Goal: Task Accomplishment & Management: Use online tool/utility

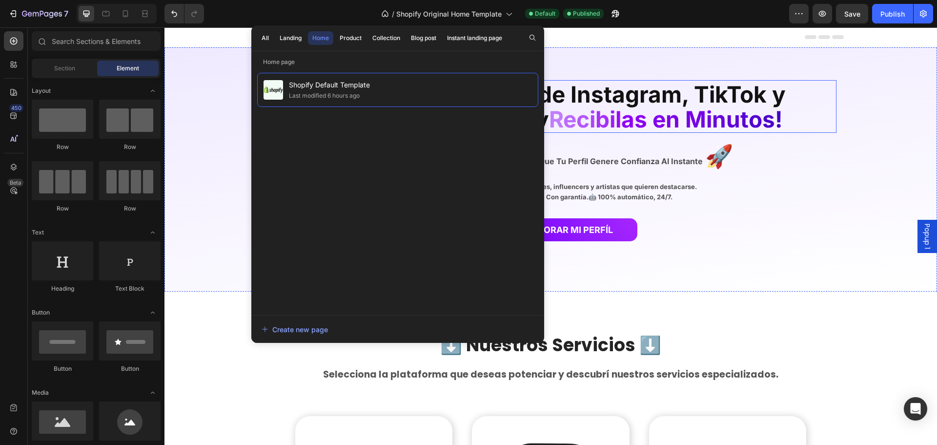
click at [667, 104] on span "Comprá Seguidores de Instagram, TikTok y" at bounding box center [551, 94] width 470 height 27
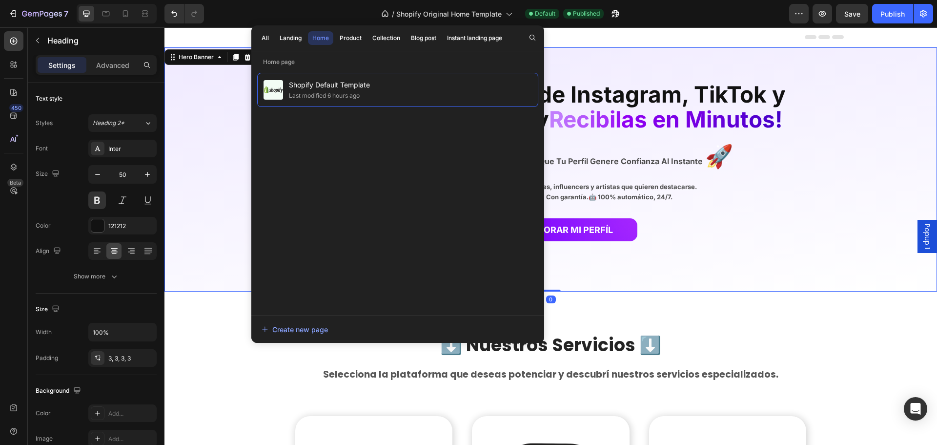
click at [884, 89] on div "Background Image" at bounding box center [551, 169] width 773 height 244
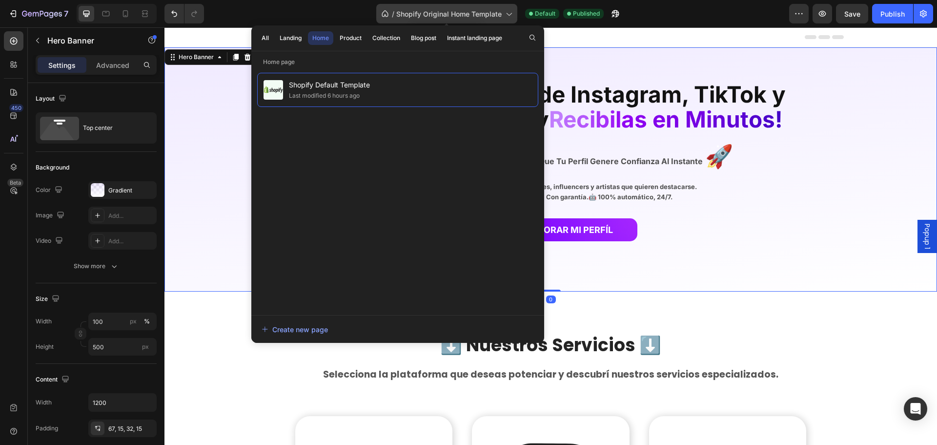
click at [498, 19] on div "/ Shopify Original Home Template" at bounding box center [446, 14] width 141 height 20
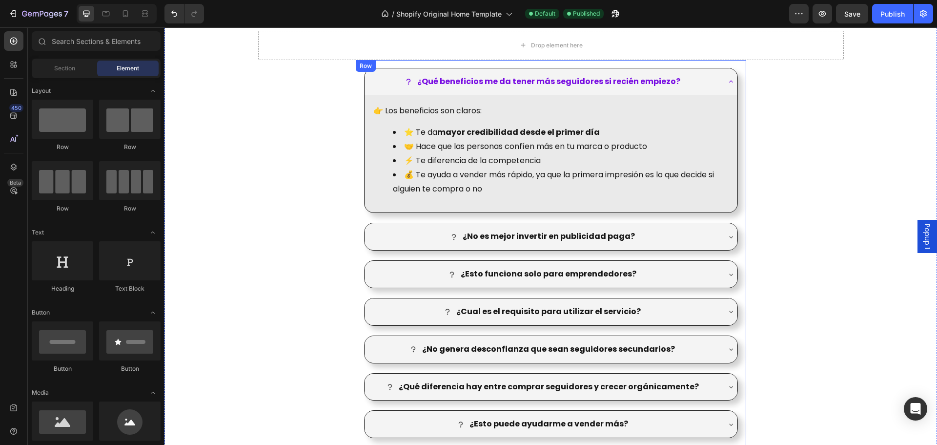
scroll to position [1230, 0]
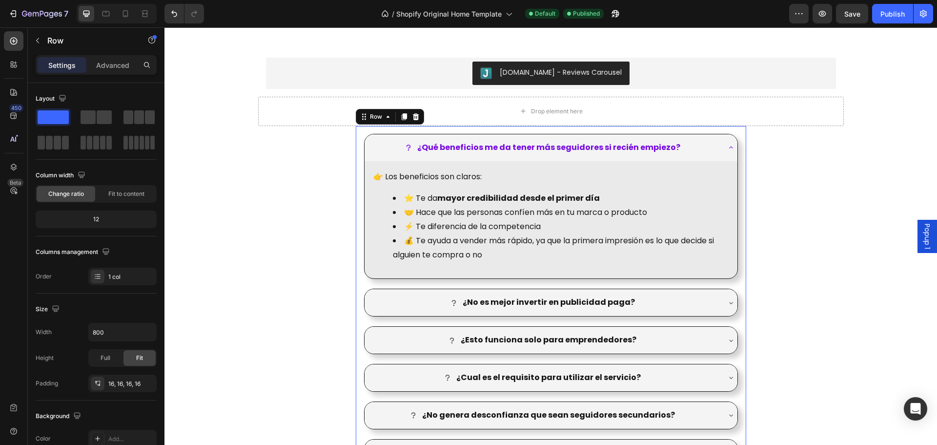
click at [741, 164] on div "¿Qué beneficios me da tener más seguidores si recién empiezo? 👉 Los beneficios …" at bounding box center [551, 412] width 391 height 573
click at [782, 152] on div "Antes Despues Image Comparison [DOMAIN_NAME] - Reviews Carousel [DOMAIN_NAME] R…" at bounding box center [551, 197] width 773 height 1003
click at [740, 161] on div "¿Qué beneficios me da tener más seguidores si recién empiezo? 👉 Los beneficios …" at bounding box center [551, 412] width 391 height 573
click at [102, 119] on span at bounding box center [104, 117] width 15 height 14
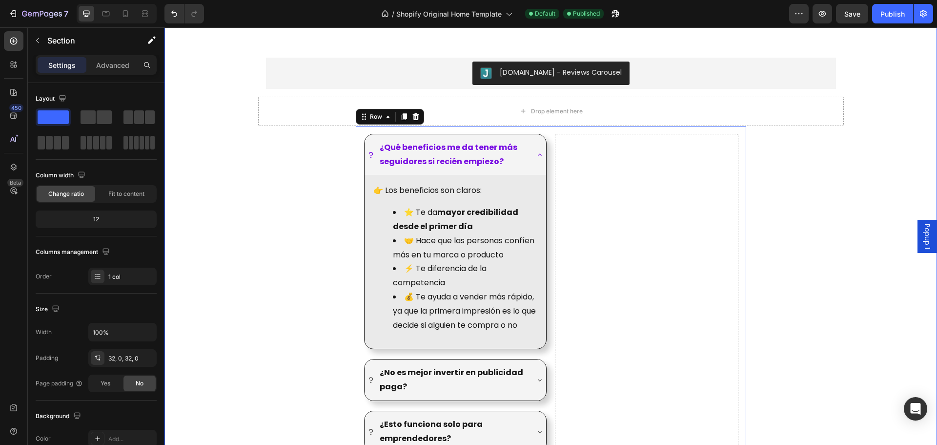
click at [809, 201] on div "Antes Despues Image Comparison [DOMAIN_NAME] - Reviews Carousel [DOMAIN_NAME] R…" at bounding box center [551, 324] width 773 height 1256
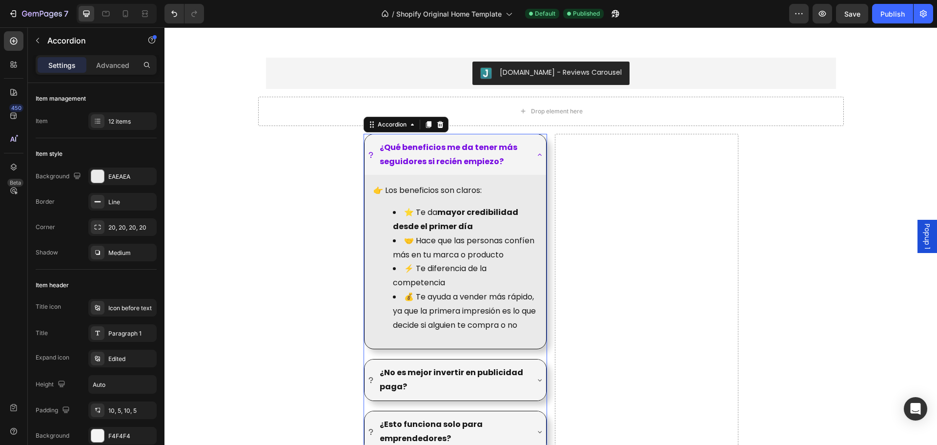
click at [512, 156] on p "¿Qué beneficios me da tener más seguidores si recién empiezo?" at bounding box center [453, 155] width 147 height 28
click at [530, 157] on div "¿Qué beneficios me da tener más seguidores si recién empiezo?" at bounding box center [456, 154] width 182 height 41
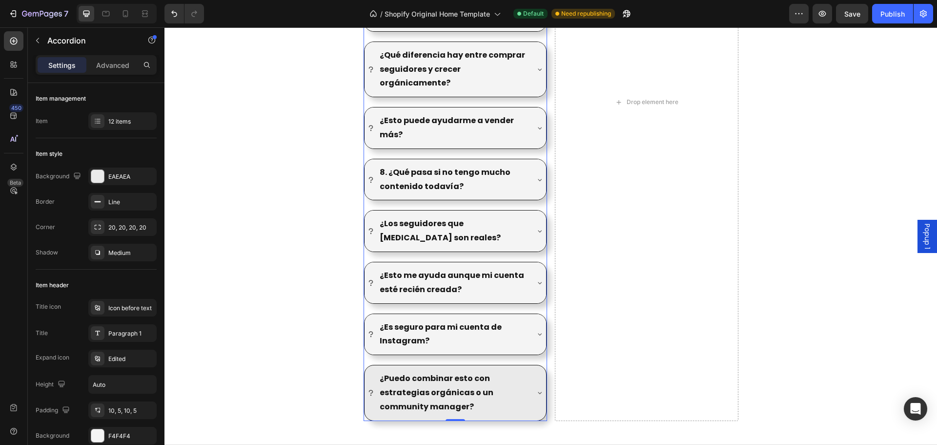
scroll to position [1621, 0]
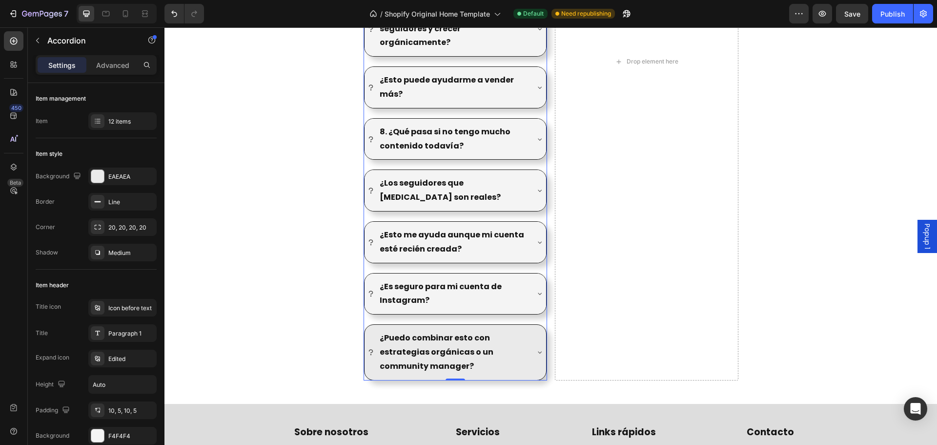
click at [493, 359] on p "¿Puedo combinar esto con estrategias orgánicas o un community manager?" at bounding box center [453, 352] width 147 height 42
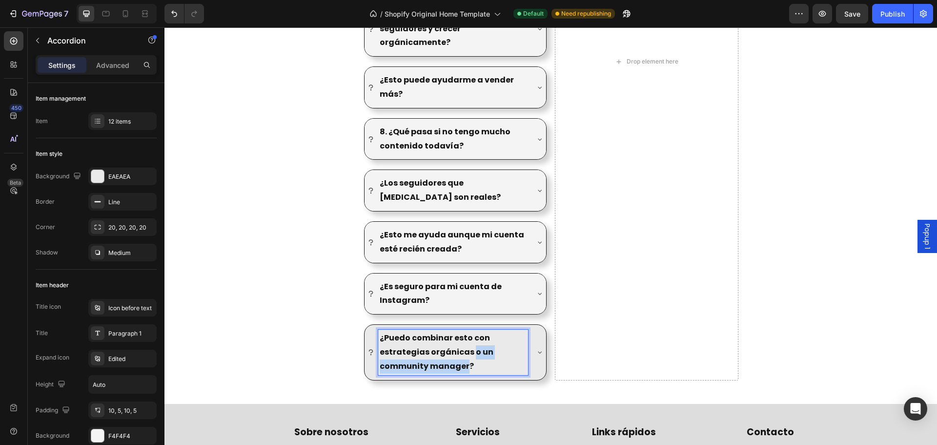
drag, startPoint x: 464, startPoint y: 364, endPoint x: 467, endPoint y: 359, distance: 6.1
click at [467, 359] on p "¿Puedo combinar esto con estrategias orgánicas o un community manager?" at bounding box center [453, 352] width 147 height 42
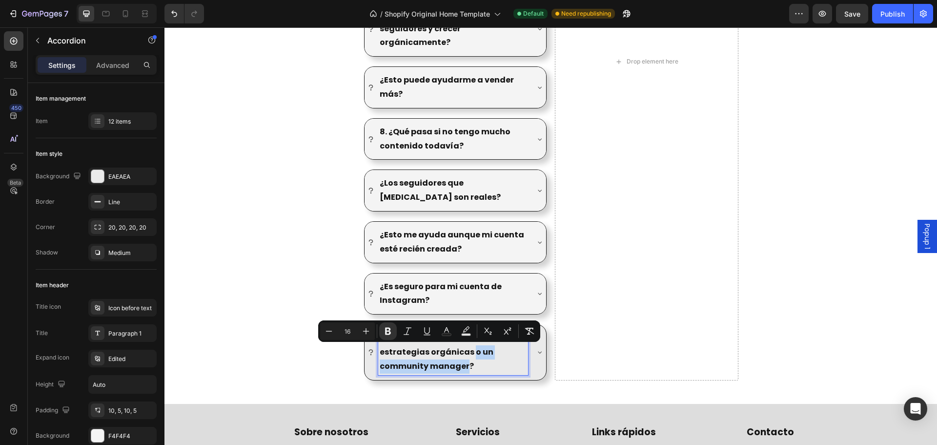
click at [474, 357] on p "¿Puedo combinar esto con estrategias orgánicas o un community manager?" at bounding box center [453, 352] width 147 height 42
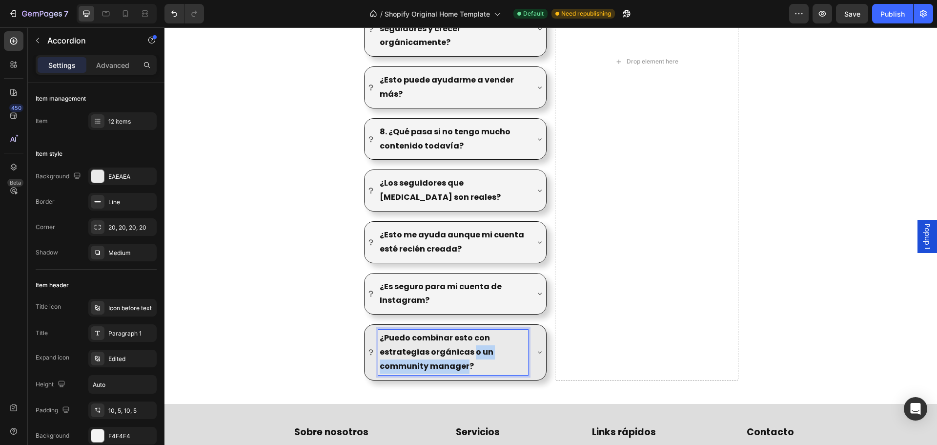
drag, startPoint x: 467, startPoint y: 350, endPoint x: 462, endPoint y: 370, distance: 20.7
click at [462, 370] on strong "¿Puedo combinar esto con estrategias orgánicas o un community manager?" at bounding box center [437, 352] width 114 height 40
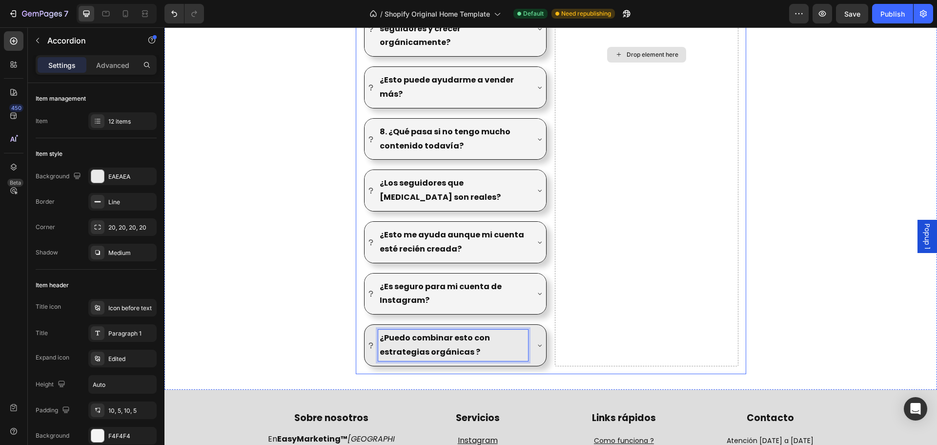
click at [582, 285] on div "Drop element here" at bounding box center [647, 54] width 184 height 623
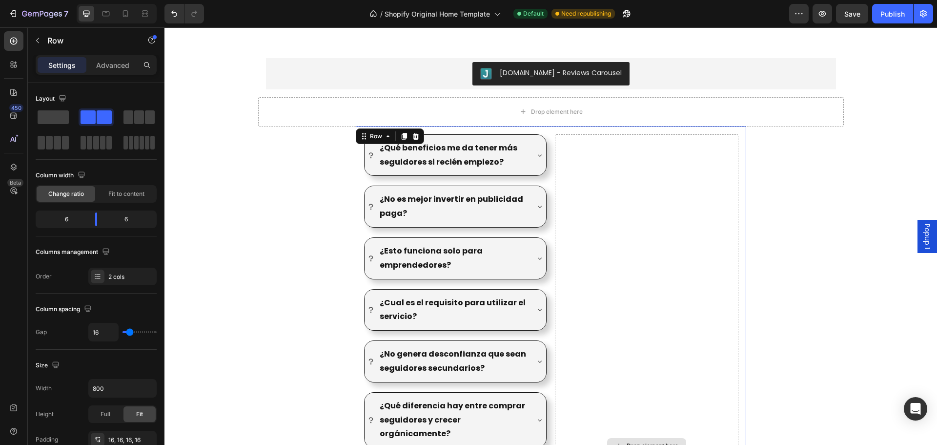
scroll to position [1230, 0]
click at [741, 202] on div "¿Qué beneficios me da tener más seguidores si recién empiezo? ¿No es mejor inve…" at bounding box center [551, 445] width 391 height 639
click at [543, 179] on div "¿Qué beneficios me da tener más seguidores si recién empiezo? ¿No es mejor inve…" at bounding box center [551, 445] width 391 height 639
click at [111, 390] on input "800" at bounding box center [122, 388] width 67 height 18
click at [146, 391] on icon "button" at bounding box center [148, 388] width 10 height 10
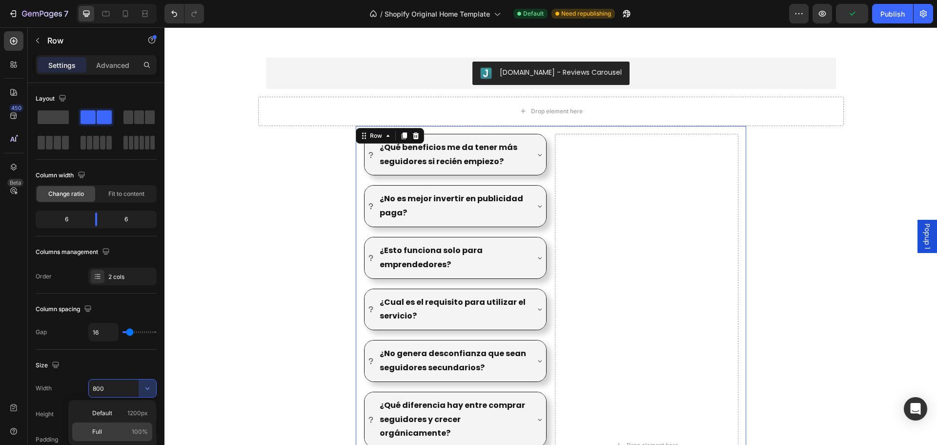
click at [112, 431] on p "Full 100%" at bounding box center [120, 431] width 56 height 9
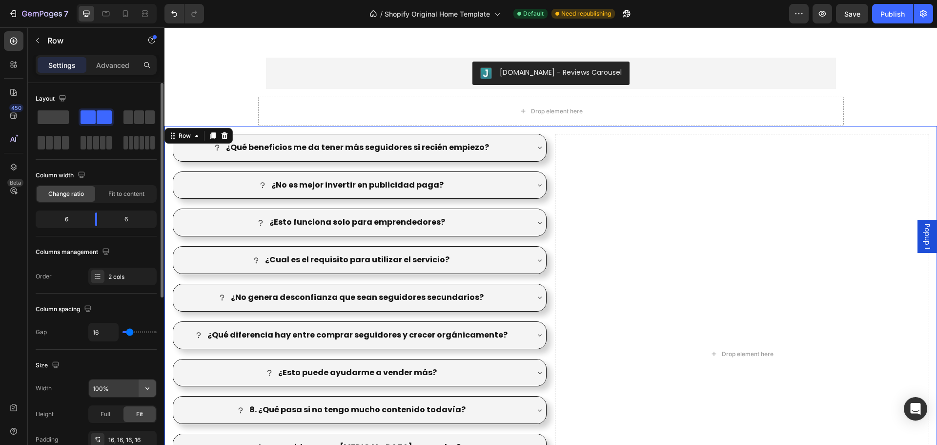
click at [152, 388] on icon "button" at bounding box center [148, 388] width 10 height 10
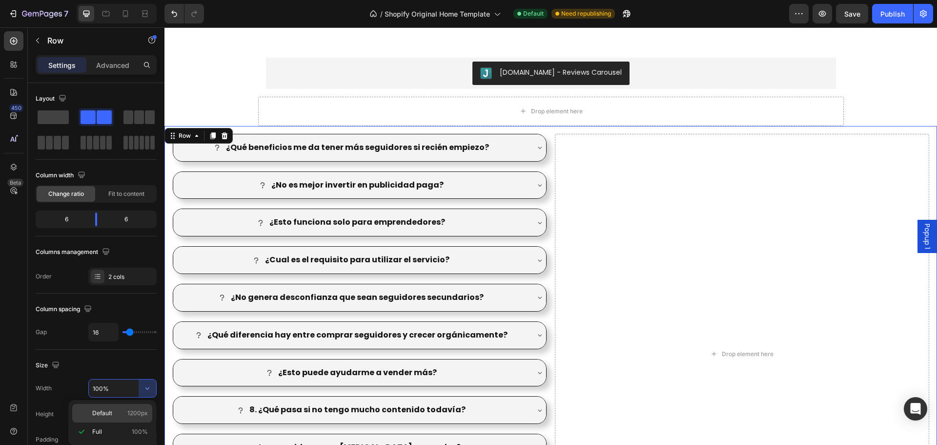
click at [111, 411] on span "Default" at bounding box center [102, 413] width 20 height 9
type input "1200"
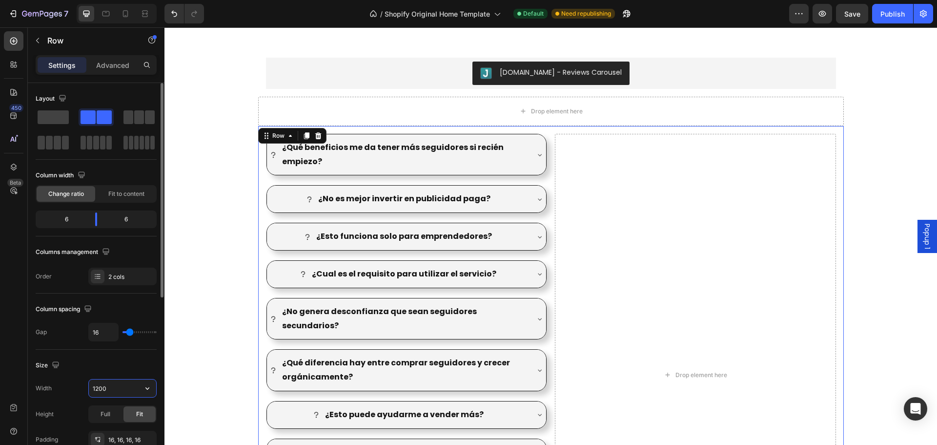
click at [132, 389] on input "1200" at bounding box center [122, 388] width 67 height 18
click at [490, 179] on div "¿Qué beneficios me da tener más seguidores si recién empiezo? ¿No es mejor inve…" at bounding box center [406, 375] width 281 height 482
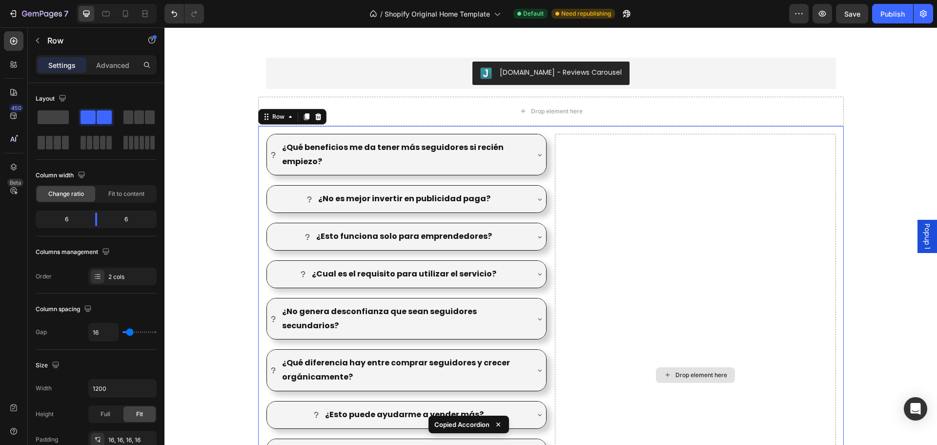
click at [640, 189] on div "Drop element here" at bounding box center [695, 375] width 281 height 482
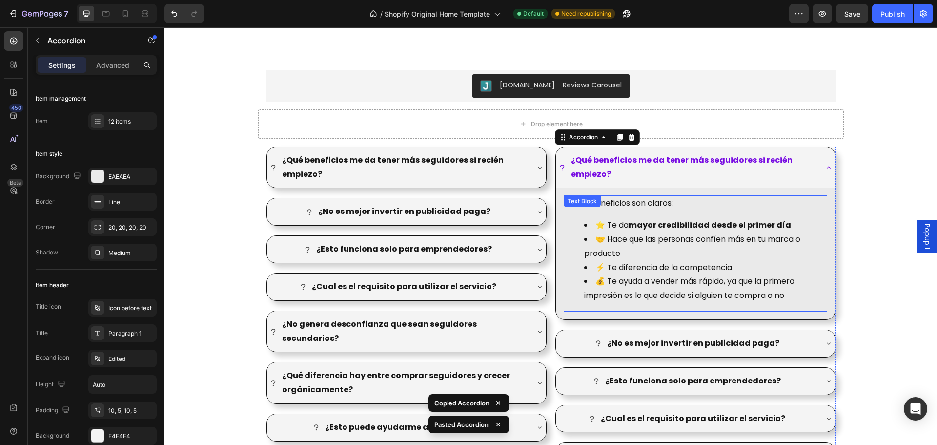
scroll to position [1205, 0]
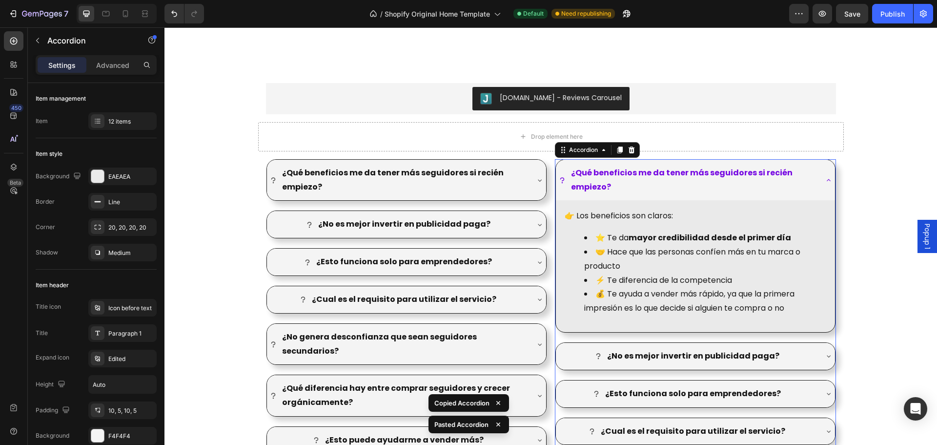
click at [732, 178] on p "¿Qué beneficios me da tener más seguidores si recién empiezo?" at bounding box center [693, 180] width 245 height 28
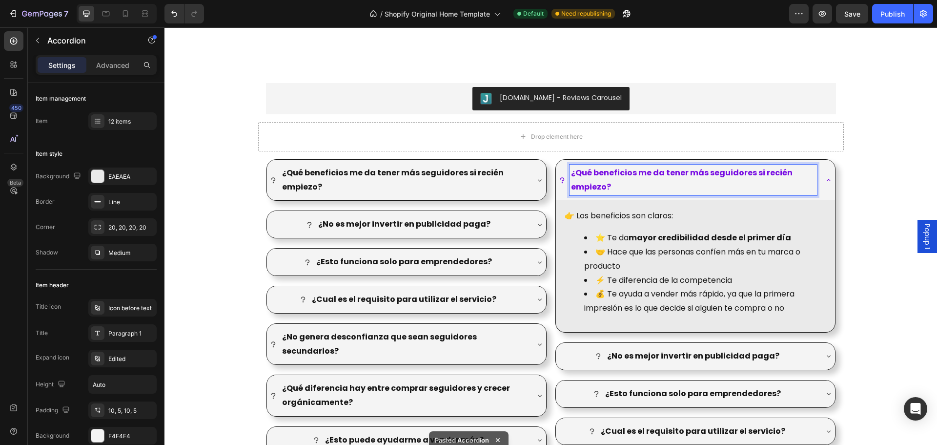
click at [823, 174] on div "¿Qué beneficios me da tener más seguidores si recién empiezo?" at bounding box center [695, 180] width 279 height 41
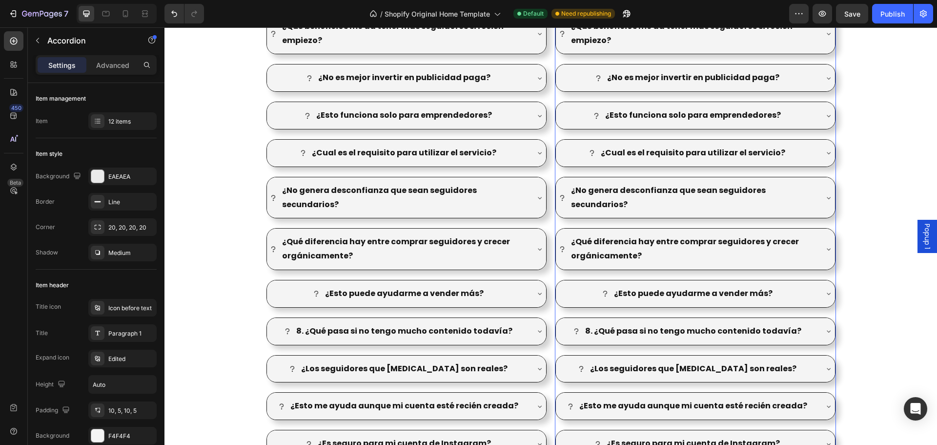
scroll to position [1254, 0]
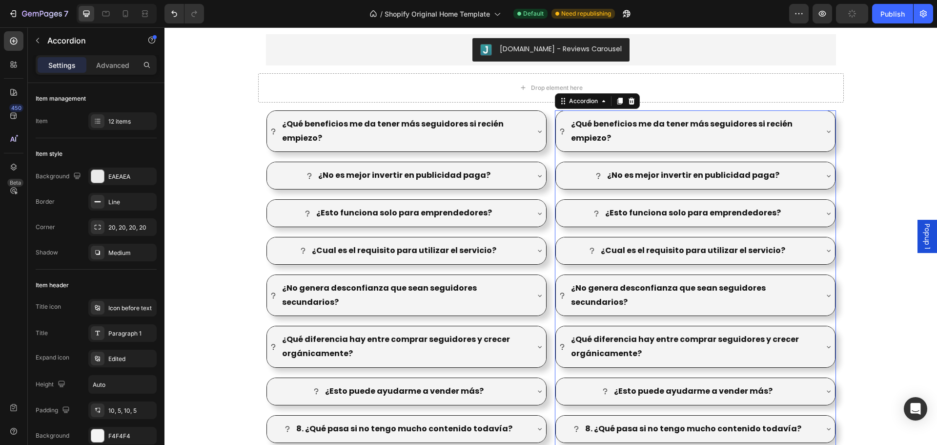
click at [820, 159] on div "¿Qué beneficios me da tener más seguidores si recién empiezo? ¿No es mejor inve…" at bounding box center [695, 351] width 281 height 482
click at [117, 116] on div "12 items" at bounding box center [122, 121] width 68 height 18
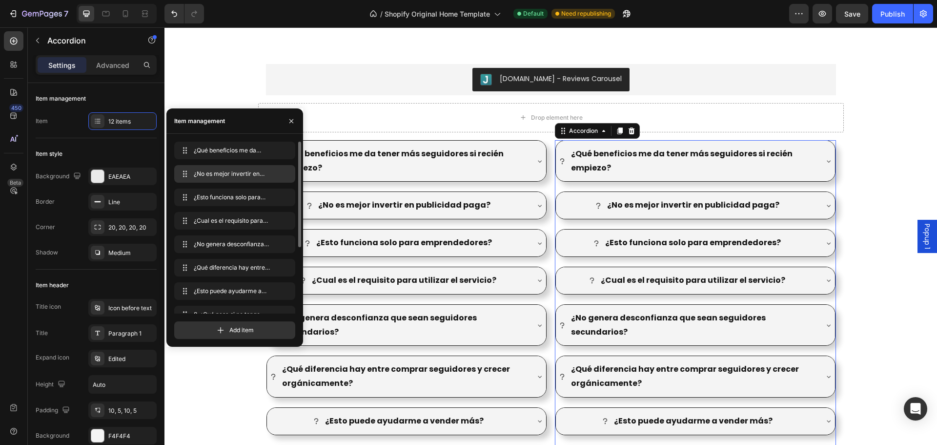
scroll to position [1205, 0]
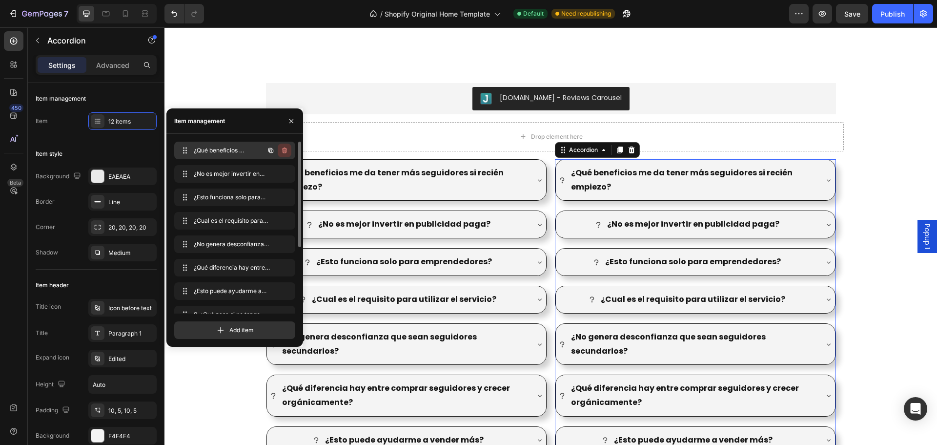
click at [284, 150] on icon "button" at bounding box center [285, 150] width 8 height 8
click at [285, 151] on div "Delete" at bounding box center [278, 150] width 18 height 9
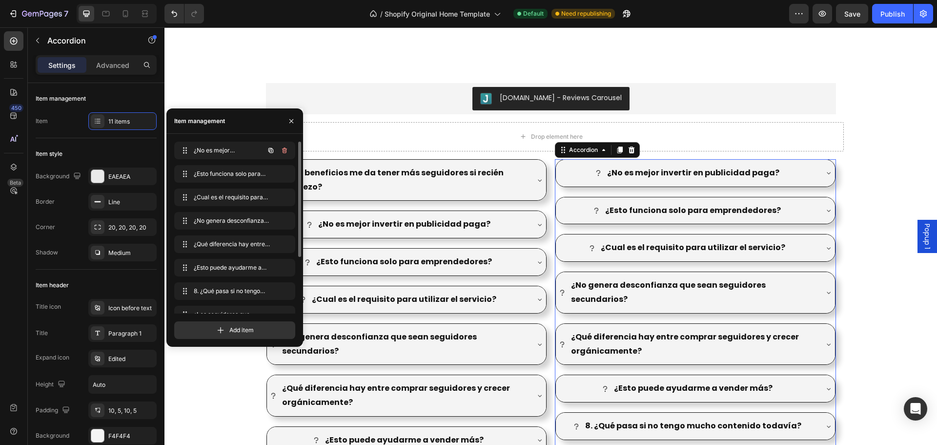
click at [283, 152] on icon "button" at bounding box center [284, 150] width 5 height 6
click at [283, 152] on div "Delete" at bounding box center [278, 150] width 18 height 9
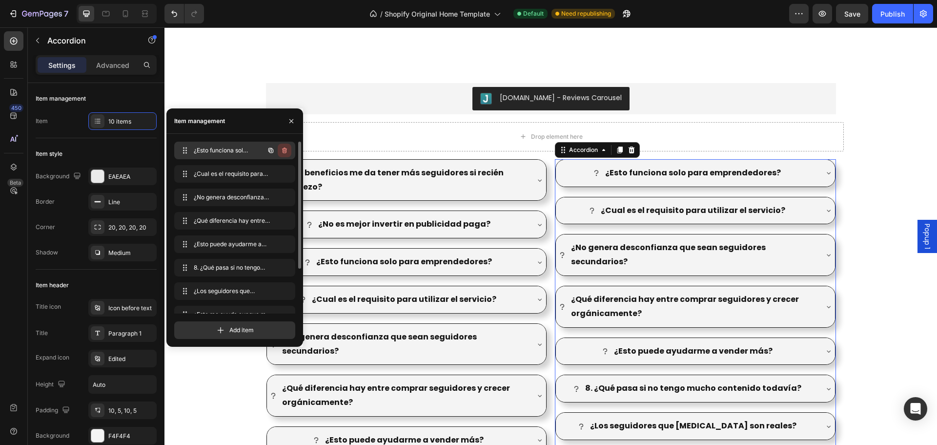
click at [284, 151] on icon "button" at bounding box center [284, 151] width 0 height 2
click at [284, 151] on div "Delete" at bounding box center [278, 150] width 18 height 9
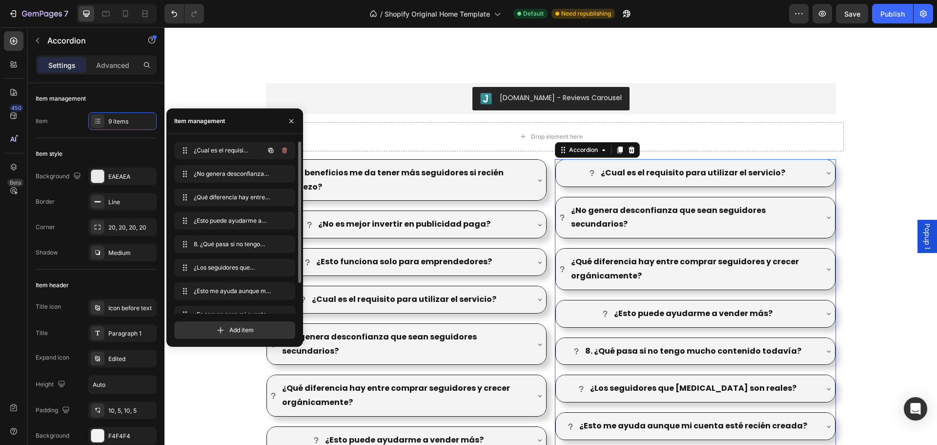
click at [286, 151] on icon "button" at bounding box center [285, 150] width 8 height 8
click at [286, 151] on div "Delete" at bounding box center [278, 150] width 18 height 9
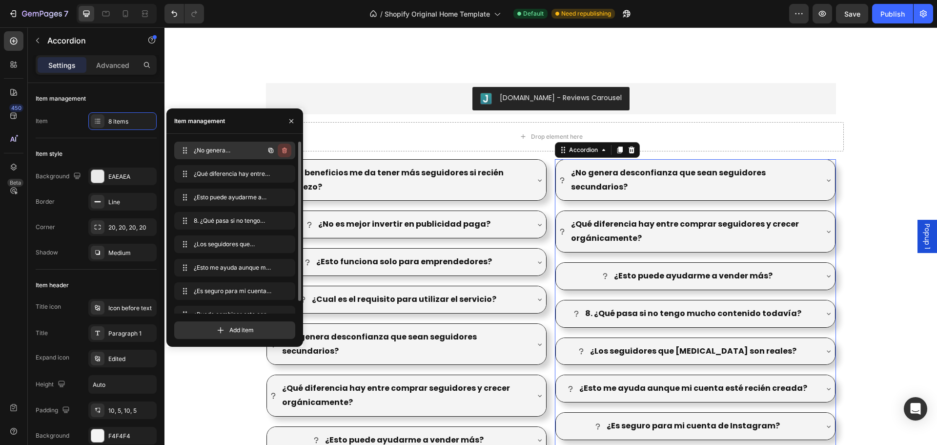
click at [286, 150] on icon "button" at bounding box center [284, 150] width 5 height 6
click at [286, 150] on div "Delete" at bounding box center [278, 150] width 18 height 9
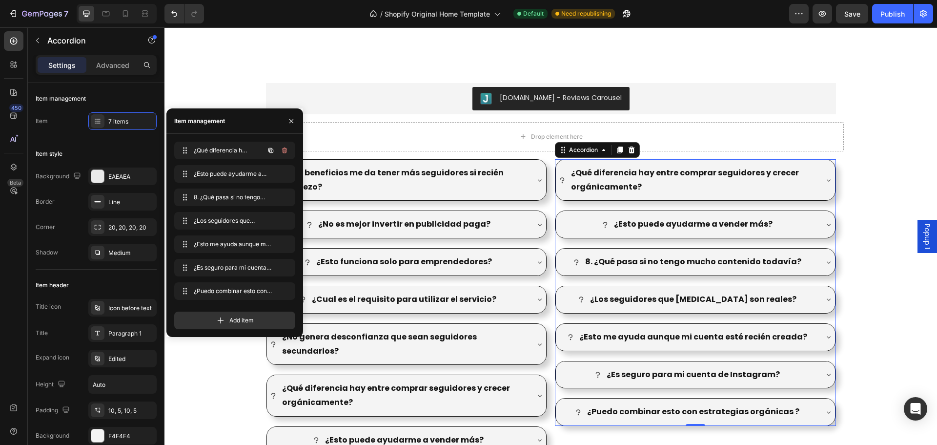
click at [288, 151] on icon "button" at bounding box center [285, 150] width 8 height 8
click at [288, 151] on button "Delete" at bounding box center [278, 151] width 27 height 14
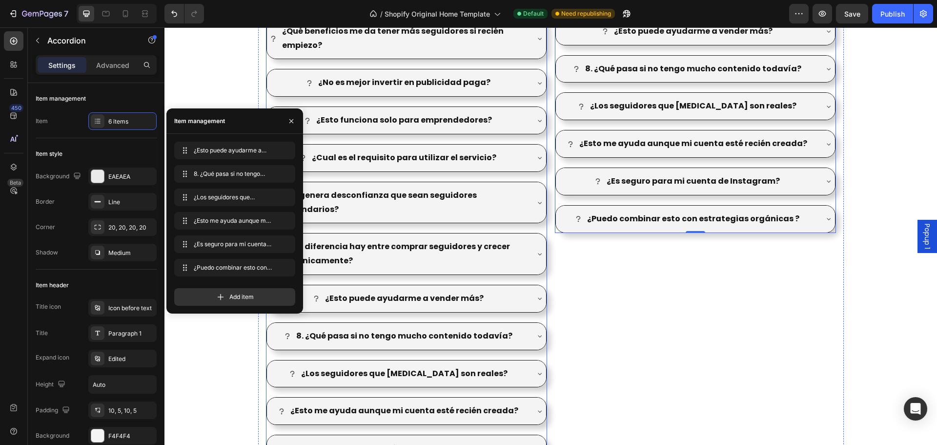
scroll to position [1351, 0]
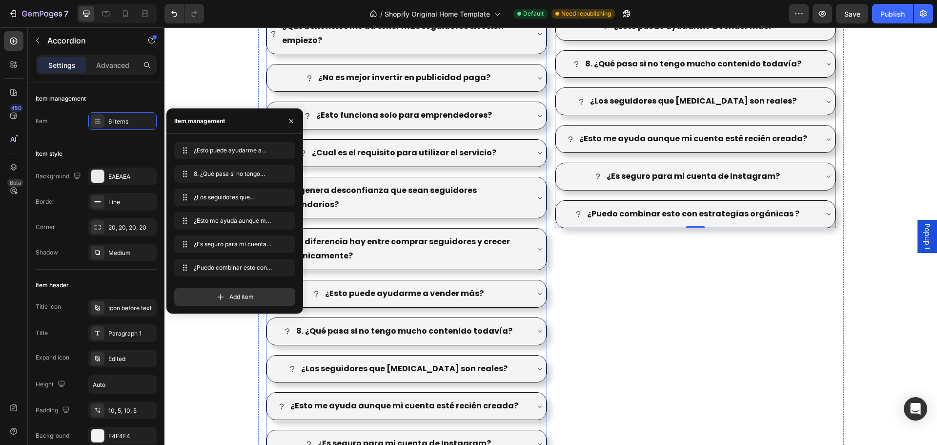
click at [527, 335] on div "¿Qué beneficios me da tener más seguidores si recién empiezo? ¿No es mejor inve…" at bounding box center [406, 254] width 281 height 482
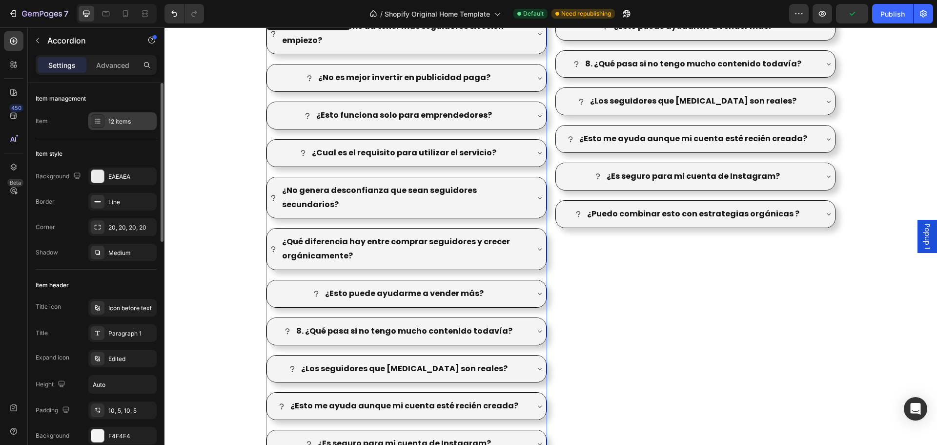
click at [119, 128] on div "12 items" at bounding box center [122, 121] width 68 height 18
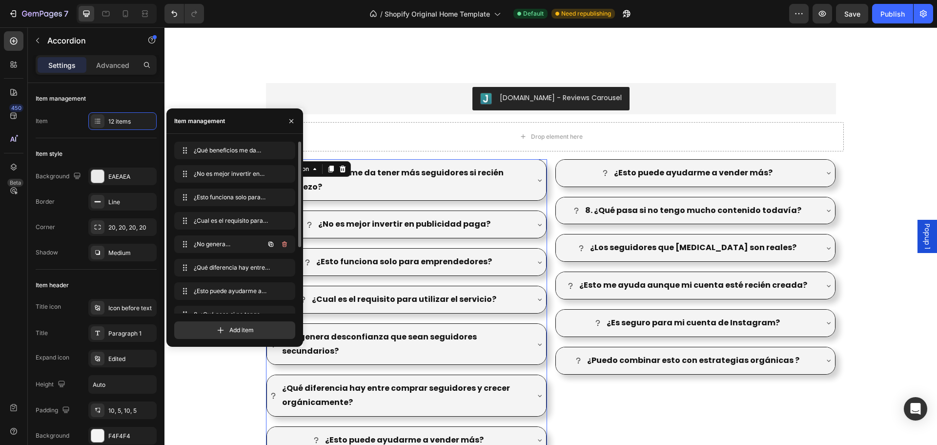
scroll to position [107, 0]
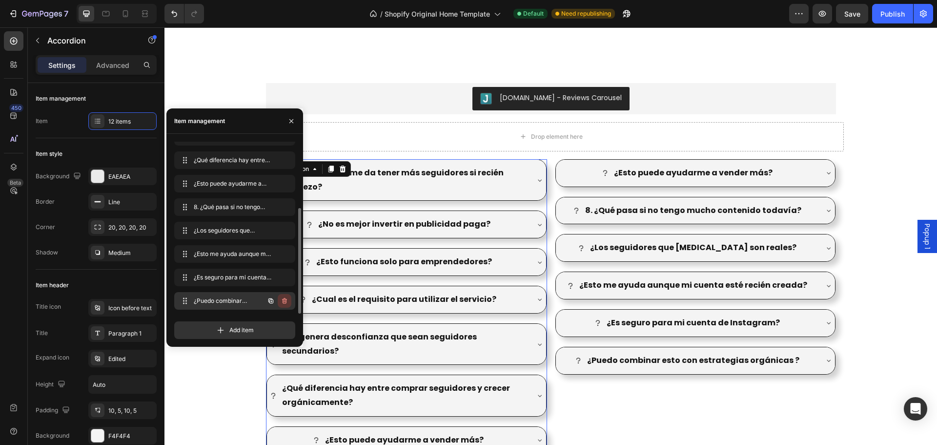
click at [286, 300] on icon "button" at bounding box center [284, 301] width 5 height 6
click at [284, 302] on div "Delete" at bounding box center [278, 300] width 18 height 9
click at [286, 302] on icon "button" at bounding box center [285, 301] width 8 height 8
click at [286, 302] on div "Delete" at bounding box center [278, 300] width 18 height 9
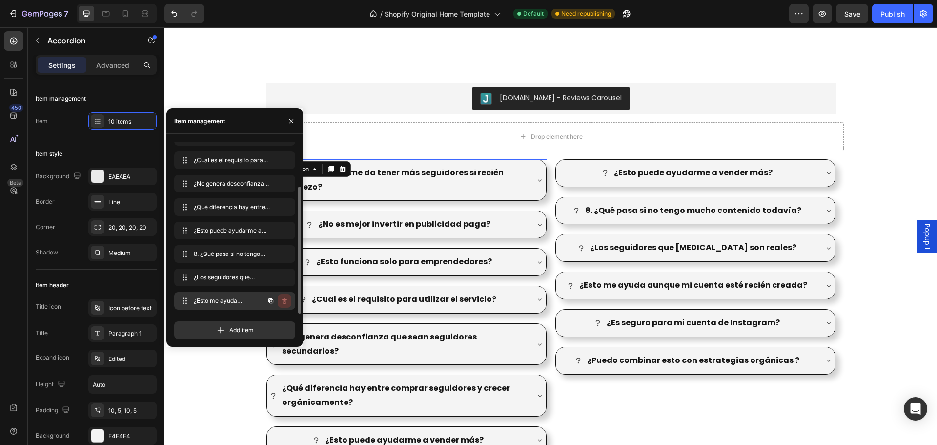
scroll to position [61, 0]
click at [285, 301] on icon "button" at bounding box center [285, 301] width 0 height 2
click at [285, 301] on div "Delete" at bounding box center [278, 300] width 18 height 9
click at [286, 301] on icon "button" at bounding box center [285, 301] width 8 height 8
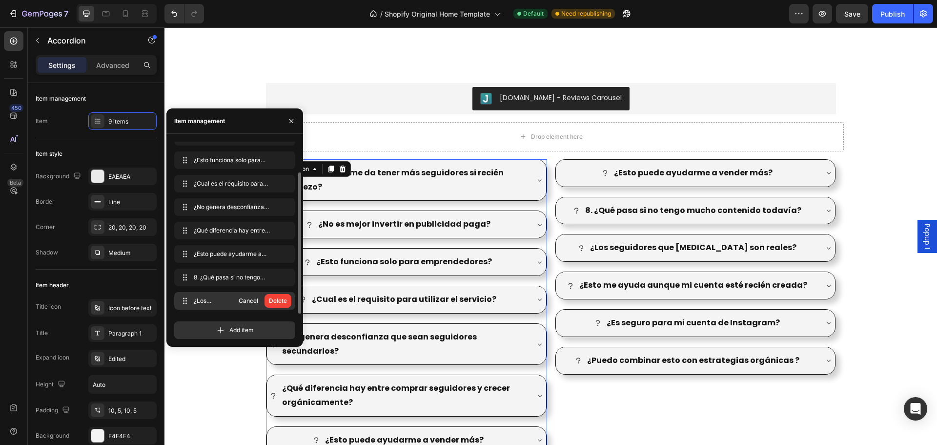
click at [286, 301] on div "Delete" at bounding box center [278, 300] width 18 height 9
click at [286, 301] on icon "button" at bounding box center [285, 301] width 8 height 8
click at [286, 301] on div "Delete" at bounding box center [278, 300] width 18 height 9
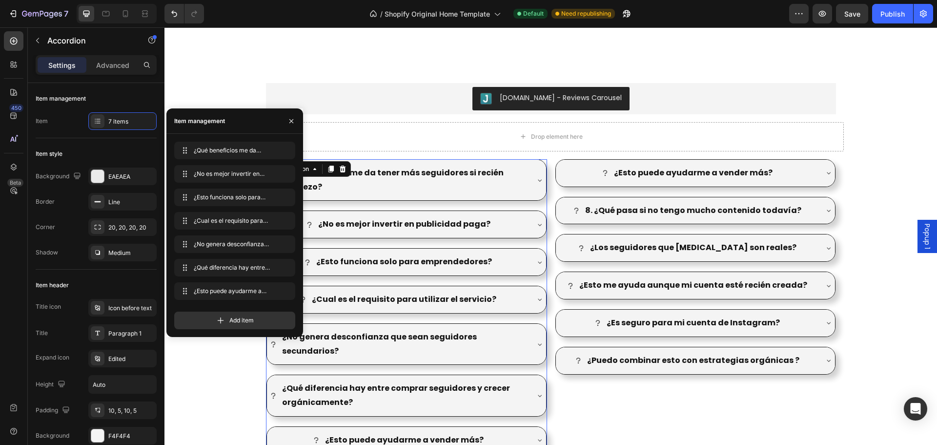
scroll to position [0, 0]
click at [286, 301] on div "¿Esto puede ayudarme a vender más? ¿Esto puede ayudarme a vender más?" at bounding box center [234, 292] width 121 height 21
click at [290, 293] on button "button" at bounding box center [285, 291] width 14 height 14
click at [288, 293] on button "Delete" at bounding box center [278, 291] width 27 height 14
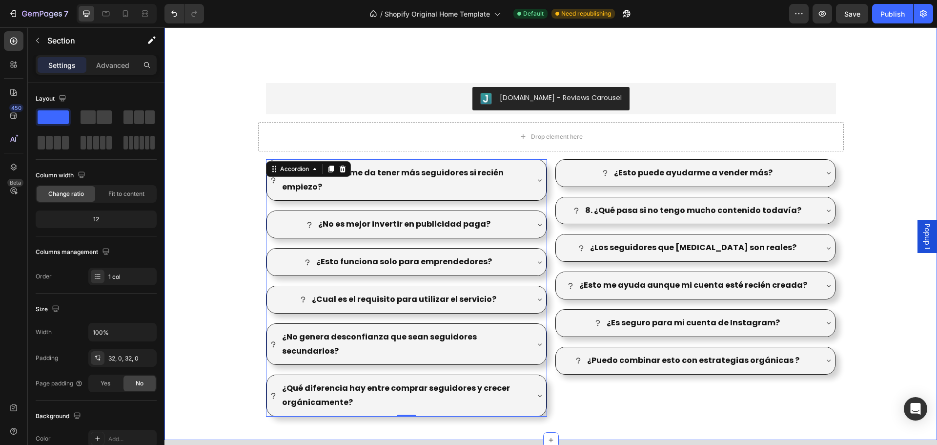
click at [887, 323] on div "Antes Despues Image Comparison [DOMAIN_NAME] - Reviews Carousel [DOMAIN_NAME] R…" at bounding box center [551, 73] width 773 height 703
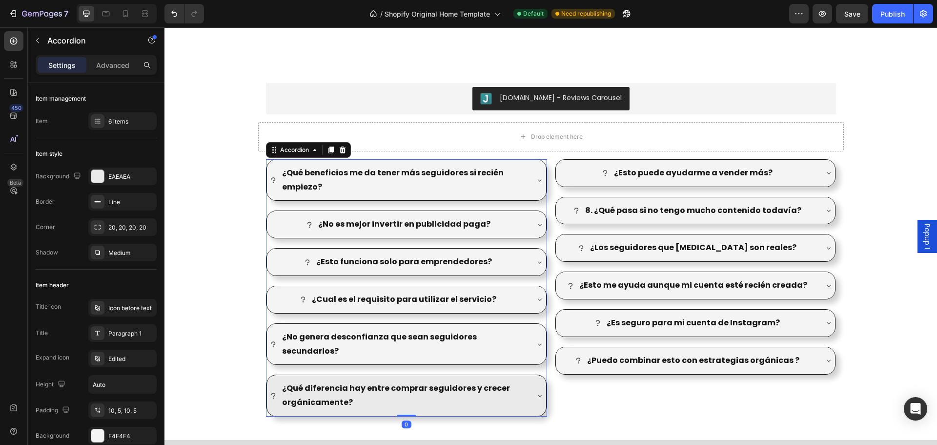
click at [528, 393] on div "¿Qué diferencia hay entre comprar seguidores y crecer orgánicamente?" at bounding box center [406, 395] width 279 height 41
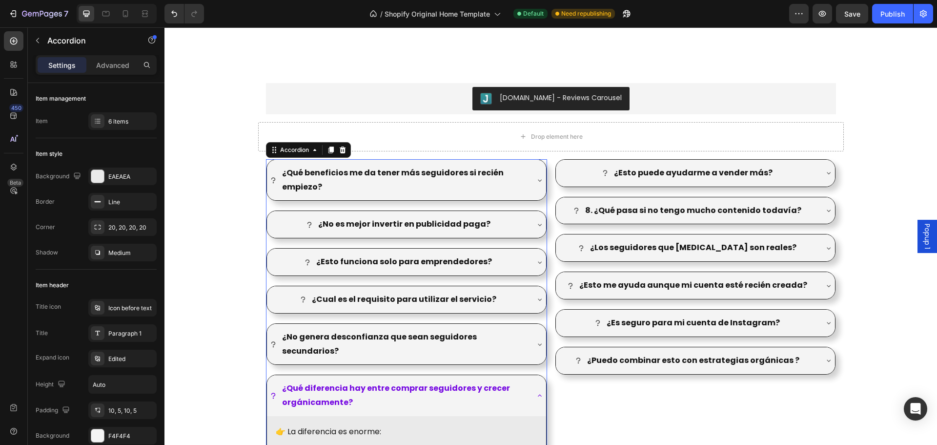
click at [530, 380] on div "¿Qué diferencia hay entre comprar seguidores y crecer orgánicamente?" at bounding box center [406, 395] width 279 height 41
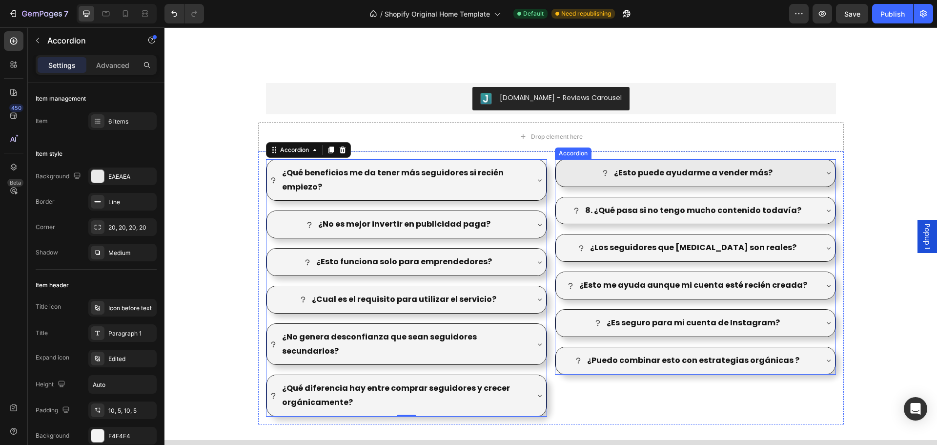
click at [820, 175] on div "¿Esto puede ayudarme a vender más?" at bounding box center [695, 173] width 279 height 27
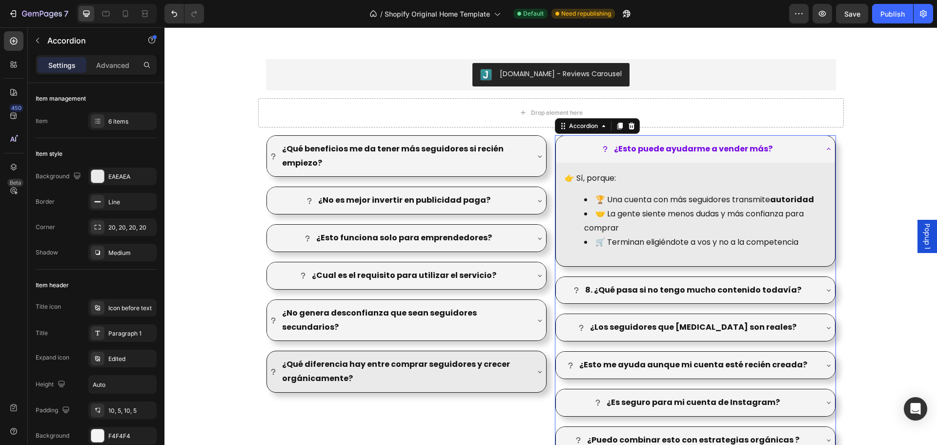
scroll to position [1254, 0]
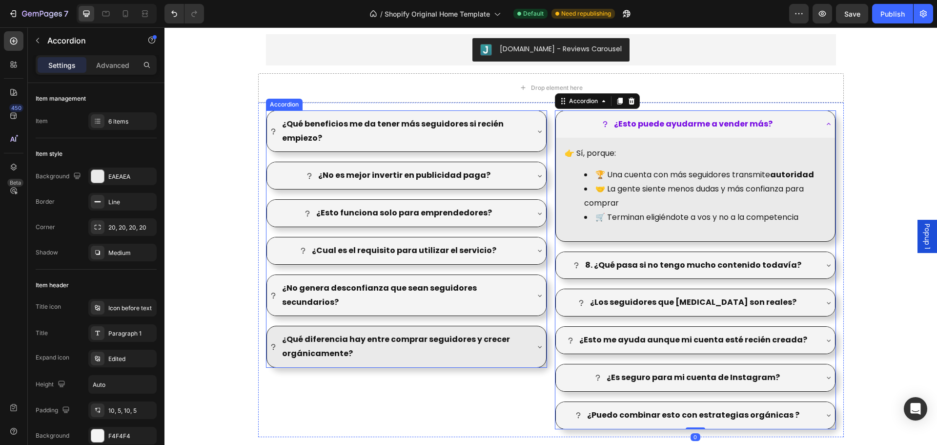
click at [501, 332] on p "¿Qué diferencia hay entre comprar seguidores y crecer orgánicamente?" at bounding box center [404, 346] width 245 height 28
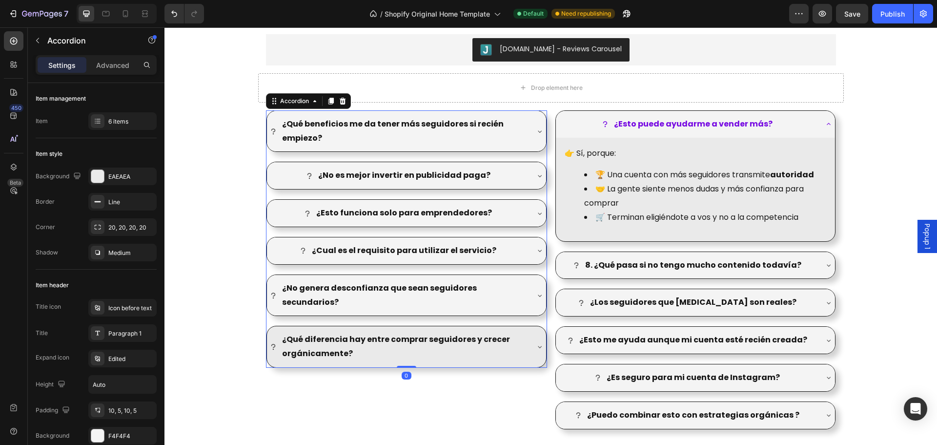
click at [527, 333] on div "¿Qué diferencia hay entre comprar seguidores y crecer orgánicamente?" at bounding box center [406, 346] width 279 height 41
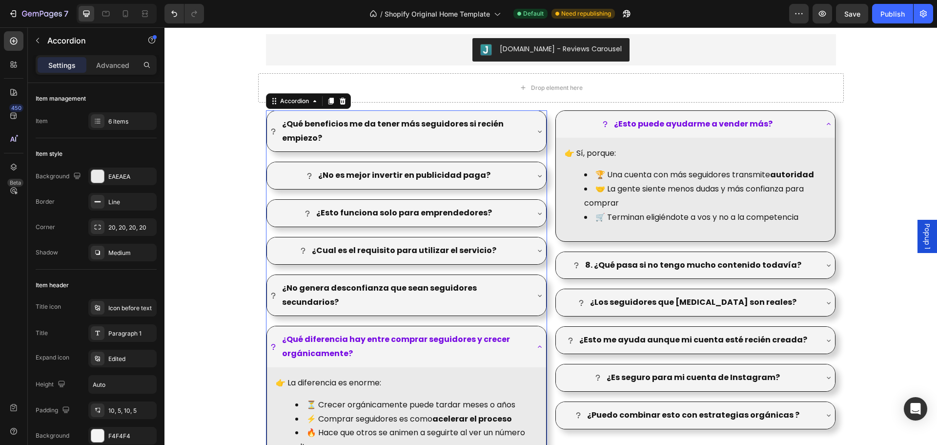
scroll to position [1303, 0]
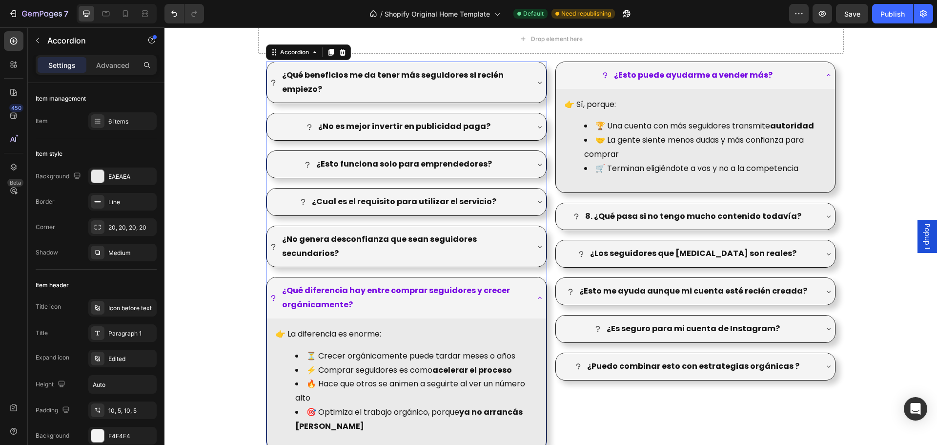
click at [540, 107] on div "¿Qué beneficios me da tener más seguidores si recién empiezo? ¿No es mejor inve…" at bounding box center [406, 256] width 281 height 389
click at [123, 118] on div "6 items" at bounding box center [131, 121] width 46 height 9
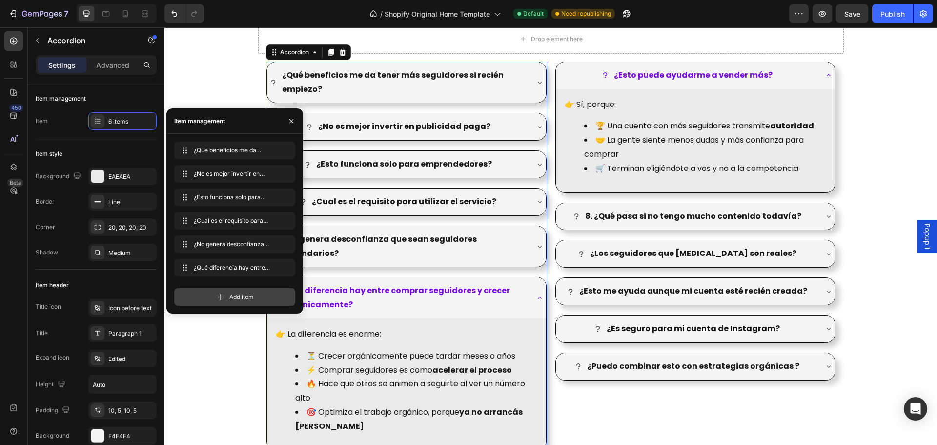
click at [233, 291] on div "Add item" at bounding box center [234, 297] width 121 height 18
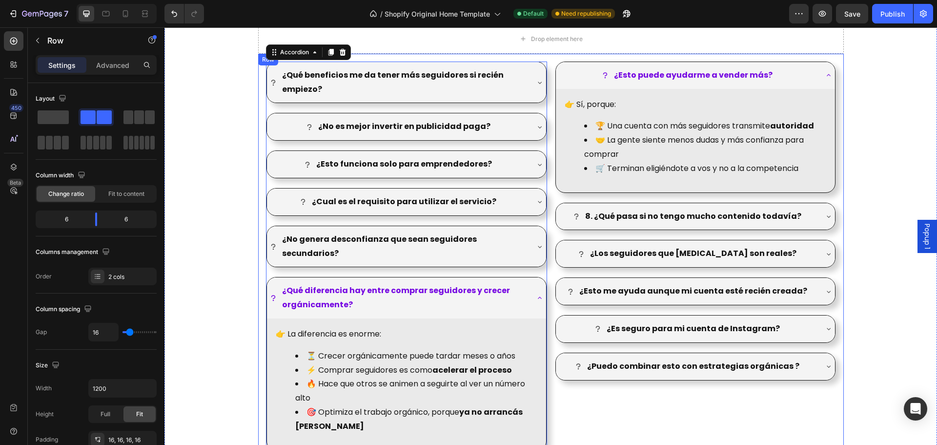
click at [637, 399] on div "¿Esto puede ayudarme a vender más? 👉 Sí, porque: 🏆 Una cuenta con más seguidore…" at bounding box center [695, 275] width 281 height 427
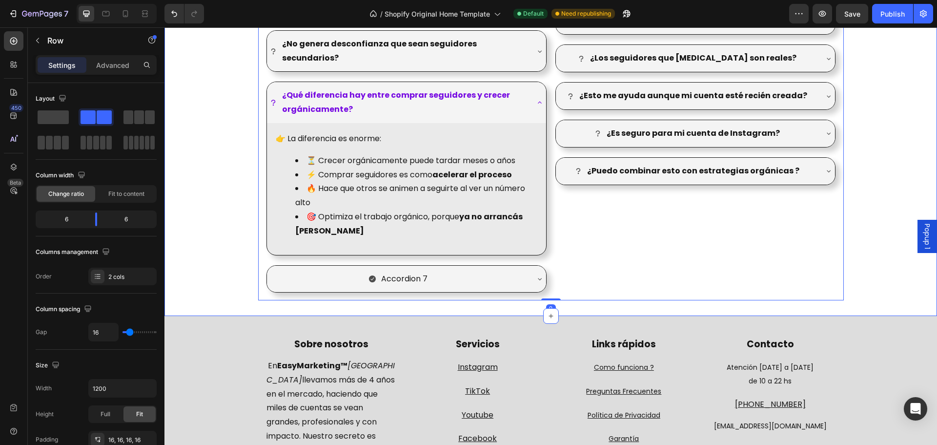
scroll to position [1400, 0]
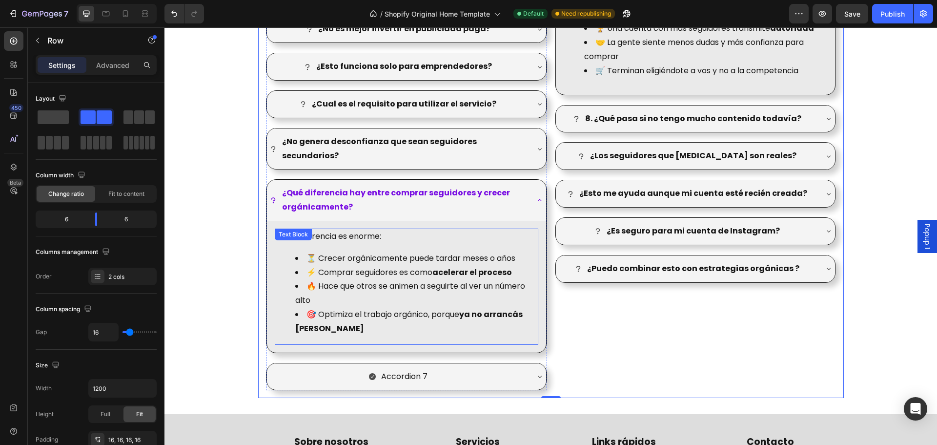
click at [417, 308] on li "🎯 Optimiza el trabajo orgánico, porque ya no arrancás [PERSON_NAME]" at bounding box center [416, 322] width 242 height 28
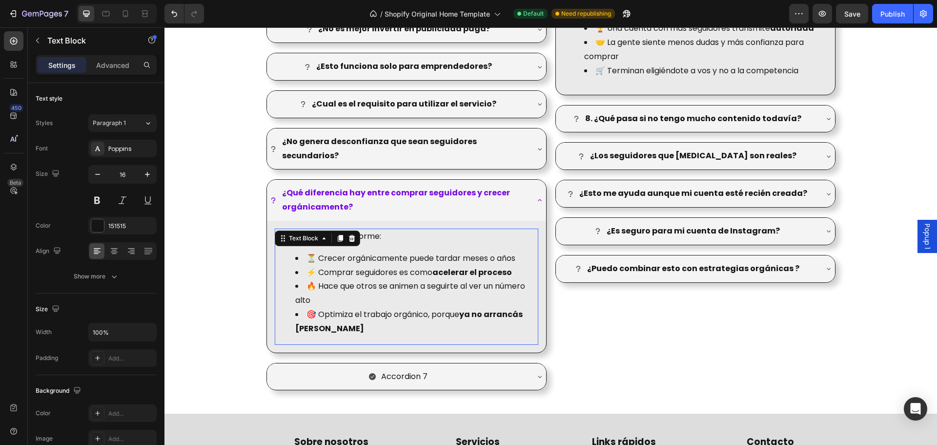
click at [417, 308] on li "🎯 Optimiza el trabajo orgánico, porque ya no arrancás [PERSON_NAME]" at bounding box center [416, 322] width 242 height 28
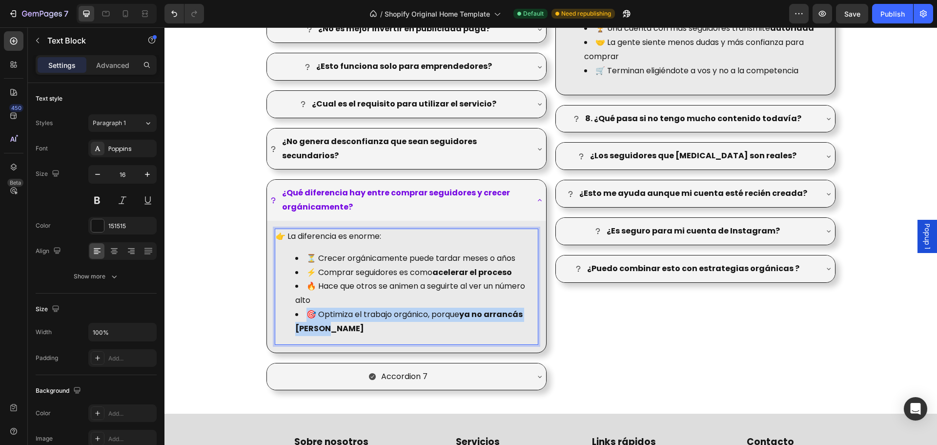
click at [417, 308] on li "🎯 Optimiza el trabajo orgánico, porque ya no arrancás [PERSON_NAME]" at bounding box center [416, 322] width 242 height 28
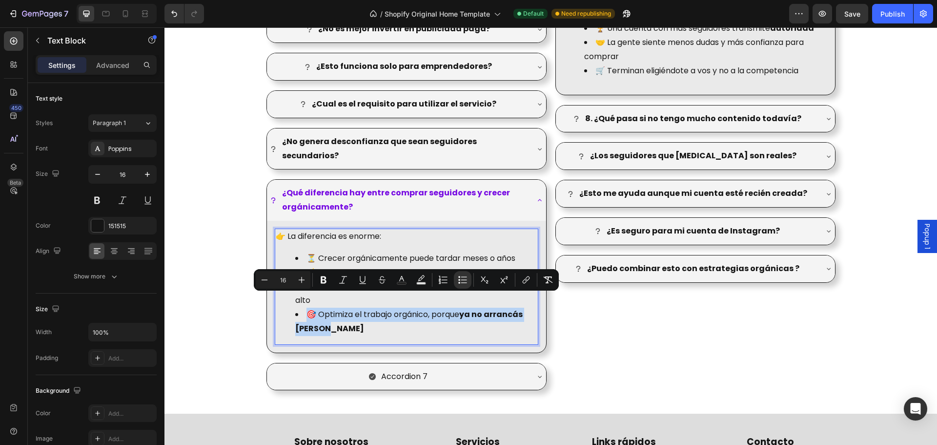
click at [417, 308] on li "🎯 Optimiza el trabajo orgánico, porque ya no arrancás [PERSON_NAME]" at bounding box center [416, 322] width 242 height 28
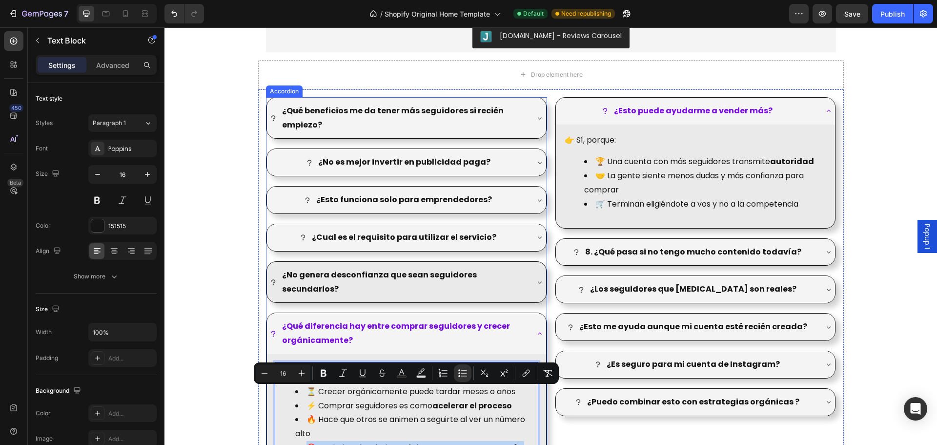
scroll to position [1254, 0]
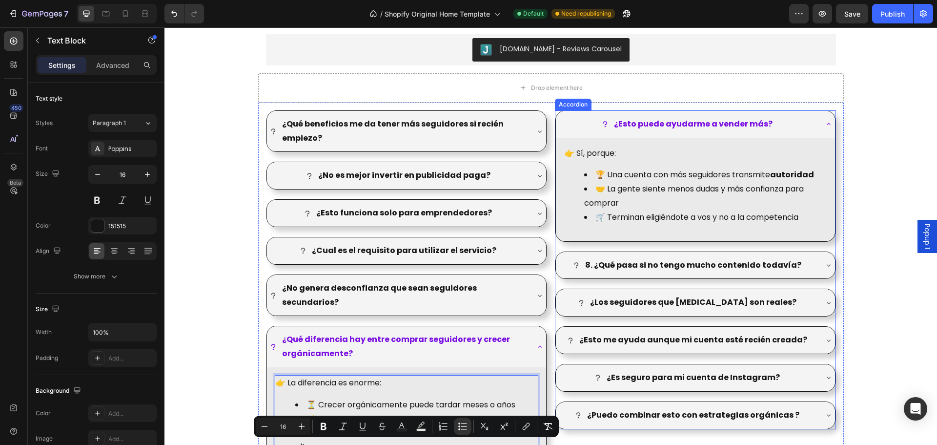
click at [684, 125] on strong "¿Esto puede ayudarme a vender más?" at bounding box center [693, 123] width 159 height 11
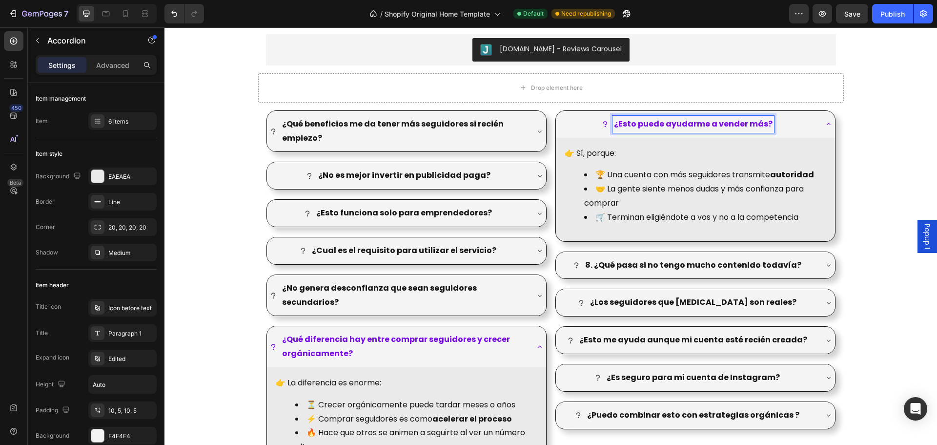
click at [628, 123] on strong "¿Esto puede ayudarme a vender más?" at bounding box center [693, 123] width 159 height 11
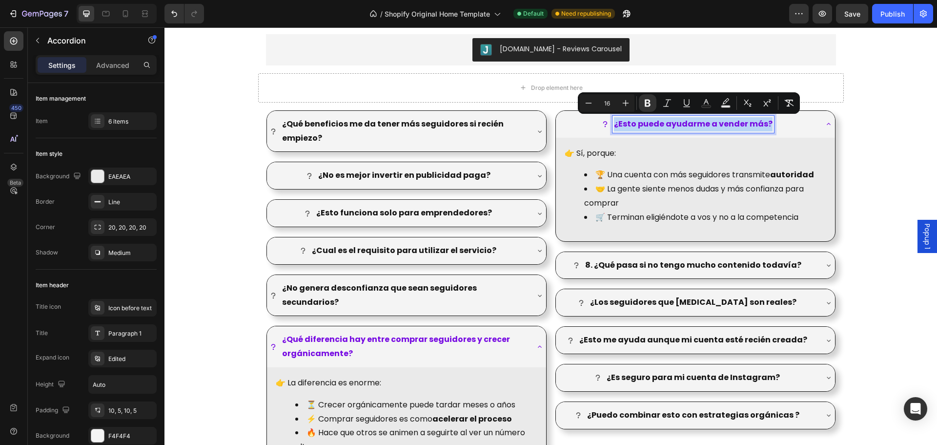
copy strong "¿Esto puede ayudarme a vender más?"
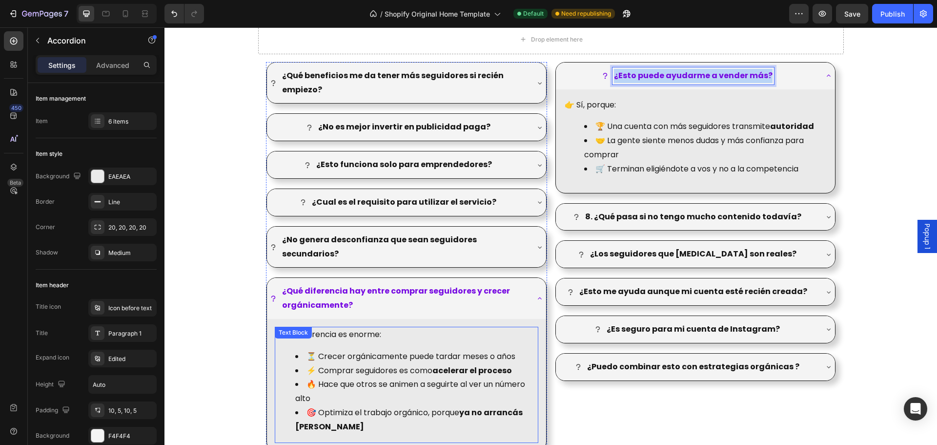
scroll to position [1498, 0]
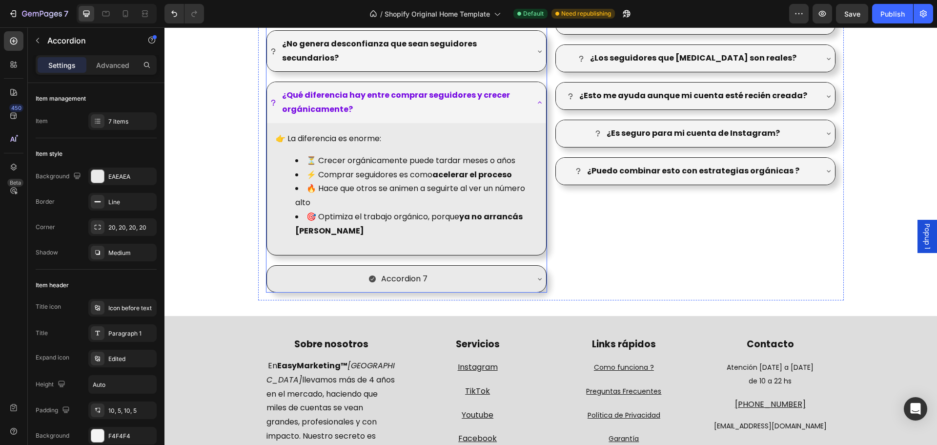
click at [410, 270] on div "Accordion 7" at bounding box center [404, 278] width 49 height 17
click at [410, 272] on p "Accordion 7" at bounding box center [404, 279] width 46 height 14
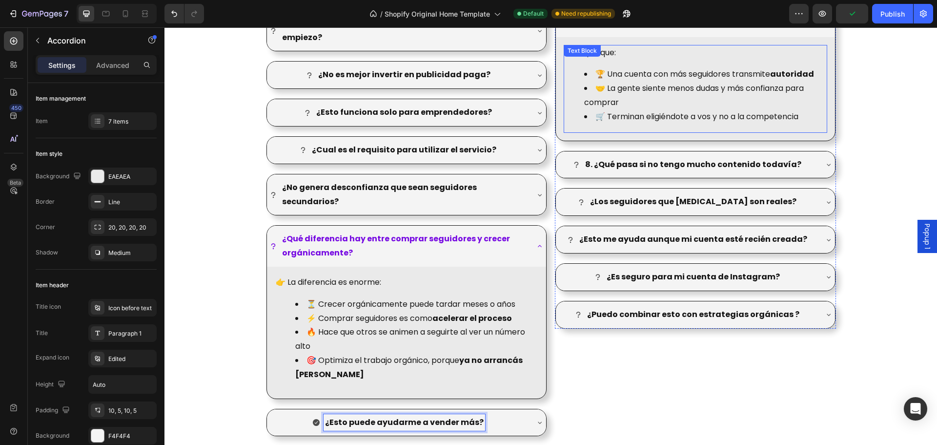
scroll to position [1351, 0]
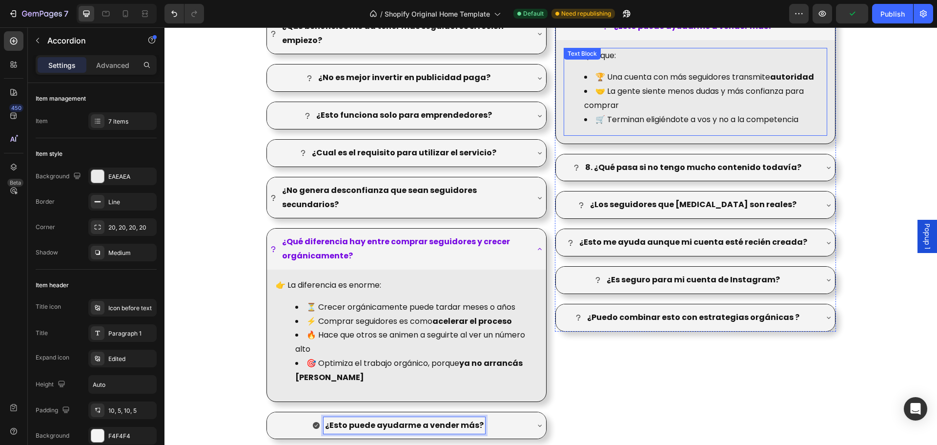
click at [685, 106] on li "🤝 La gente siente menos dudas y más confianza para comprar" at bounding box center [705, 98] width 242 height 28
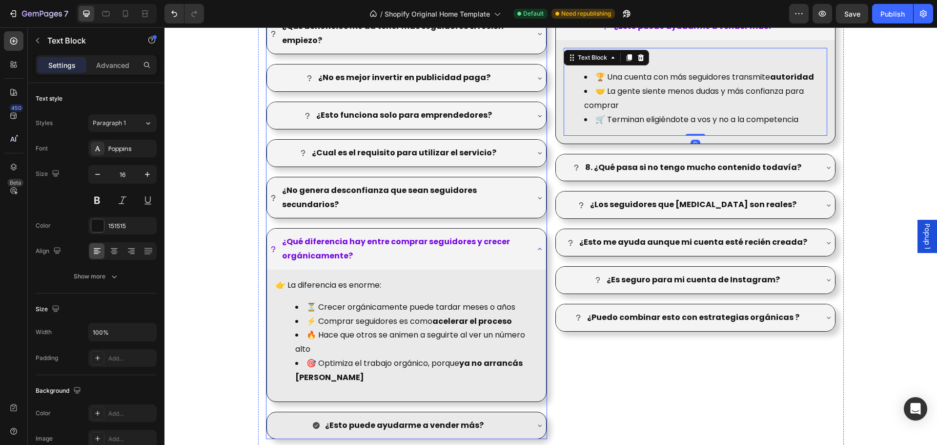
click at [536, 421] on icon at bounding box center [540, 425] width 8 height 8
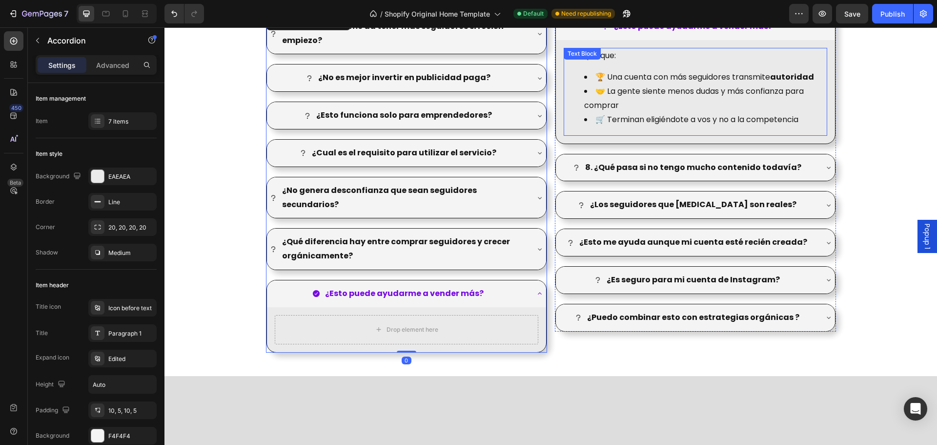
click at [713, 101] on li "🤝 La gente siente menos dudas y más confianza para comprar" at bounding box center [705, 98] width 242 height 28
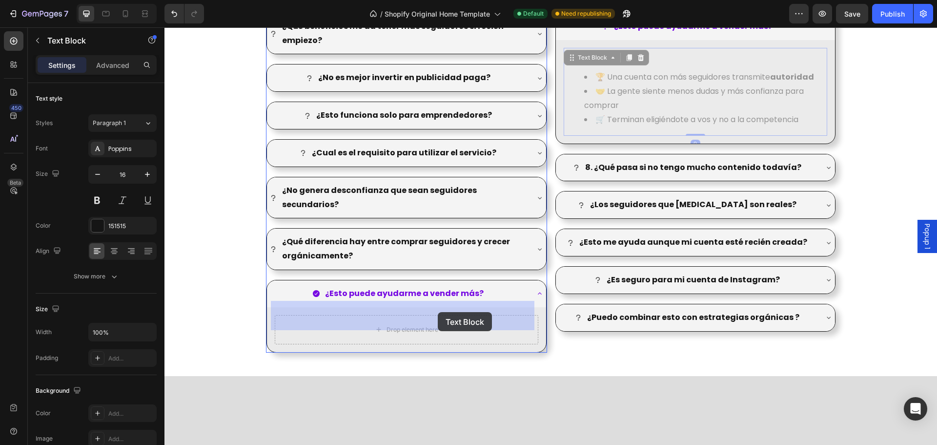
drag, startPoint x: 720, startPoint y: 103, endPoint x: 438, endPoint y: 312, distance: 351.1
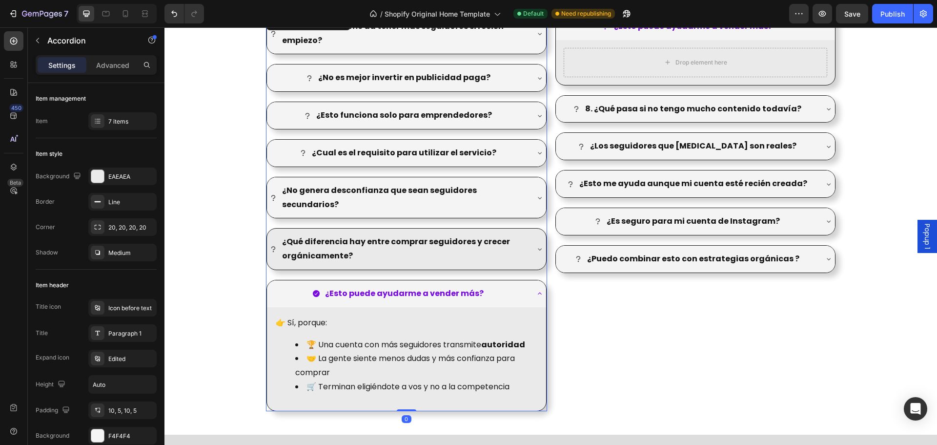
click at [517, 238] on p "¿Qué diferencia hay entre comprar seguidores y crecer orgánicamente?" at bounding box center [404, 249] width 245 height 28
click at [536, 245] on icon at bounding box center [540, 249] width 8 height 8
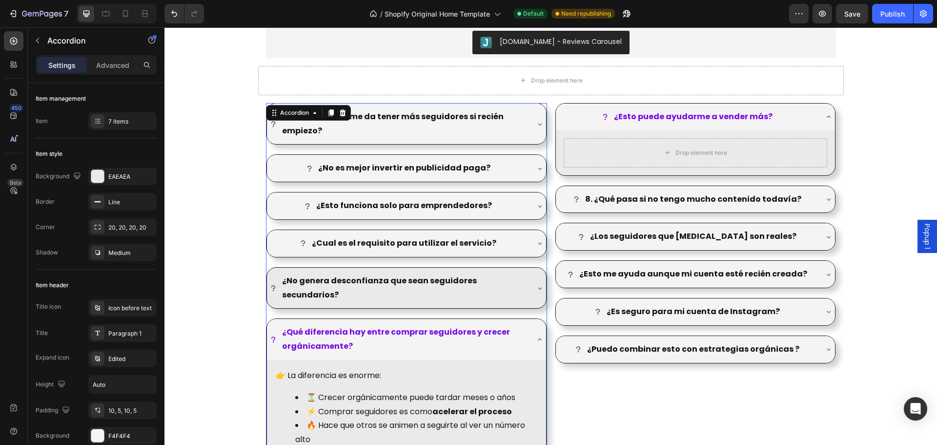
scroll to position [1254, 0]
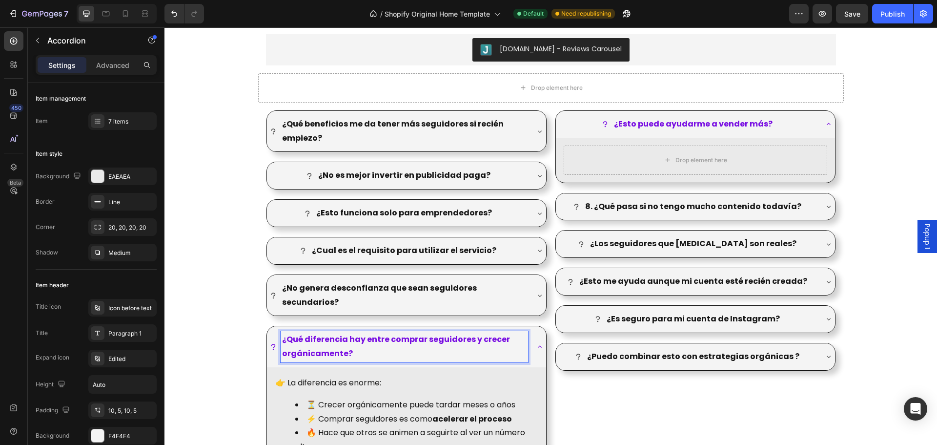
click at [415, 339] on p "¿Qué diferencia hay entre comprar seguidores y crecer orgánicamente?" at bounding box center [404, 346] width 245 height 28
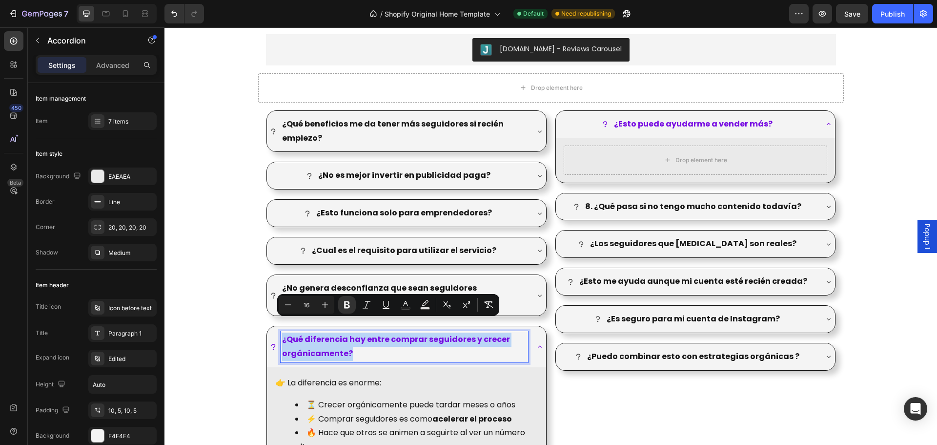
copy strong "¿Qué diferencia hay entre comprar seguidores y crecer orgánicamente?"
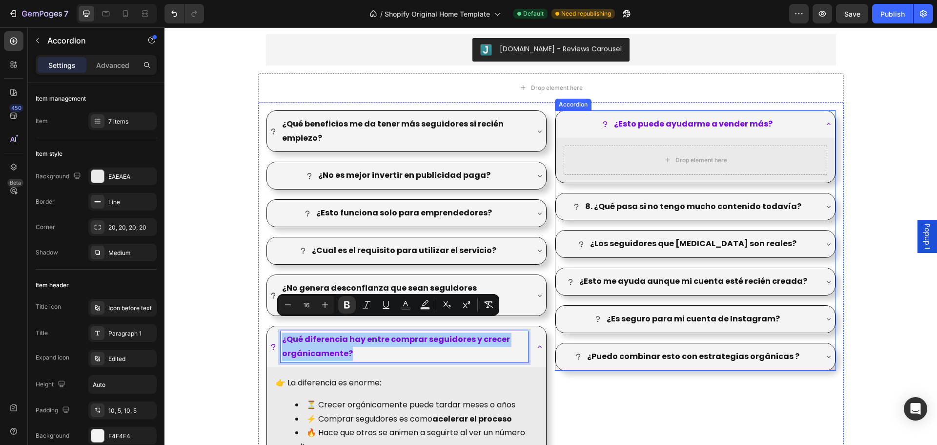
click at [678, 124] on strong "¿Esto puede ayudarme a vender más?" at bounding box center [693, 123] width 159 height 11
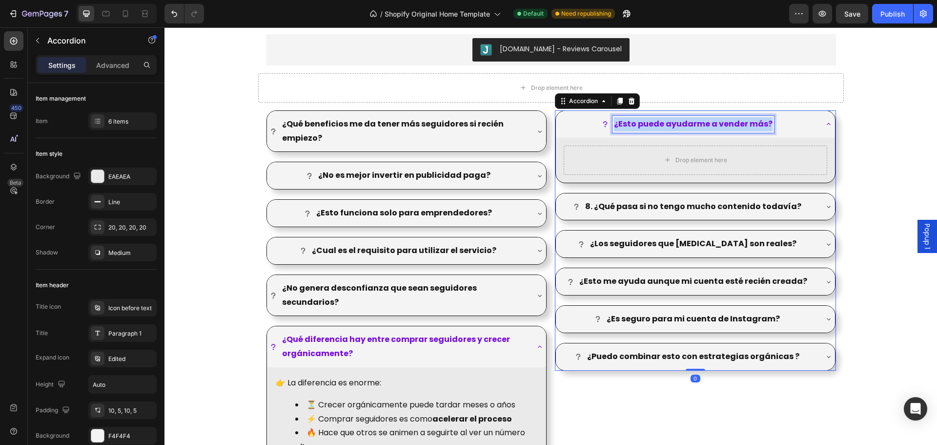
click at [678, 124] on strong "¿Esto puede ayudarme a vender más?" at bounding box center [693, 123] width 159 height 11
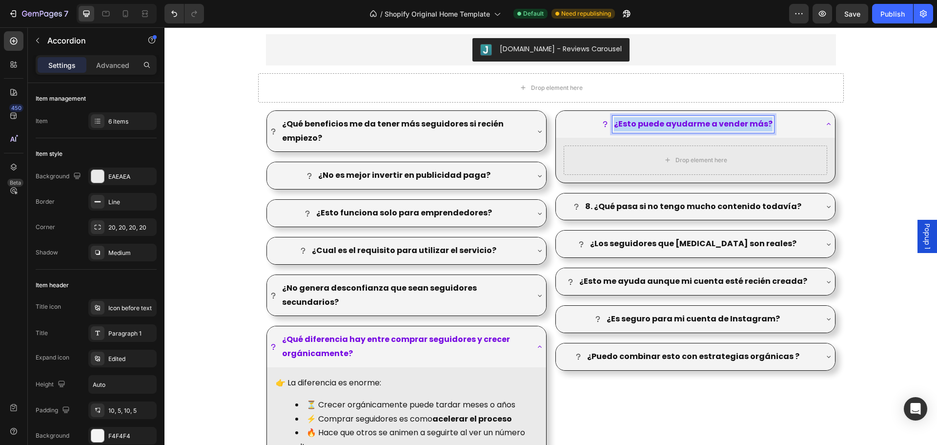
click at [678, 124] on strong "¿Esto puede ayudarme a vender más?" at bounding box center [693, 123] width 159 height 11
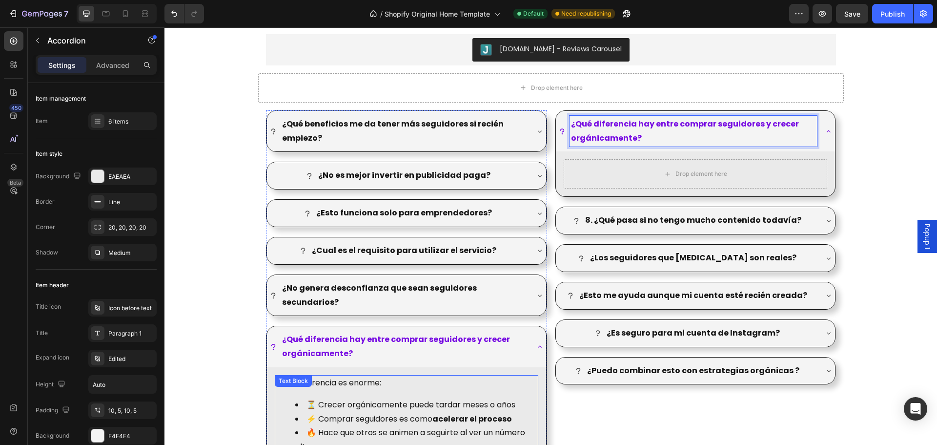
click at [430, 398] on li "⏳ Crecer orgánicamente puede tardar meses o años" at bounding box center [416, 405] width 242 height 14
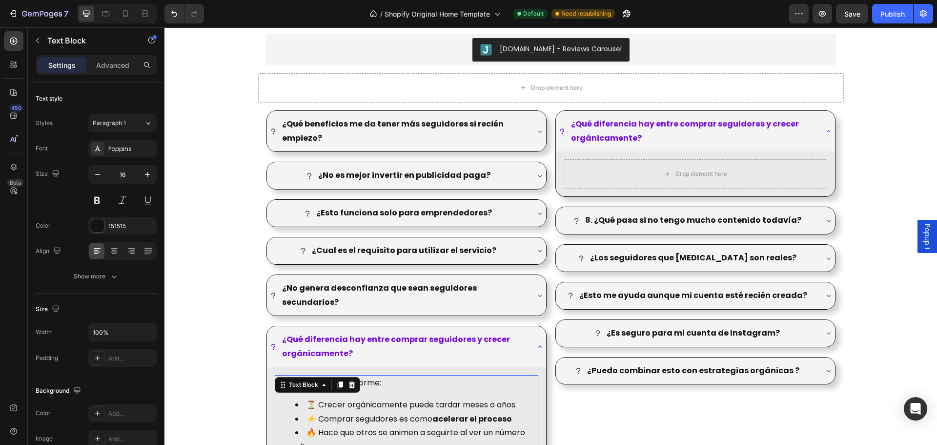
click at [456, 376] on p "👉 La diferencia es enorme:" at bounding box center [407, 383] width 262 height 14
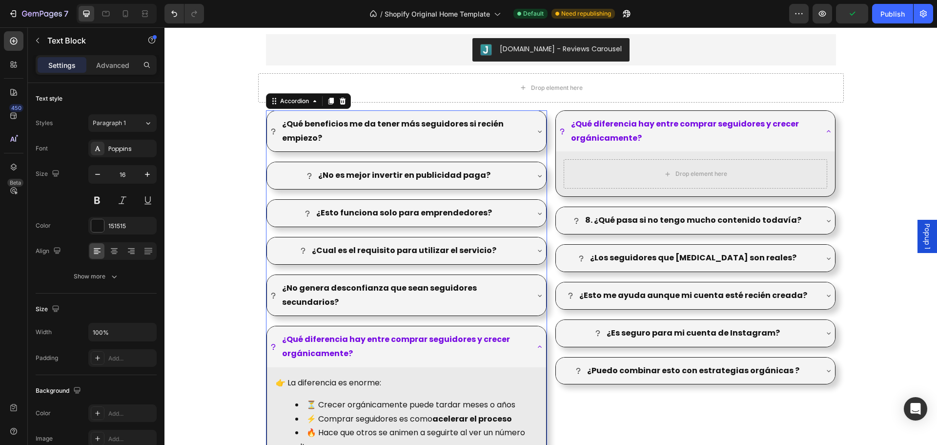
click at [526, 367] on div "👉 La diferencia es enorme: ⏳ Crecer orgánicamente puede tardar meses o años ⚡ C…" at bounding box center [406, 433] width 279 height 132
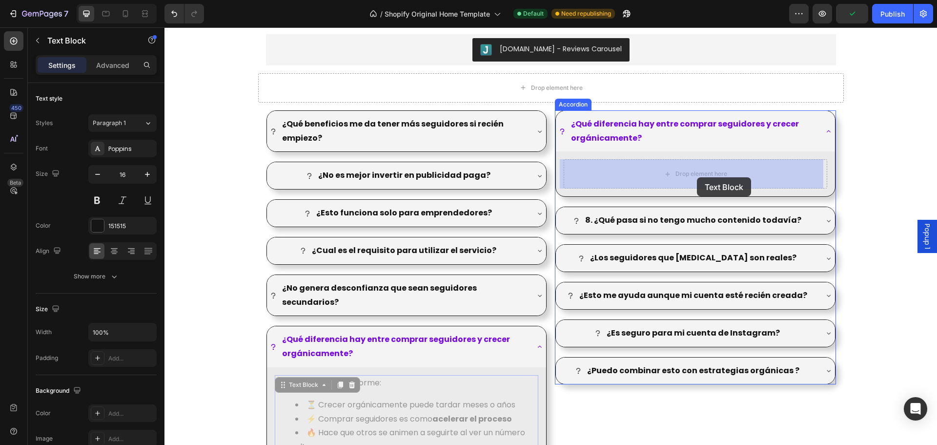
drag, startPoint x: 480, startPoint y: 373, endPoint x: 697, endPoint y: 177, distance: 292.1
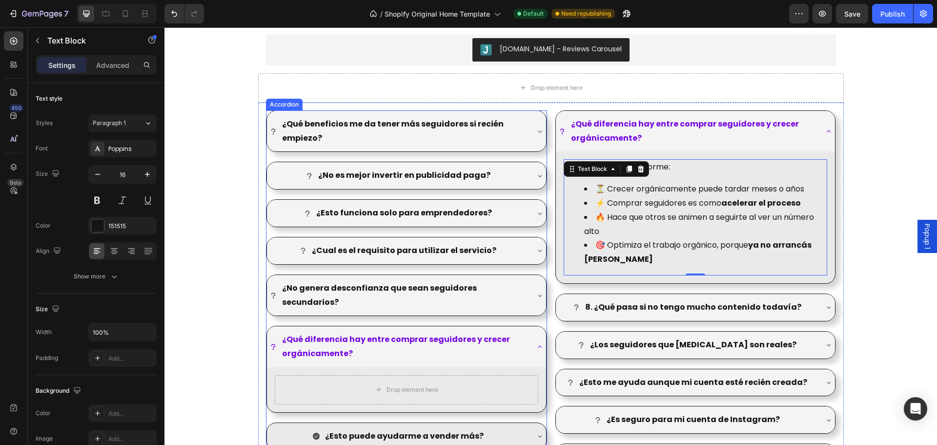
click at [412, 430] on strong "¿Esto puede ayudarme a vender más?" at bounding box center [404, 435] width 159 height 11
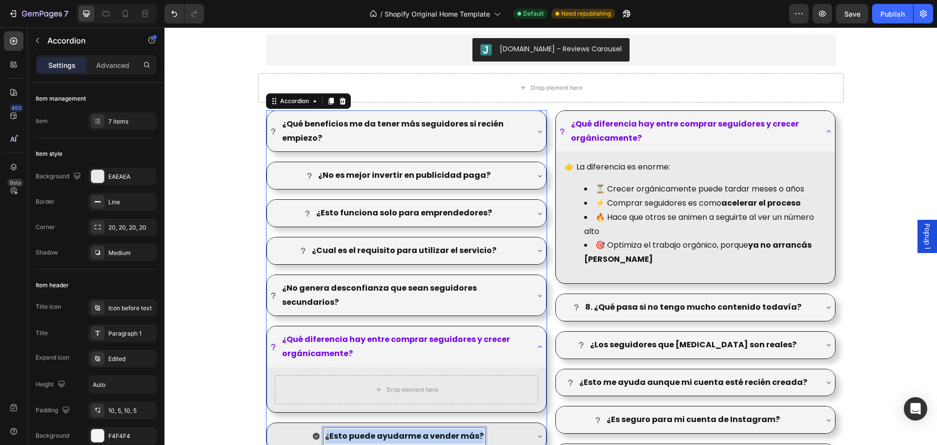
click at [412, 430] on strong "¿Esto puede ayudarme a vender más?" at bounding box center [404, 435] width 159 height 11
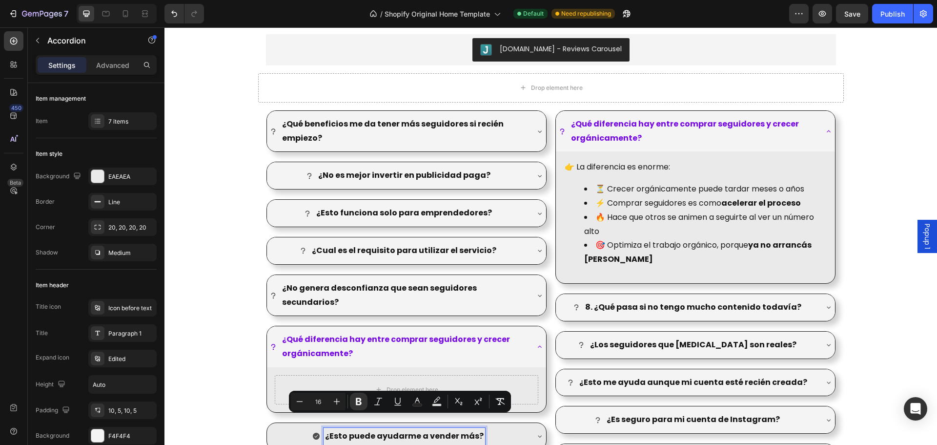
click at [342, 333] on strong "¿Qué diferencia hay entre comprar seguidores y crecer orgánicamente?" at bounding box center [396, 345] width 228 height 25
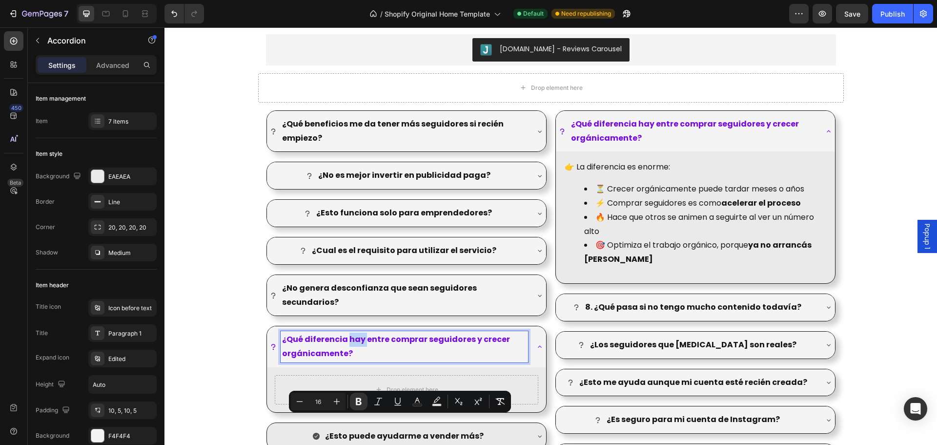
click at [342, 333] on strong "¿Qué diferencia hay entre comprar seguidores y crecer orgánicamente?" at bounding box center [396, 345] width 228 height 25
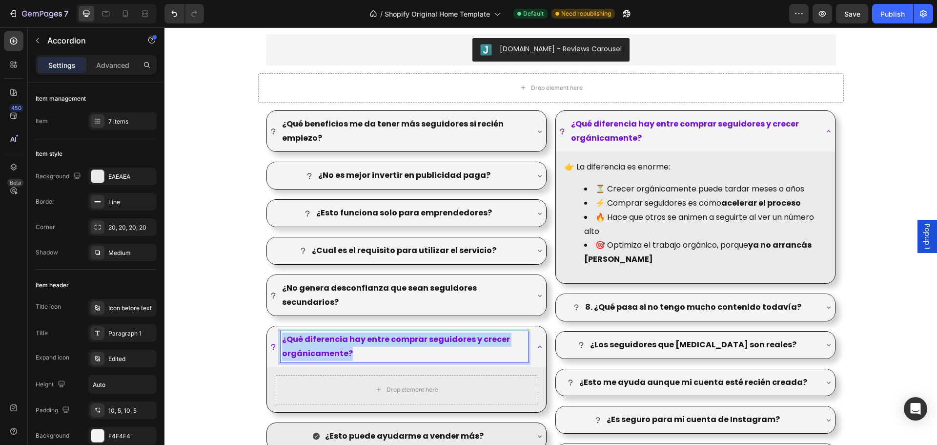
click at [342, 333] on strong "¿Qué diferencia hay entre comprar seguidores y crecer orgánicamente?" at bounding box center [396, 345] width 228 height 25
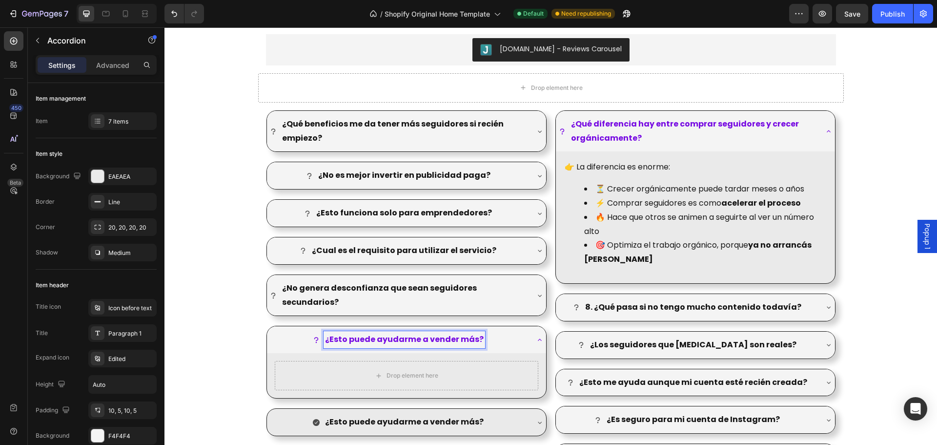
scroll to position [1303, 0]
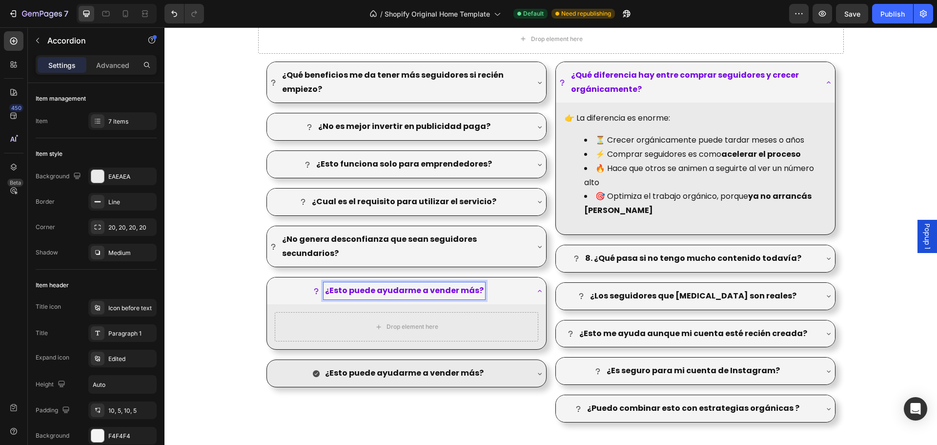
click at [532, 362] on div "¿Esto puede ayudarme a vender más?" at bounding box center [406, 373] width 279 height 27
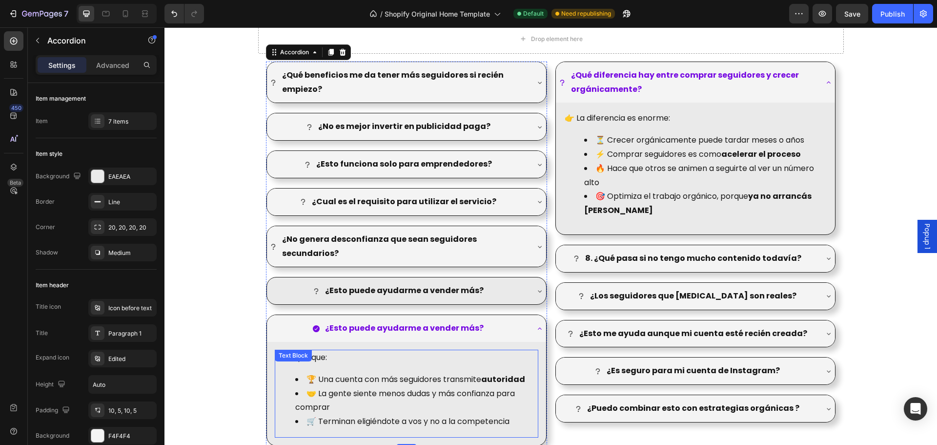
click at [398, 387] on li "🤝 La gente siente menos dudas y más confianza para comprar" at bounding box center [416, 401] width 242 height 28
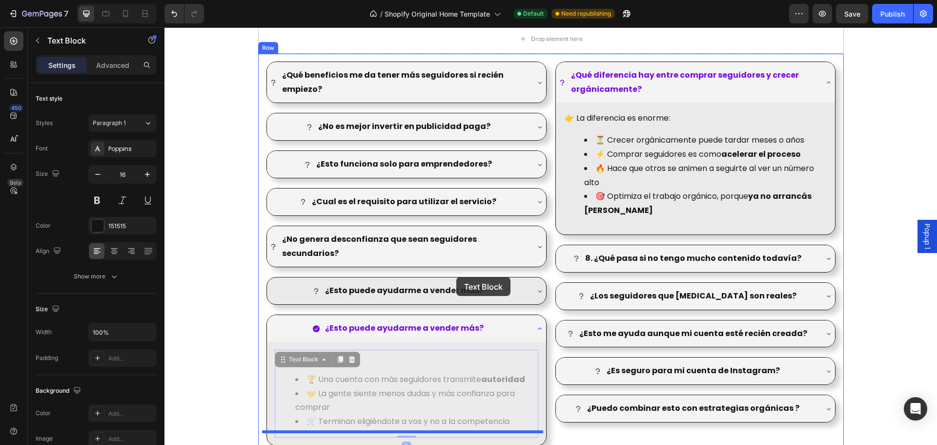
drag, startPoint x: 427, startPoint y: 345, endPoint x: 457, endPoint y: 277, distance: 73.9
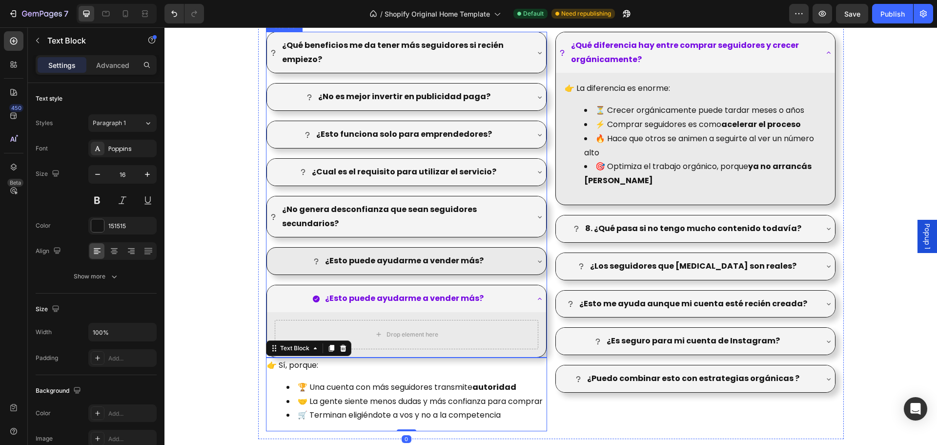
scroll to position [1400, 0]
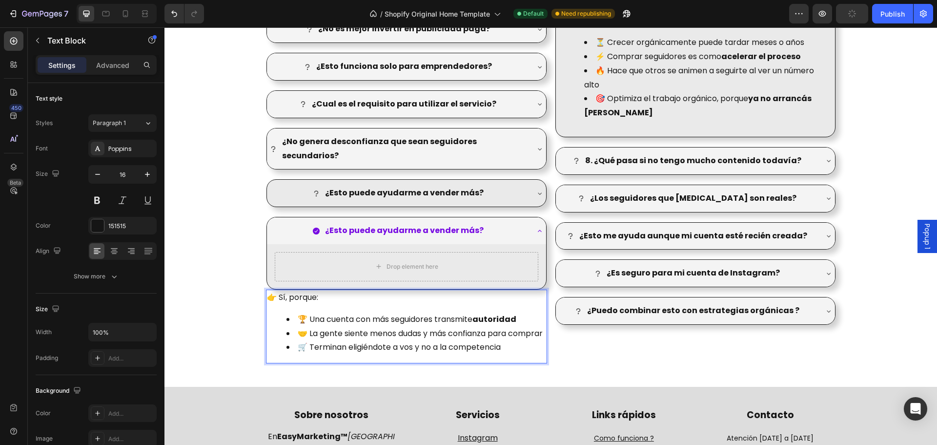
click at [442, 293] on div "👉 Sí, porque: 🏆 Una cuenta con más seguidores transmite autoridad 🤝 La gente si…" at bounding box center [406, 327] width 281 height 74
click at [568, 351] on div "¿Qué diferencia hay entre comprar seguidores y crecer orgánicamente? 👉 La difer…" at bounding box center [695, 163] width 281 height 399
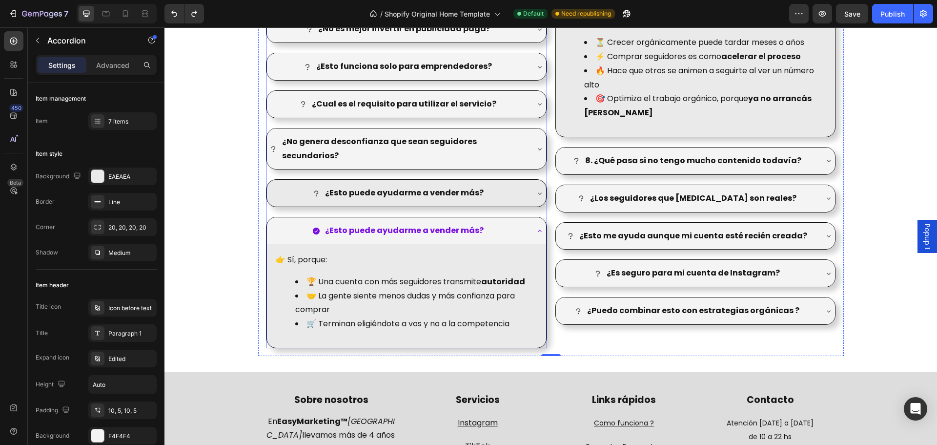
click at [529, 180] on div "¿Esto puede ayudarme a vender más?" at bounding box center [406, 193] width 279 height 27
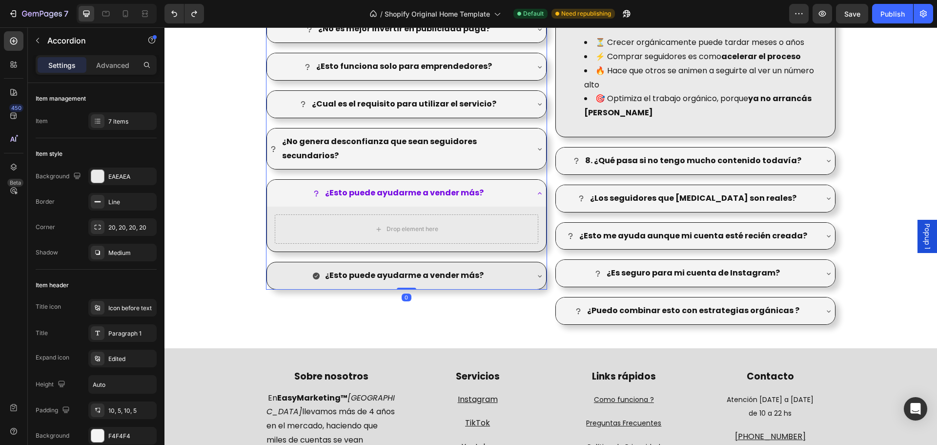
click at [528, 262] on div "¿Esto puede ayudarme a vender más?" at bounding box center [406, 275] width 279 height 27
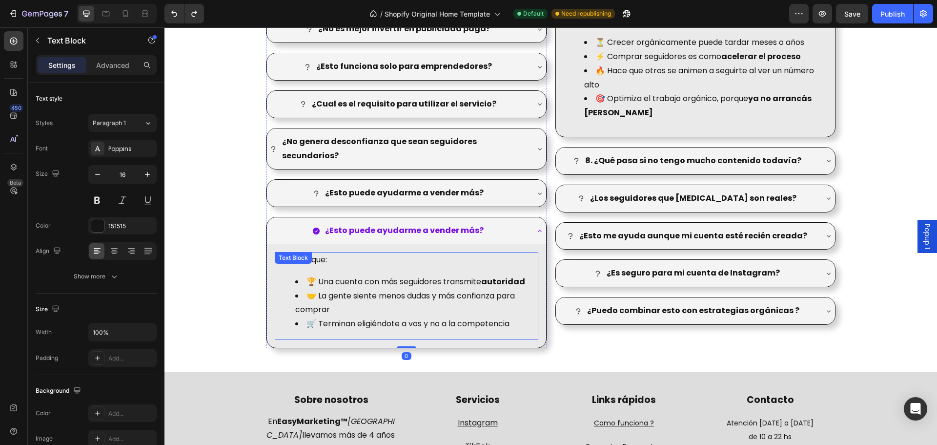
click at [433, 253] on p "👉 Sí, porque:" at bounding box center [407, 260] width 262 height 14
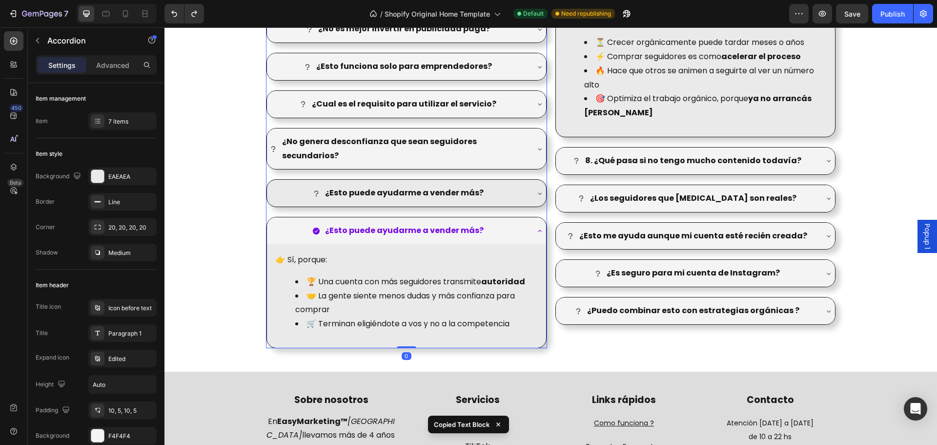
click at [530, 184] on div "¿Esto puede ayudarme a vender más?" at bounding box center [406, 193] width 279 height 27
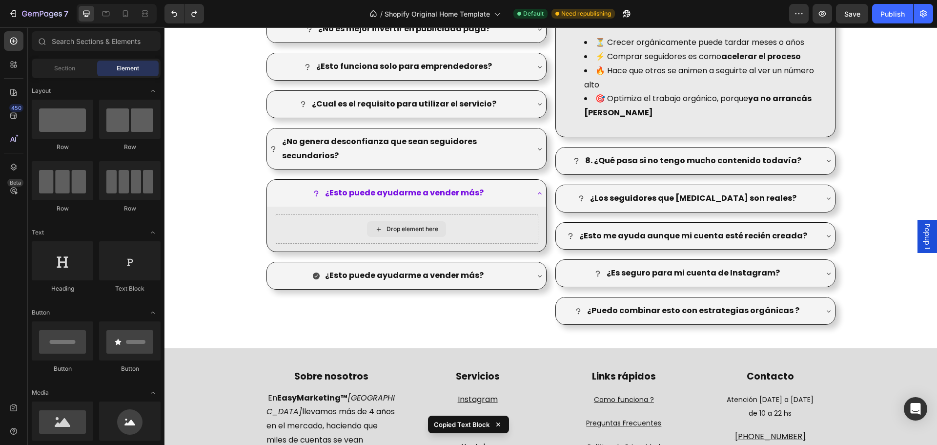
click at [416, 221] on div "Drop element here" at bounding box center [406, 229] width 79 height 16
click at [530, 262] on div "¿Esto puede ayudarme a vender más?" at bounding box center [406, 275] width 279 height 27
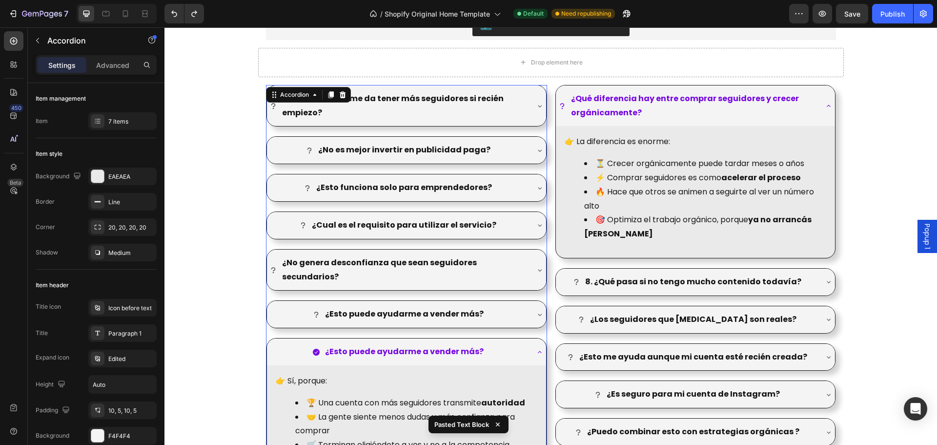
scroll to position [1449, 0]
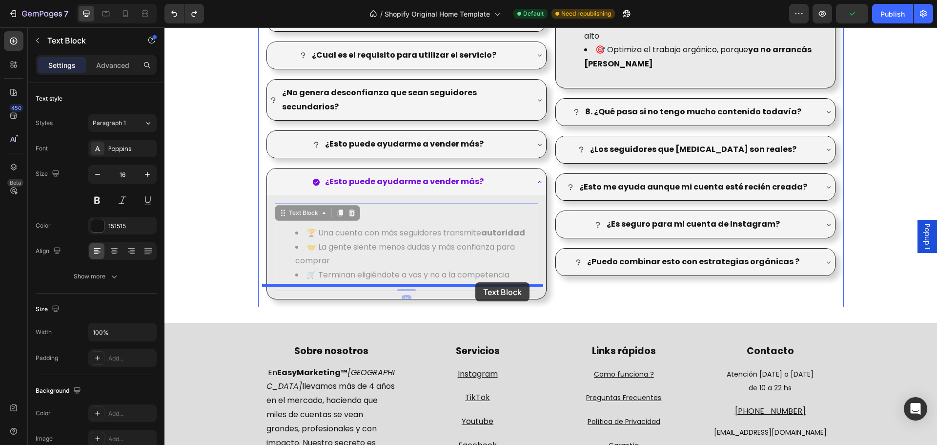
drag, startPoint x: 490, startPoint y: 197, endPoint x: 476, endPoint y: 282, distance: 86.7
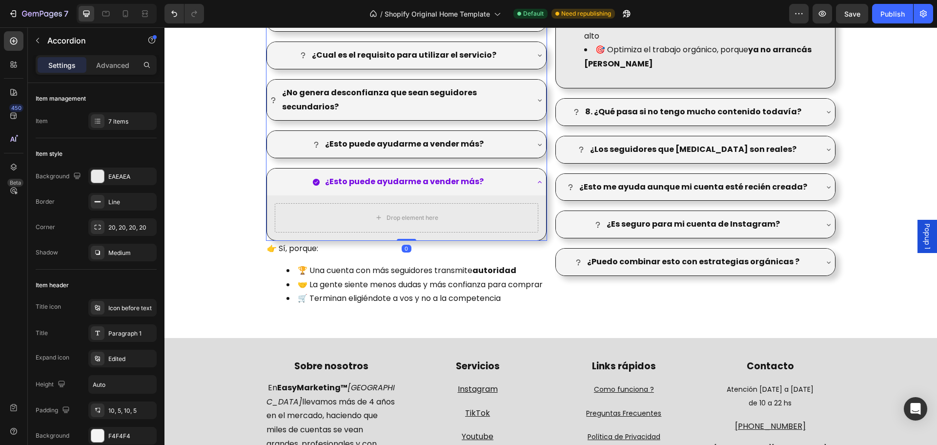
click at [522, 136] on div "¿Esto puede ayudarme a vender más?" at bounding box center [399, 144] width 259 height 17
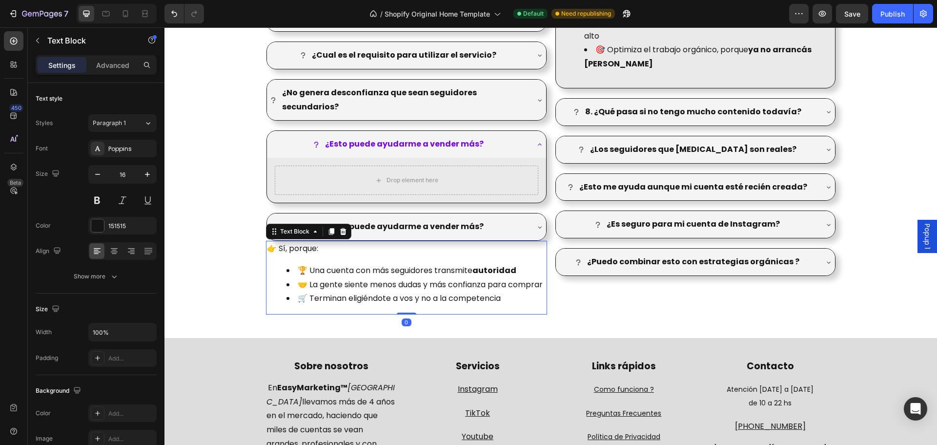
click at [440, 244] on div "👉 Sí, porque: 🏆 Una cuenta con más seguidores transmite autoridad 🤝 La gente si…" at bounding box center [406, 278] width 281 height 74
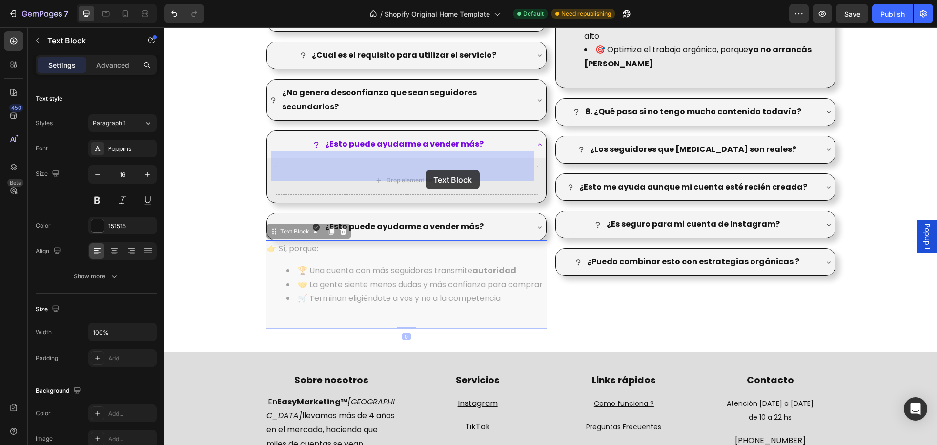
drag, startPoint x: 447, startPoint y: 245, endPoint x: 426, endPoint y: 180, distance: 67.8
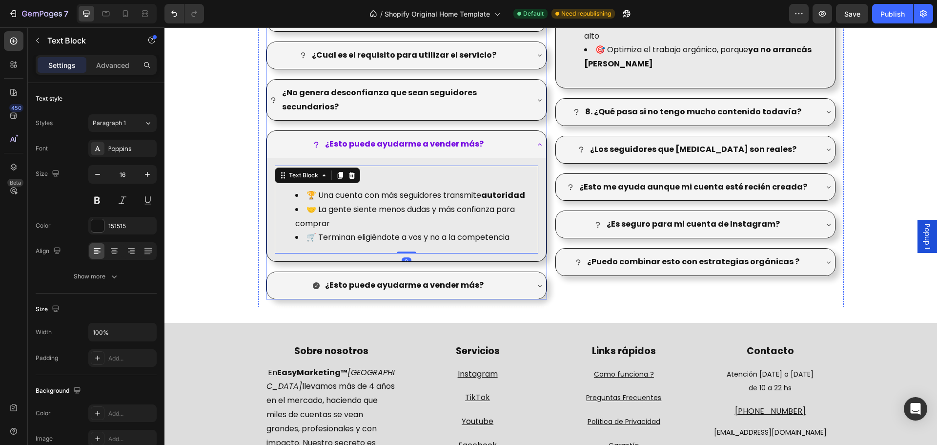
click at [519, 277] on div "¿Esto puede ayudarme a vender más?" at bounding box center [399, 285] width 259 height 17
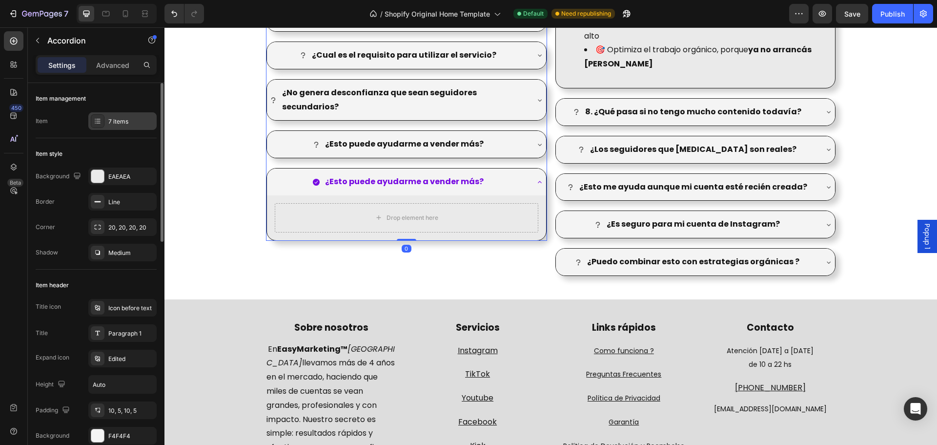
click at [120, 122] on div "7 items" at bounding box center [131, 121] width 46 height 9
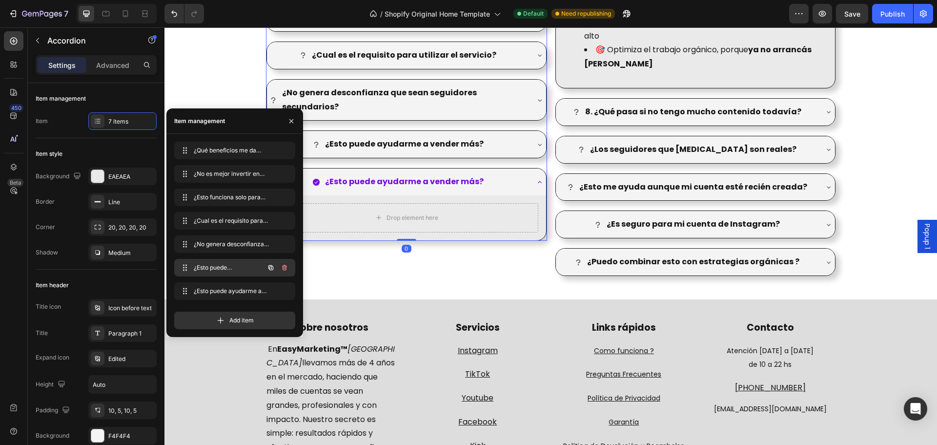
scroll to position [1644, 0]
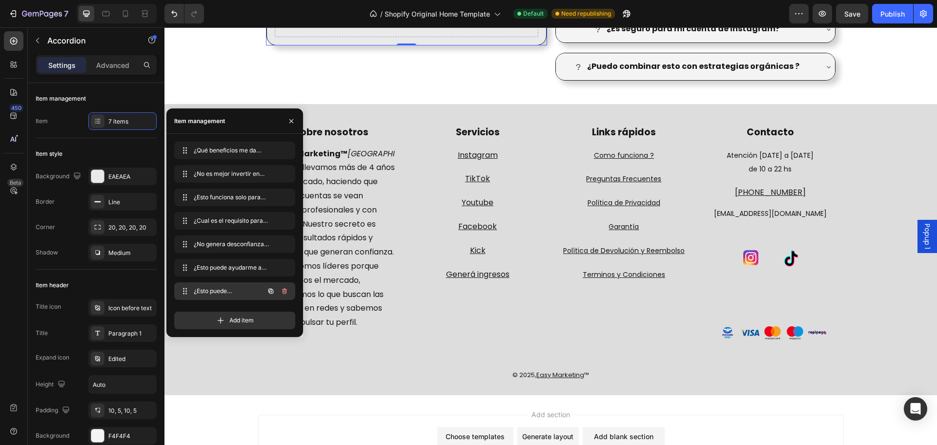
click at [287, 292] on icon "button" at bounding box center [285, 291] width 8 height 8
click at [288, 292] on button "Delete" at bounding box center [278, 291] width 27 height 14
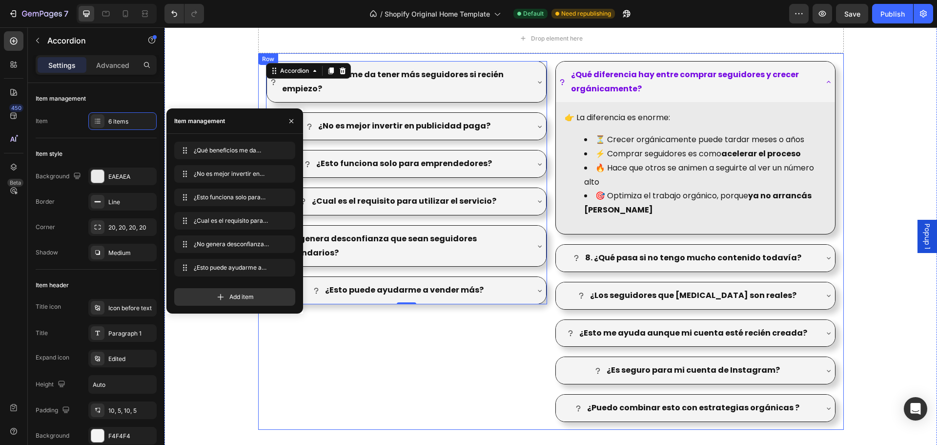
scroll to position [1303, 0]
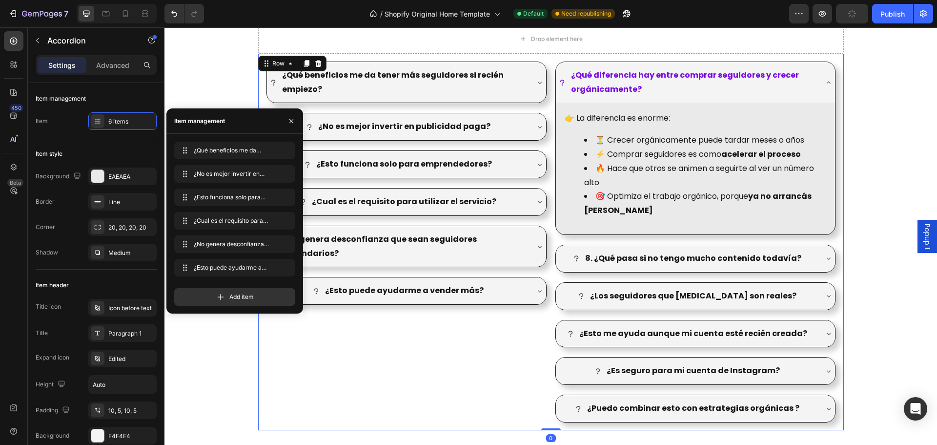
click at [470, 346] on div "¿Qué beneficios me da tener más seguidores si recién empiezo? ¿No es mejor inve…" at bounding box center [406, 242] width 281 height 361
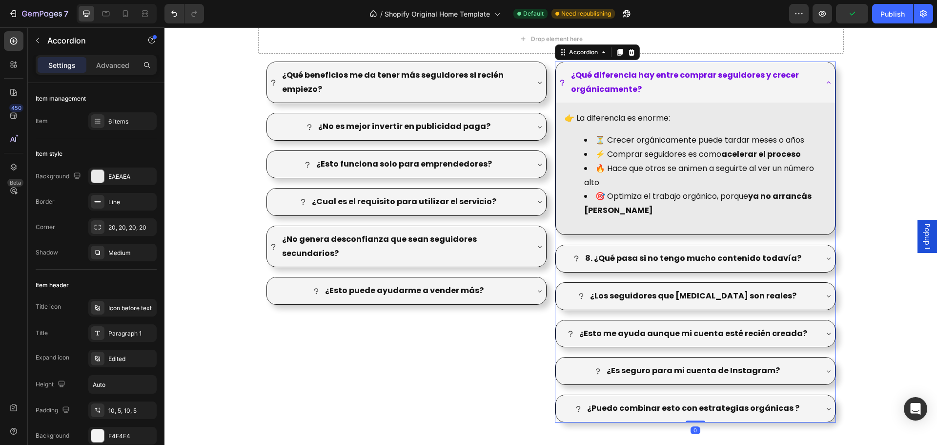
click at [819, 81] on div "¿Qué diferencia hay entre comprar seguidores y crecer orgánicamente?" at bounding box center [695, 82] width 279 height 41
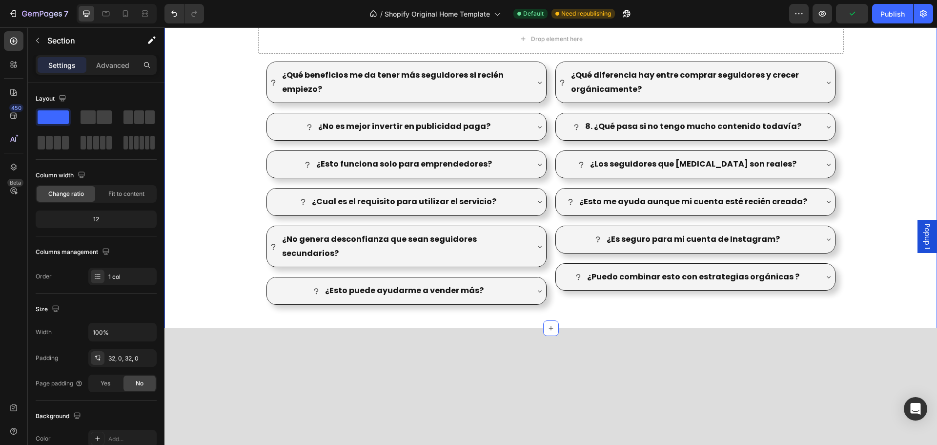
click at [859, 16] on span "Save" at bounding box center [853, 14] width 16 height 8
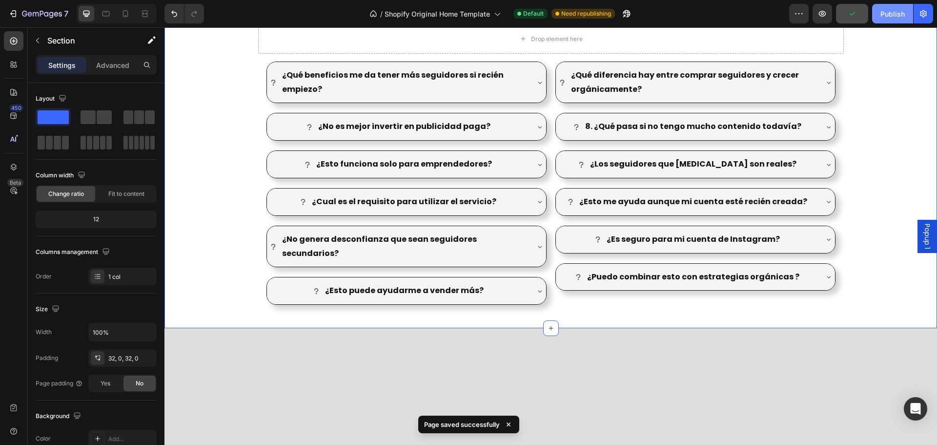
click at [884, 13] on div "Publish" at bounding box center [893, 14] width 24 height 10
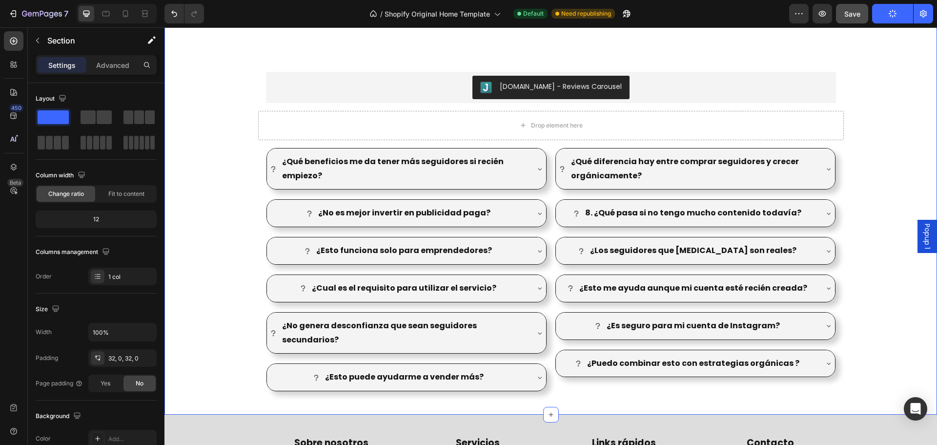
scroll to position [1205, 0]
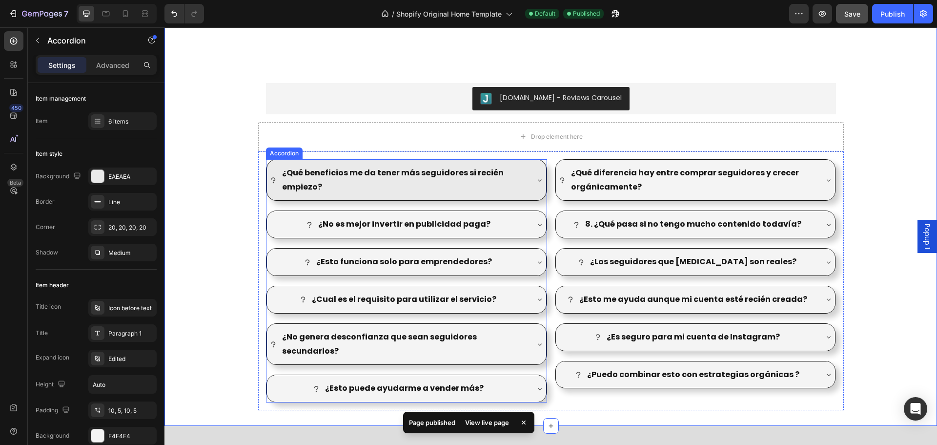
click at [270, 191] on div "¿Qué beneficios me da tener más seguidores si recién empiezo?" at bounding box center [399, 180] width 259 height 31
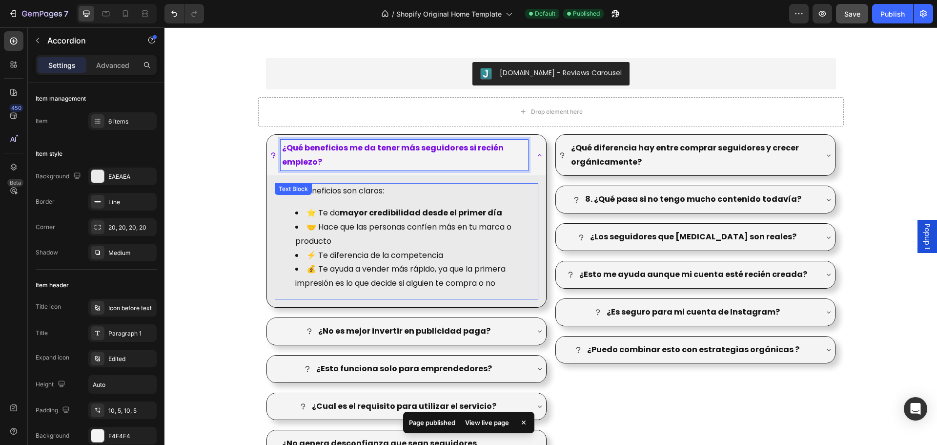
scroll to position [1254, 0]
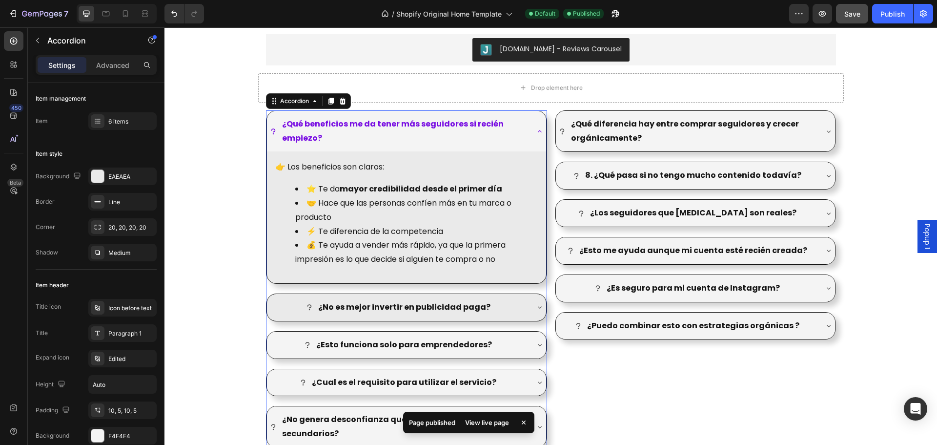
click at [289, 307] on div "¿No es mejor invertir en publicidad paga?" at bounding box center [399, 307] width 259 height 17
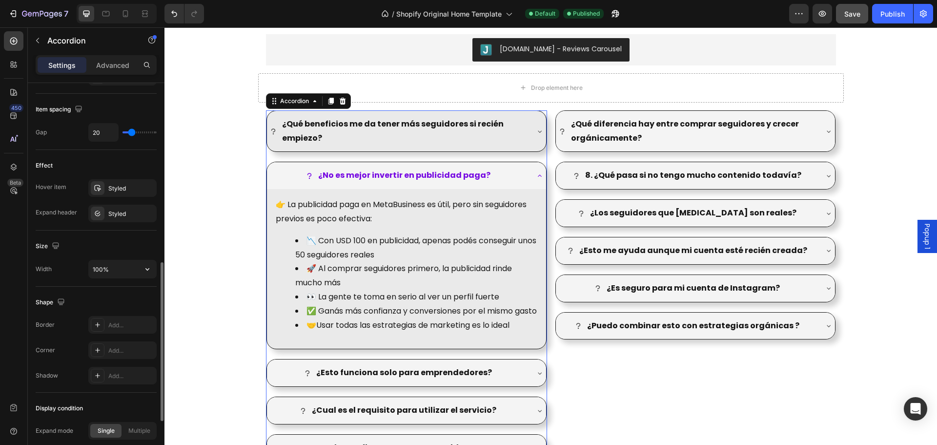
scroll to position [565, 0]
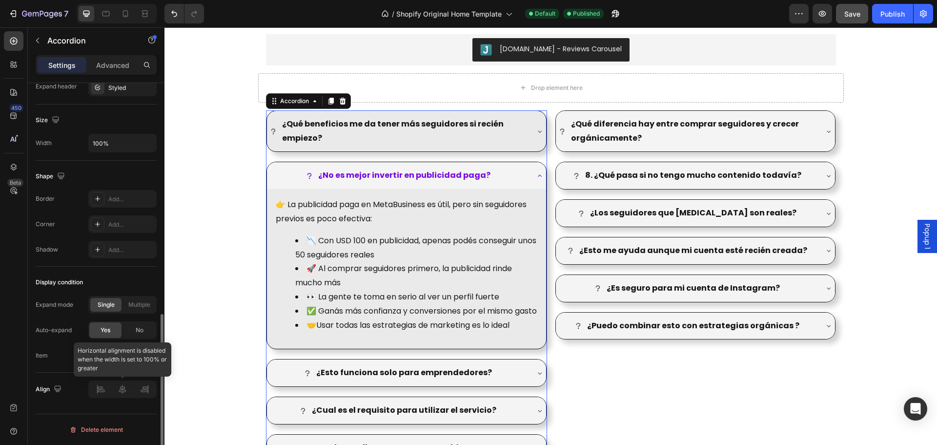
click at [102, 392] on div at bounding box center [122, 389] width 68 height 18
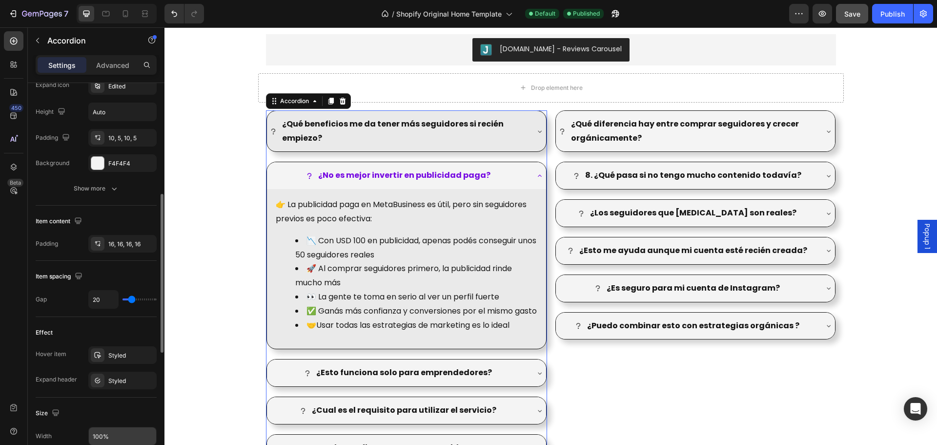
scroll to position [175, 0]
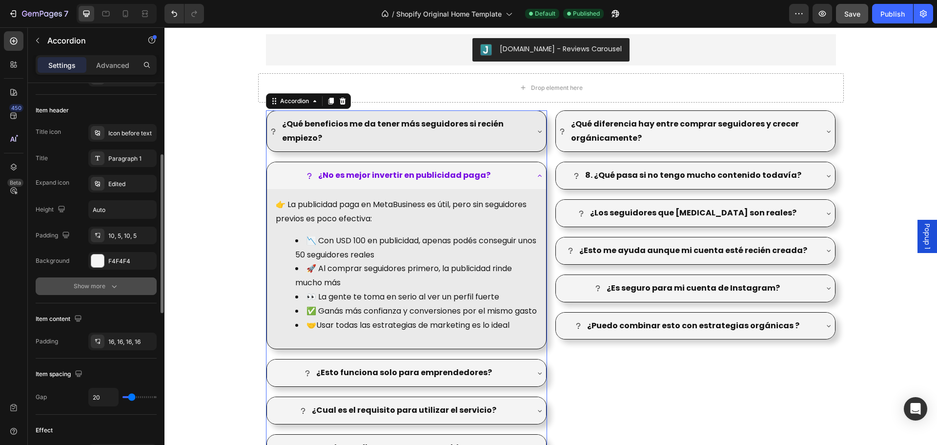
click at [121, 280] on button "Show more" at bounding box center [96, 286] width 121 height 18
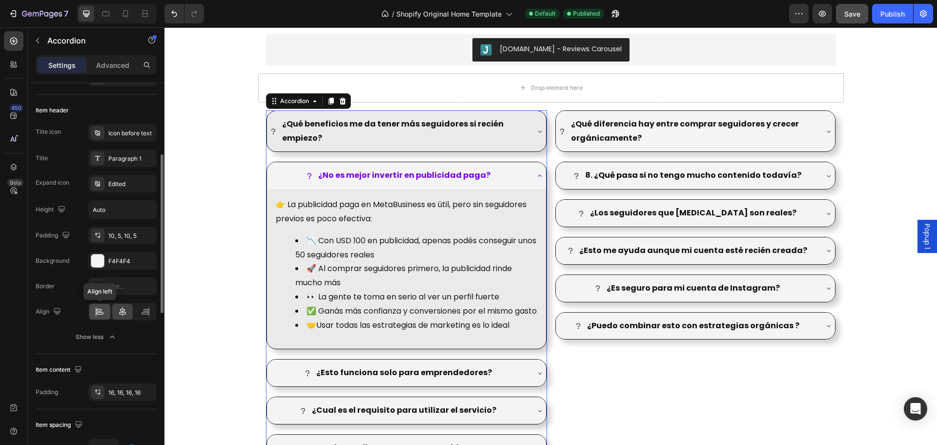
click at [100, 316] on div at bounding box center [99, 312] width 21 height 16
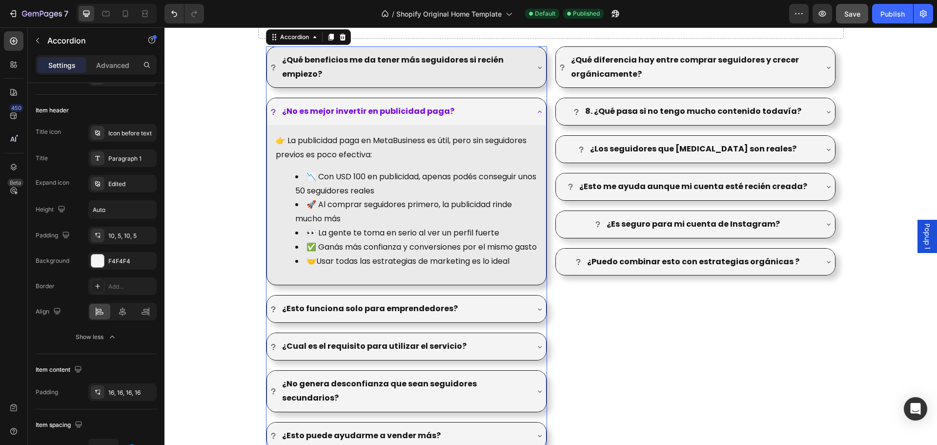
scroll to position [1400, 0]
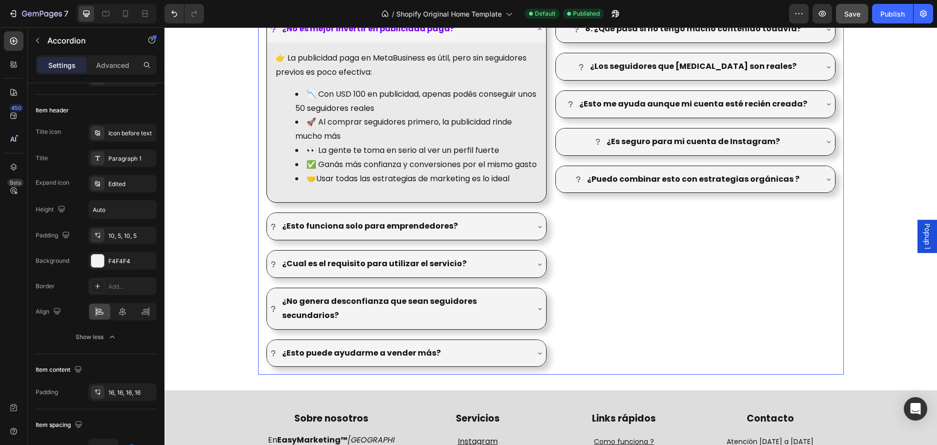
click at [580, 205] on div "¿Qué diferencia hay entre comprar seguidores y crecer orgánicamente? 8. ¿Qué pa…" at bounding box center [695, 165] width 281 height 403
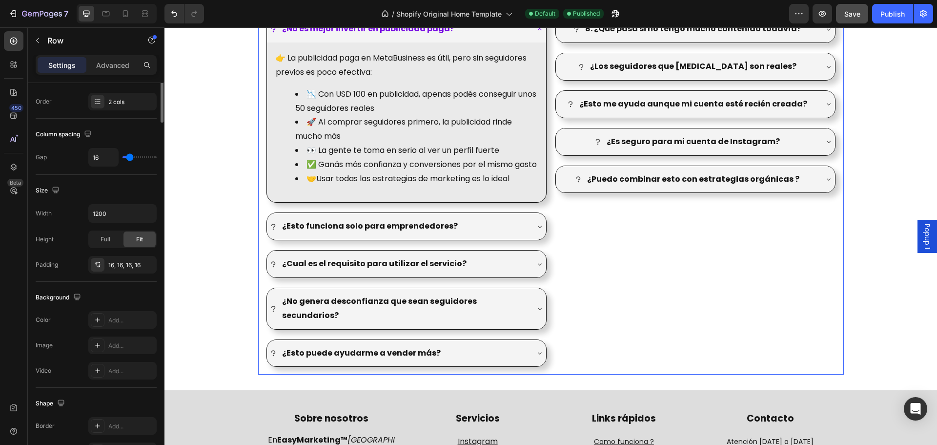
scroll to position [0, 0]
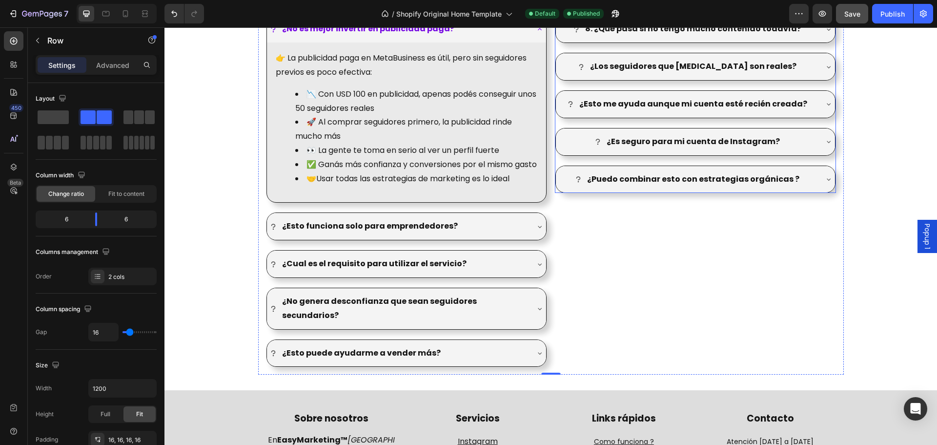
click at [560, 160] on div "¿Qué diferencia hay entre comprar seguidores y crecer orgánicamente? 8. ¿Qué pa…" at bounding box center [695, 78] width 281 height 229
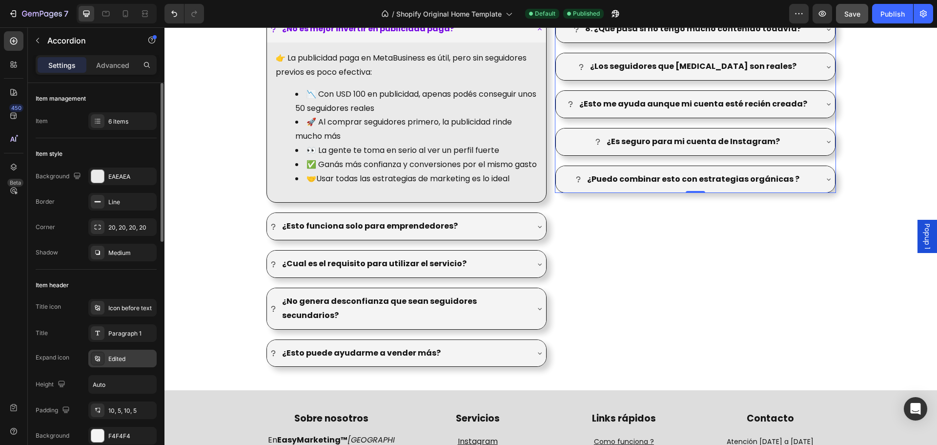
scroll to position [49, 0]
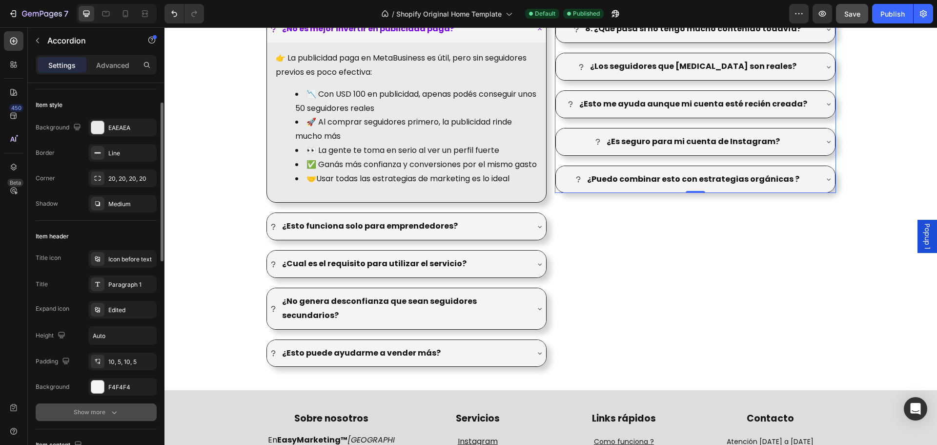
click at [112, 410] on icon "button" at bounding box center [114, 412] width 10 height 10
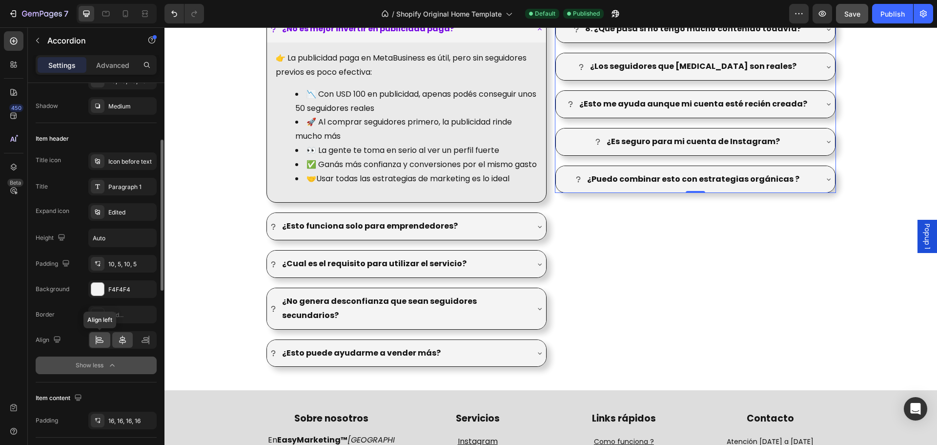
click at [103, 341] on icon at bounding box center [100, 341] width 7 height 2
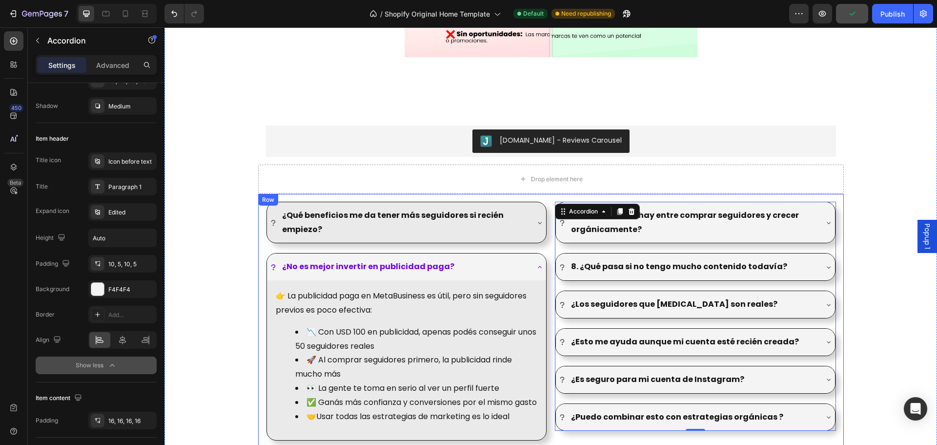
scroll to position [1156, 0]
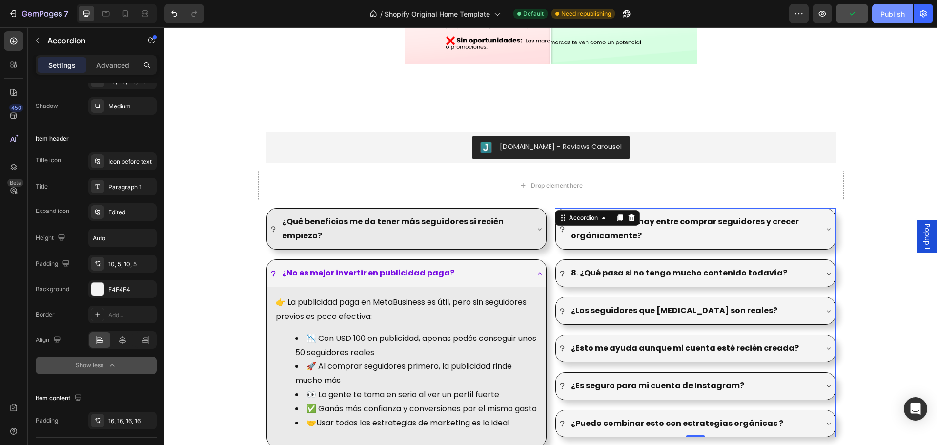
click at [894, 8] on button "Publish" at bounding box center [892, 14] width 41 height 20
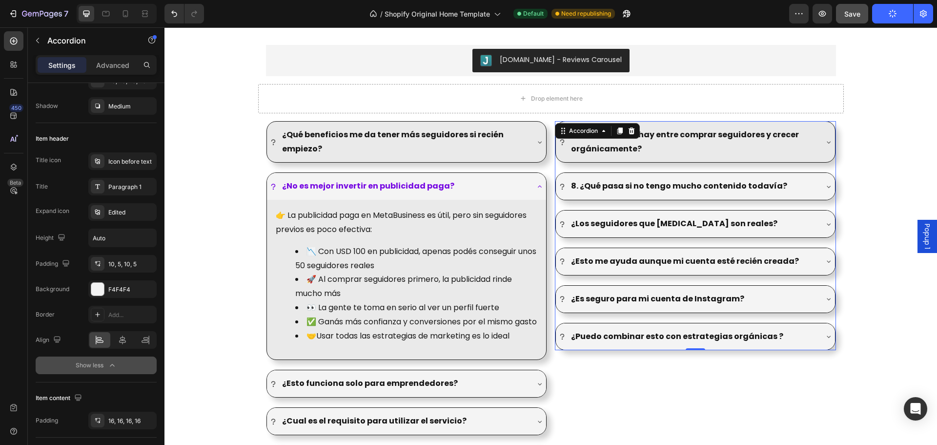
scroll to position [1107, 0]
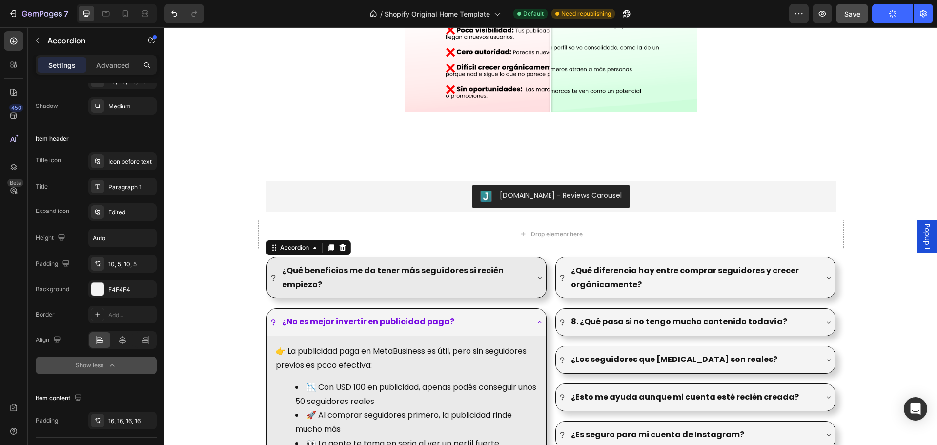
click at [536, 325] on icon at bounding box center [540, 322] width 8 height 8
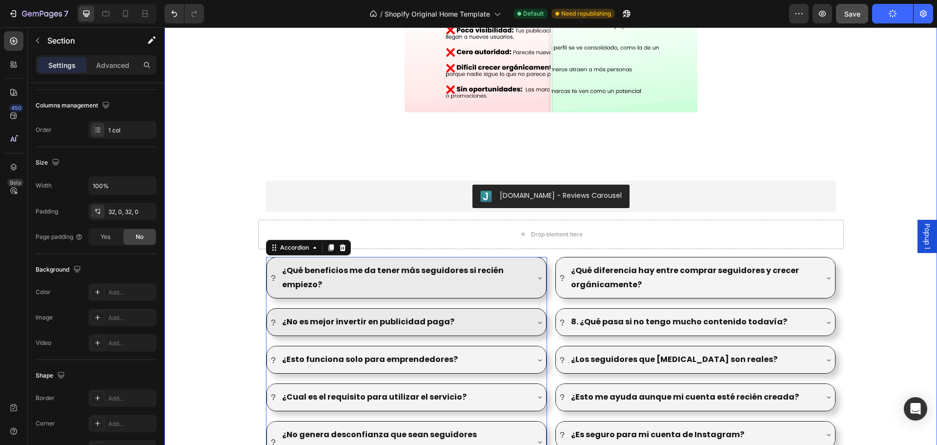
click at [867, 293] on div "Antes Despues Image Comparison [DOMAIN_NAME] - Reviews Carousel [DOMAIN_NAME] R…" at bounding box center [551, 163] width 773 height 688
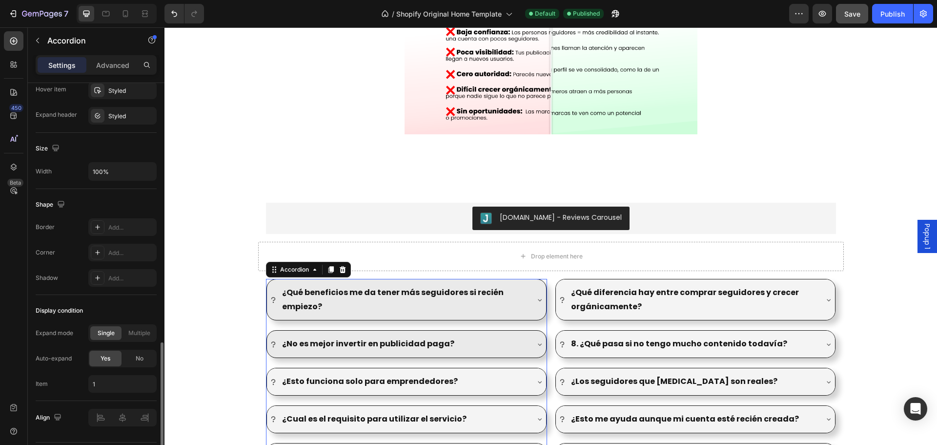
scroll to position [565, 0]
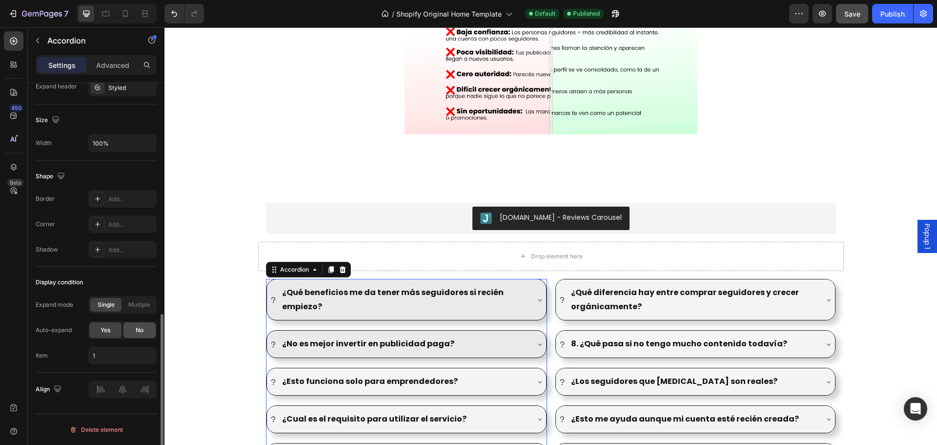
click at [141, 330] on span "No" at bounding box center [140, 330] width 8 height 9
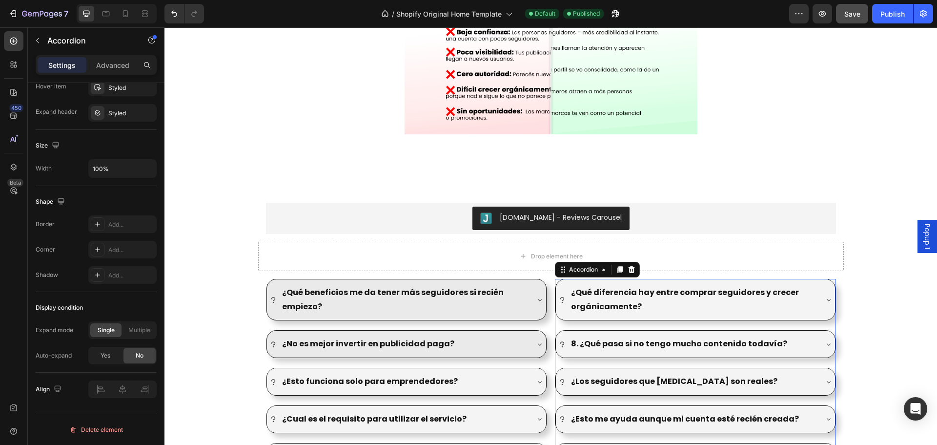
click at [566, 326] on div "¿Qué diferencia hay entre comprar seguidores y crecer orgánicamente? 8. ¿Qué pa…" at bounding box center [695, 393] width 281 height 229
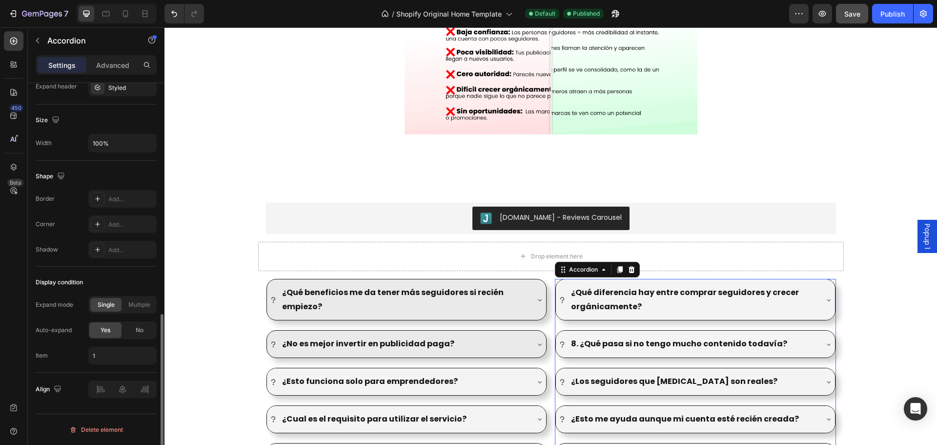
click at [135, 338] on div "Yes No" at bounding box center [122, 330] width 68 height 18
click at [138, 335] on div "No" at bounding box center [140, 330] width 32 height 16
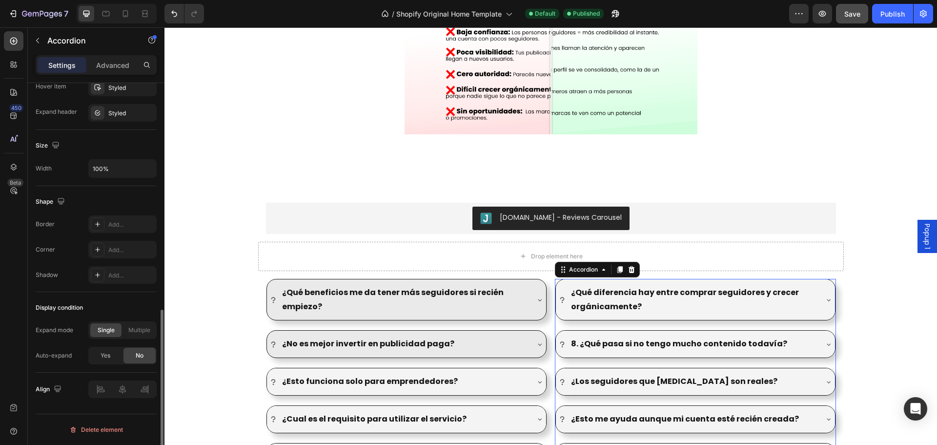
scroll to position [540, 0]
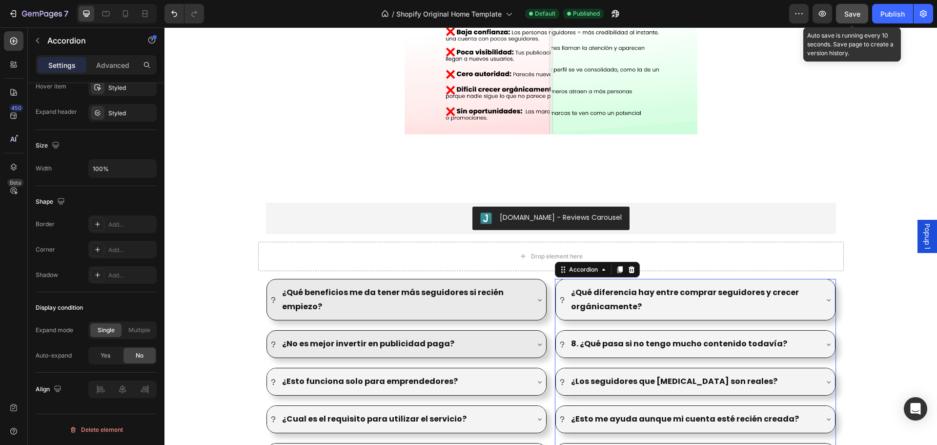
click at [845, 16] on span "Save" at bounding box center [853, 14] width 16 height 8
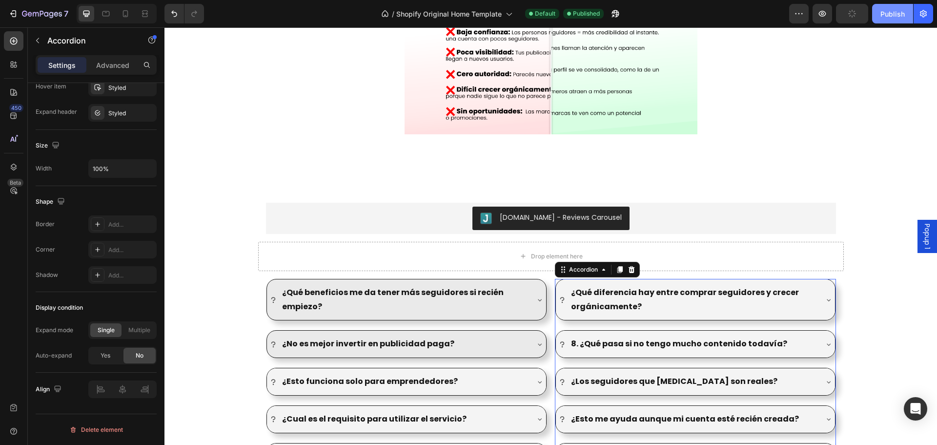
click at [896, 15] on div "Publish" at bounding box center [893, 14] width 24 height 10
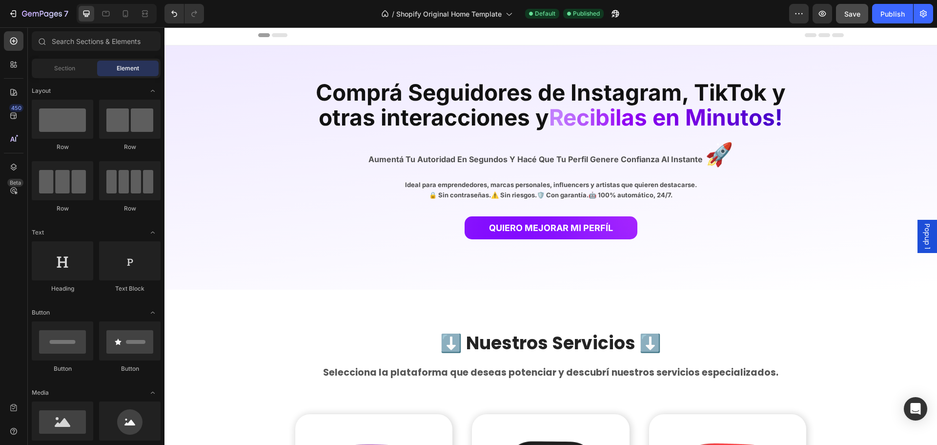
scroll to position [0, 0]
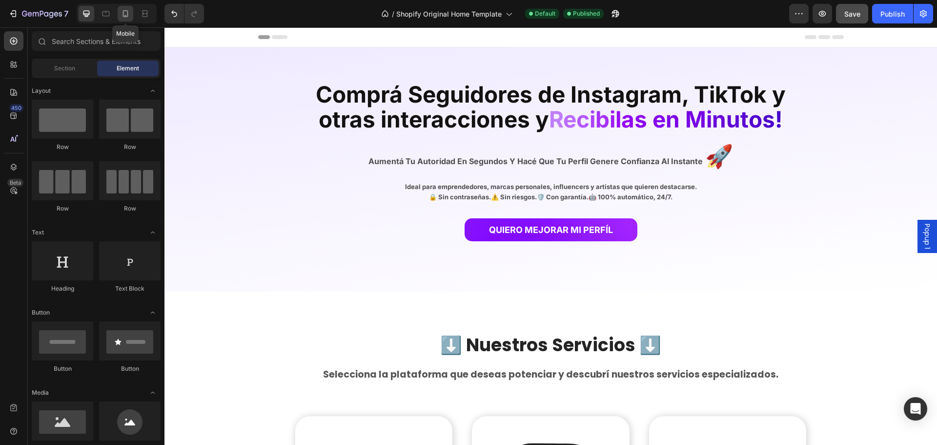
click at [125, 15] on icon at bounding box center [126, 14] width 10 height 10
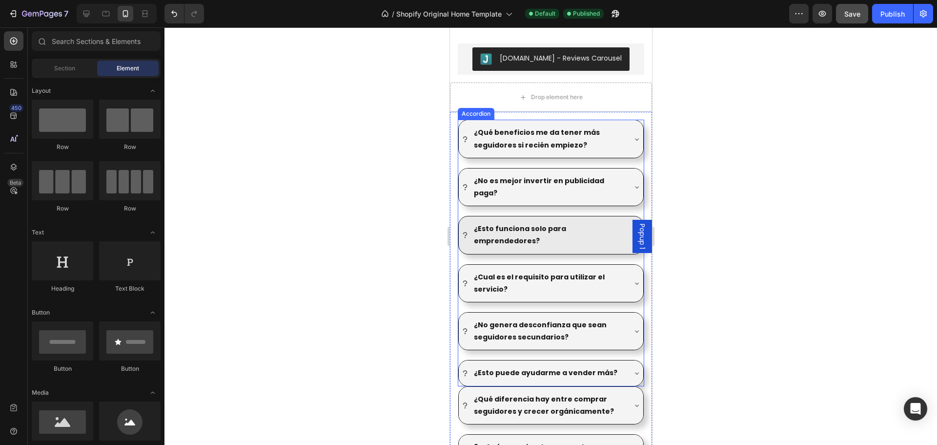
scroll to position [1025, 0]
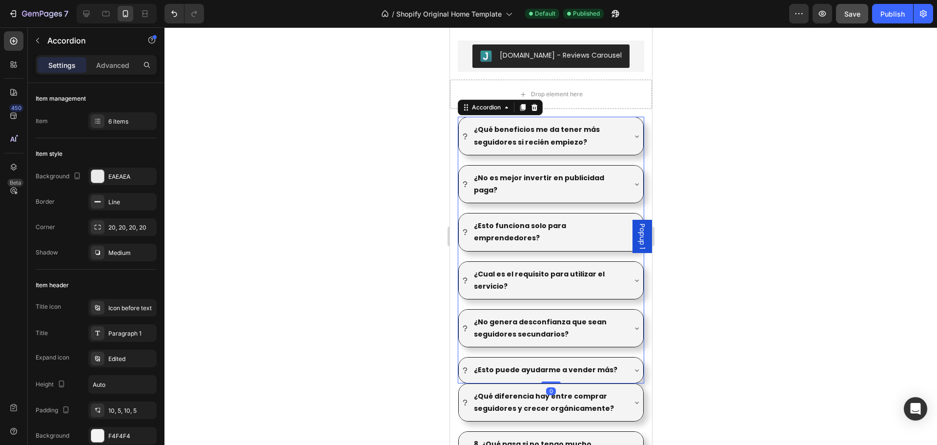
click at [630, 151] on div "¿Qué beneficios me da tener más seguidores si recién empiezo? ¿No es mejor inve…" at bounding box center [550, 250] width 187 height 266
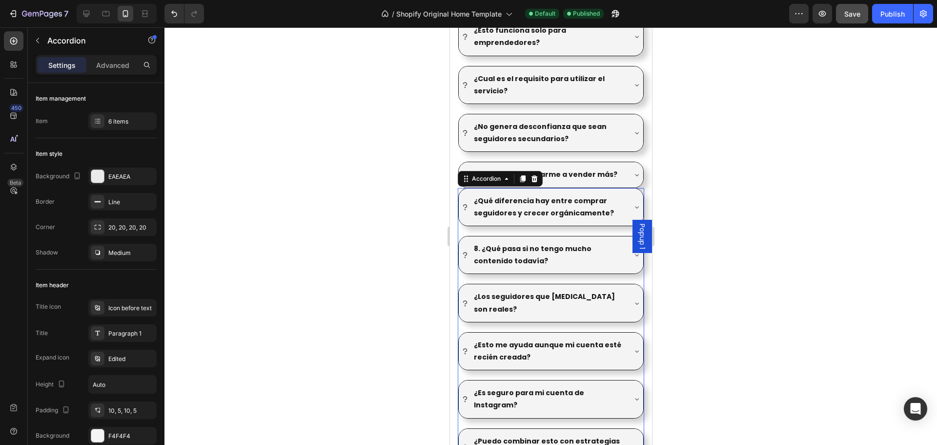
scroll to position [540, 0]
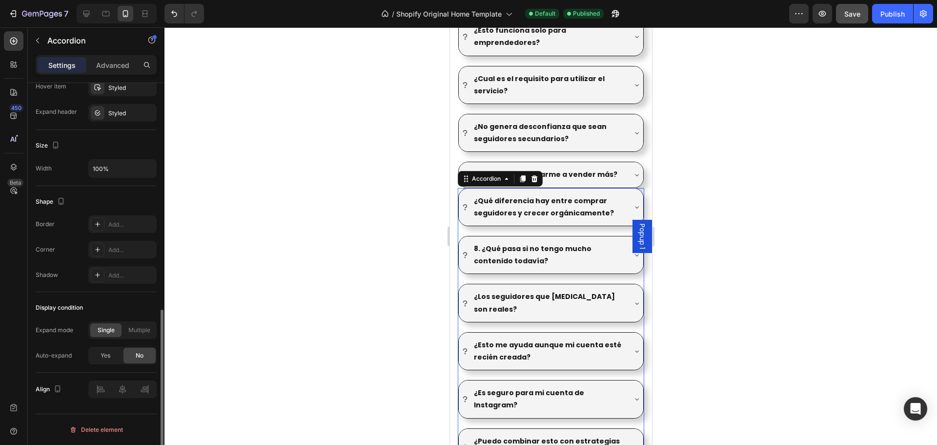
click at [598, 222] on div "¿Qué diferencia hay entre comprar seguidores y crecer orgánicamente? 8. ¿Qué pa…" at bounding box center [550, 327] width 187 height 278
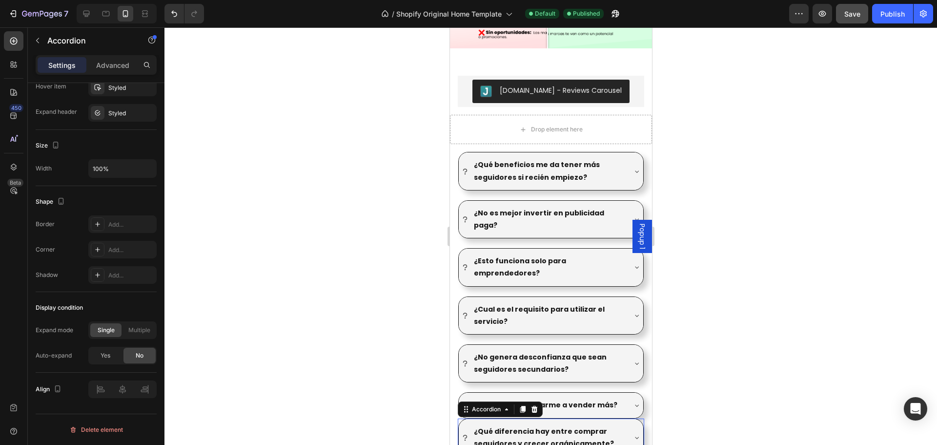
scroll to position [976, 0]
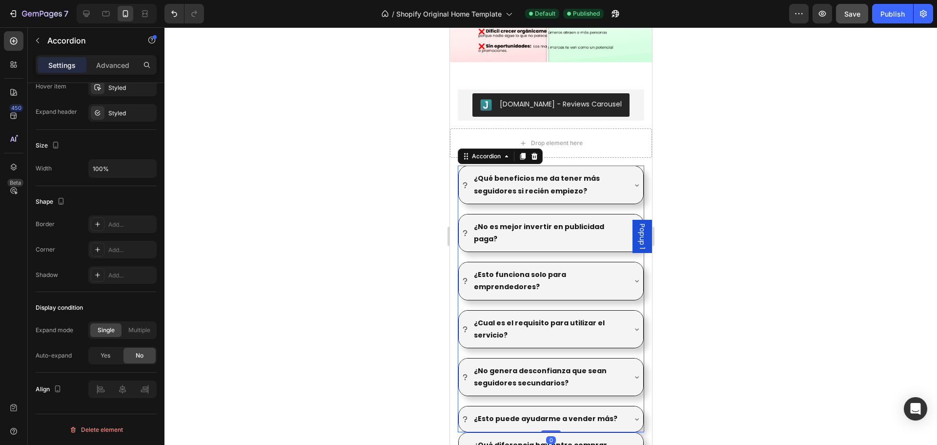
click at [537, 202] on div "¿Qué beneficios me da tener más seguidores si recién empiezo? ¿No es mejor inve…" at bounding box center [550, 299] width 187 height 266
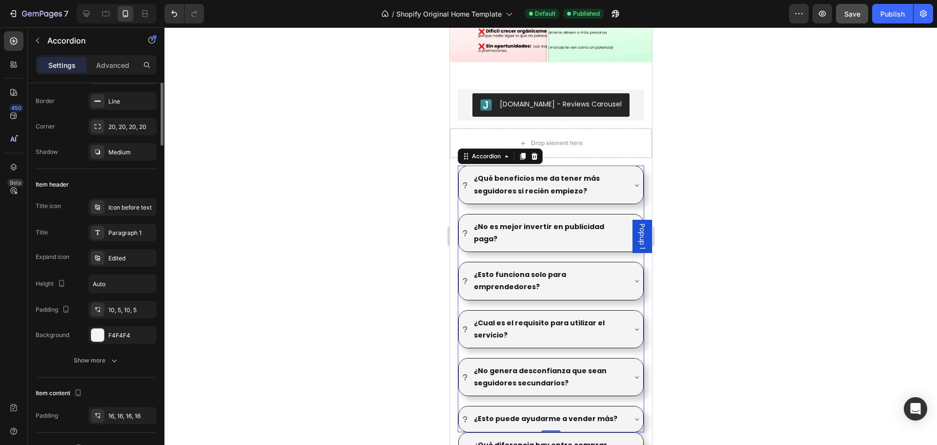
scroll to position [0, 0]
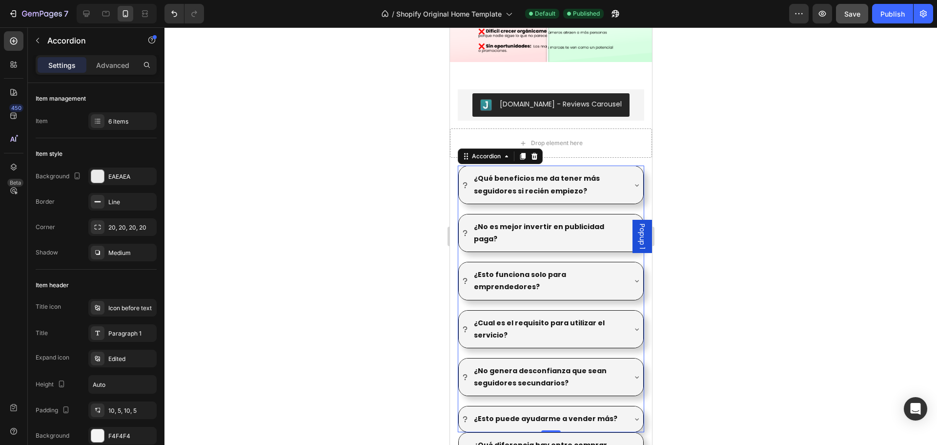
click at [599, 200] on div "¿Qué beneficios me da tener más seguidores si recién empiezo? ¿No es mejor inve…" at bounding box center [550, 299] width 187 height 266
click at [642, 172] on div "¿Qué beneficios me da tener más seguidores si recién empiezo? ¿No es mejor inve…" at bounding box center [551, 438] width 202 height 561
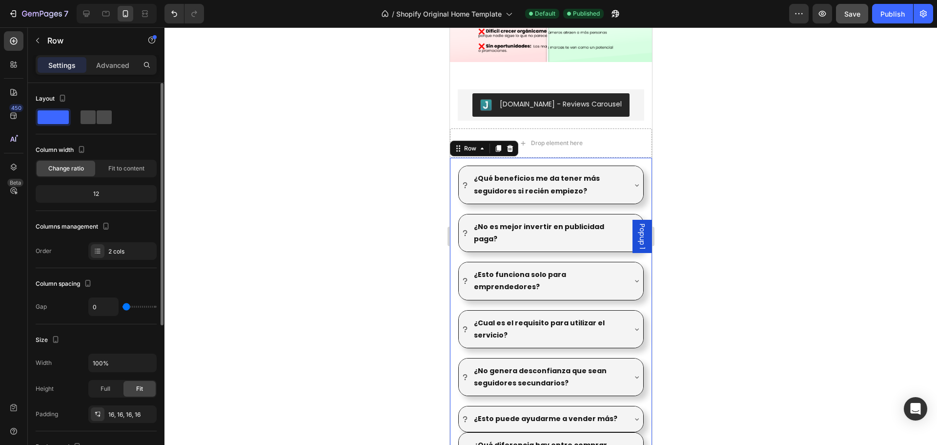
click at [97, 114] on span at bounding box center [104, 117] width 15 height 14
type input "16"
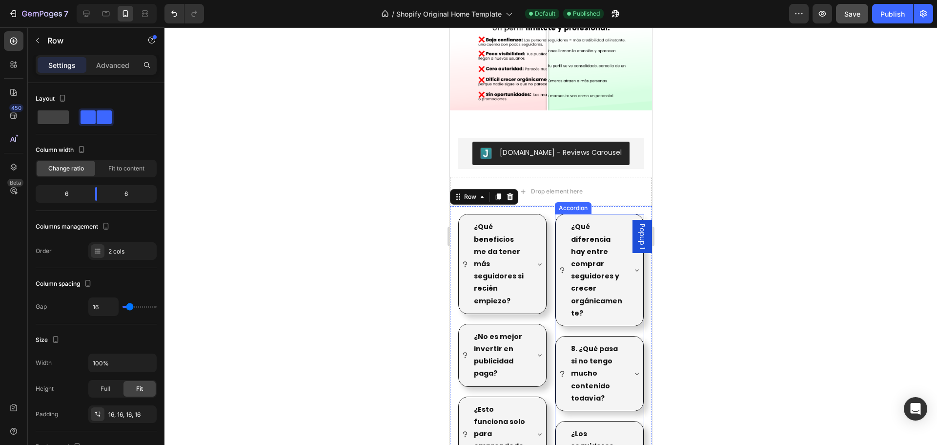
scroll to position [928, 0]
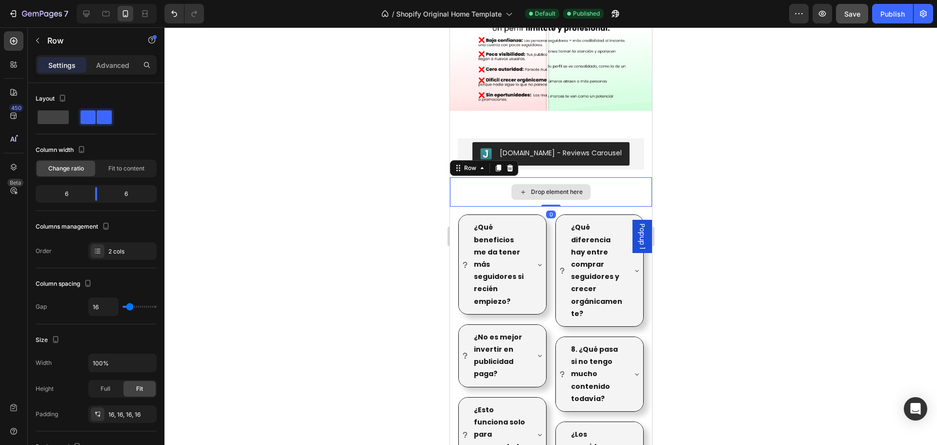
click at [618, 180] on div "Drop element here" at bounding box center [551, 191] width 202 height 29
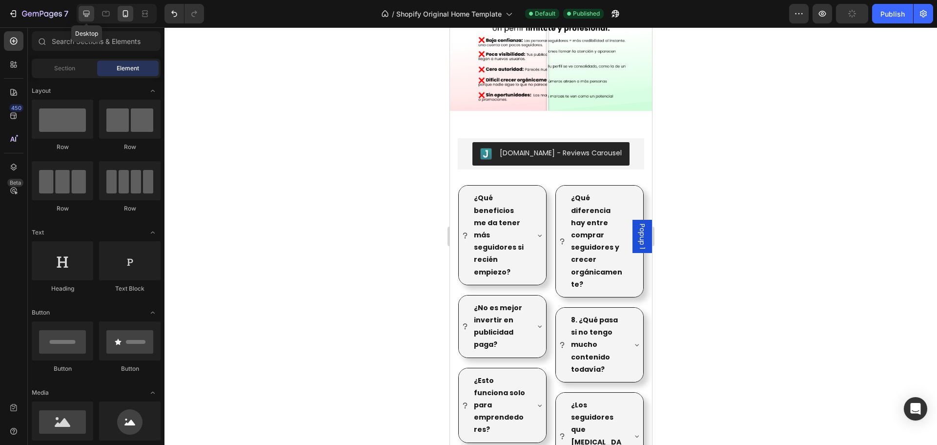
click at [83, 14] on icon at bounding box center [87, 14] width 10 height 10
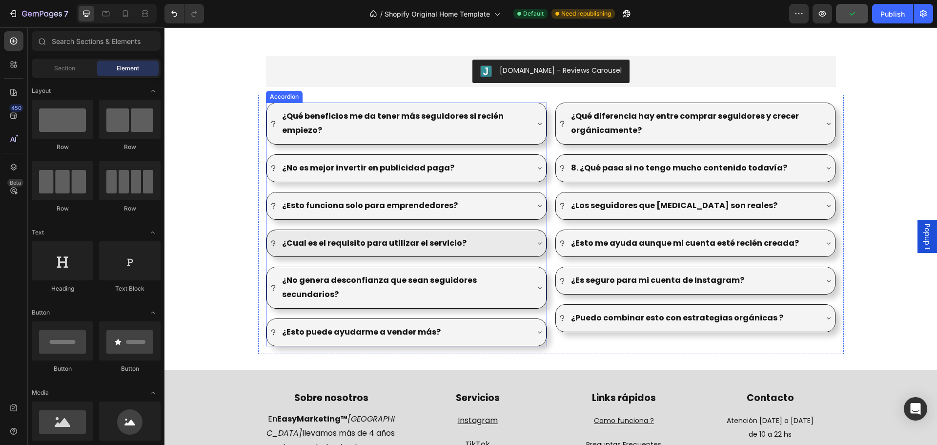
scroll to position [1155, 0]
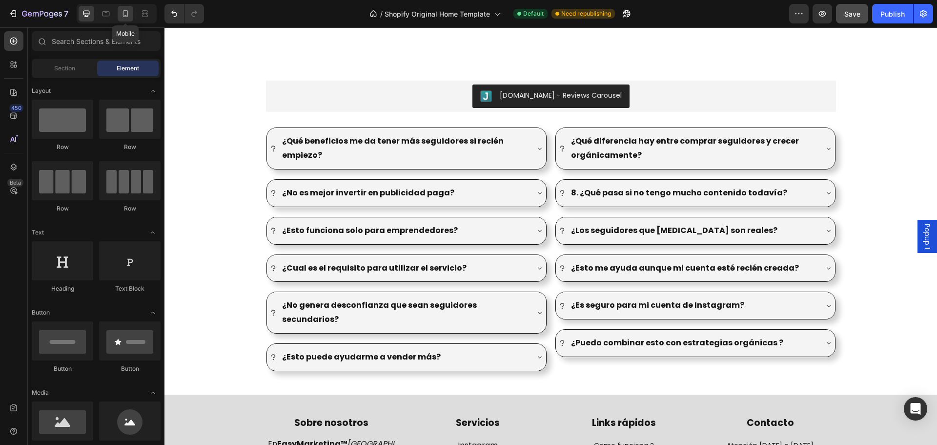
click at [122, 12] on icon at bounding box center [126, 14] width 10 height 10
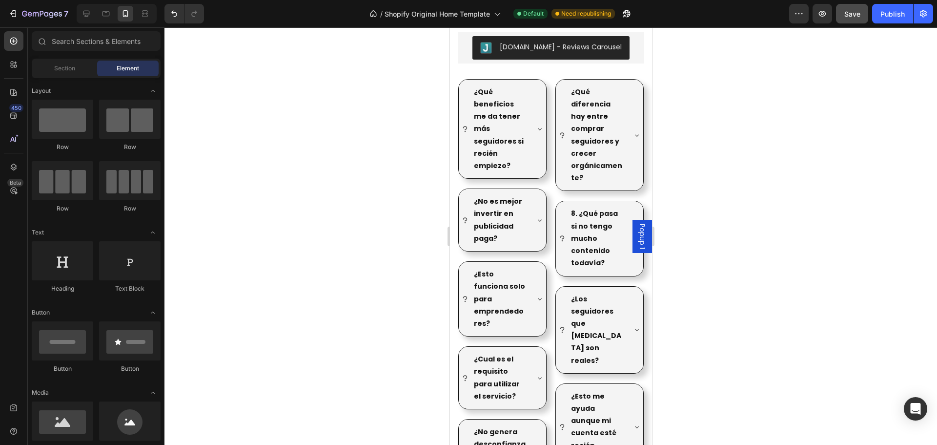
scroll to position [1106, 0]
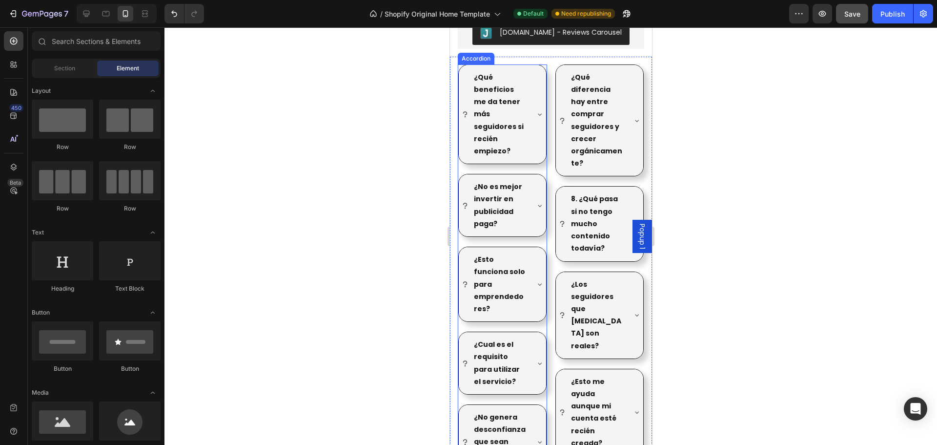
click at [539, 161] on div "¿Qué beneficios me da tener más seguidores si recién empiezo? ¿No es mejor inve…" at bounding box center [501, 302] width 89 height 476
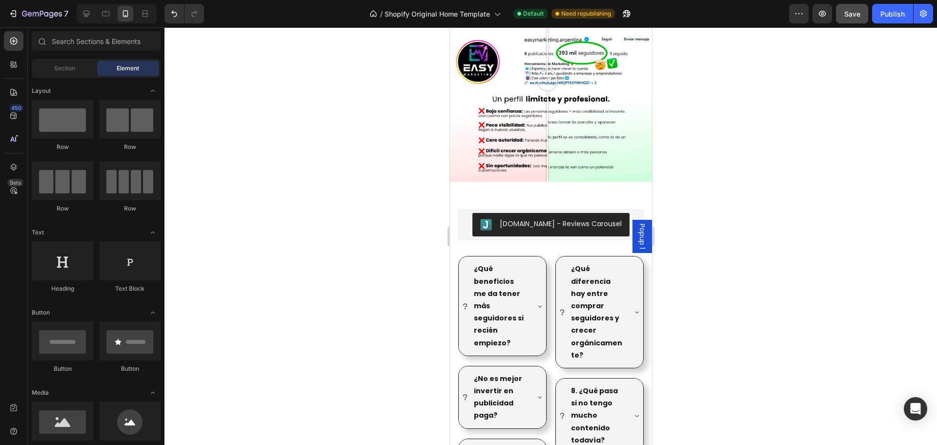
scroll to position [894, 0]
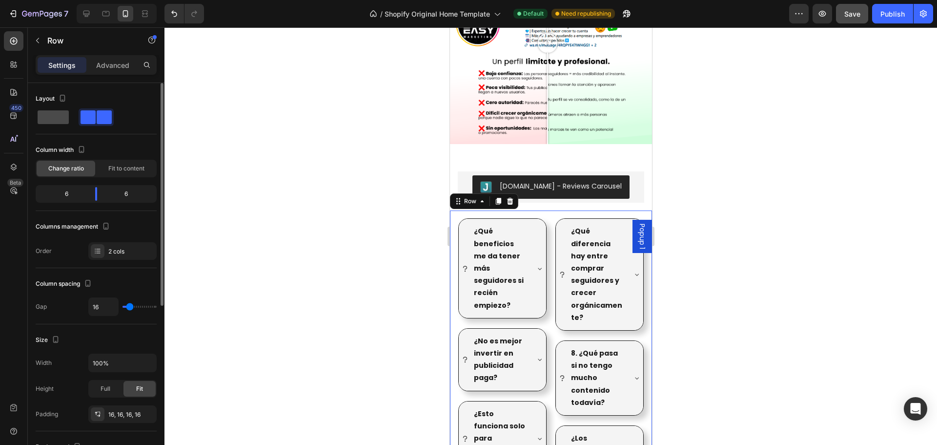
click at [79, 125] on div at bounding box center [96, 117] width 35 height 18
type input "0"
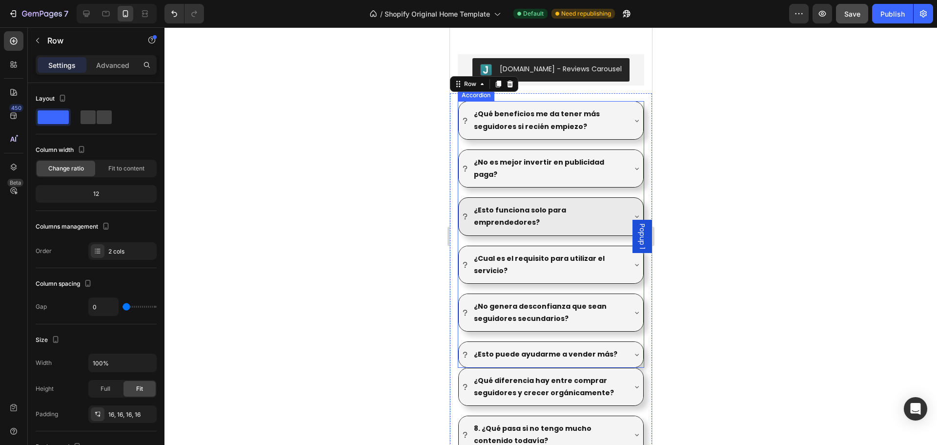
scroll to position [992, 0]
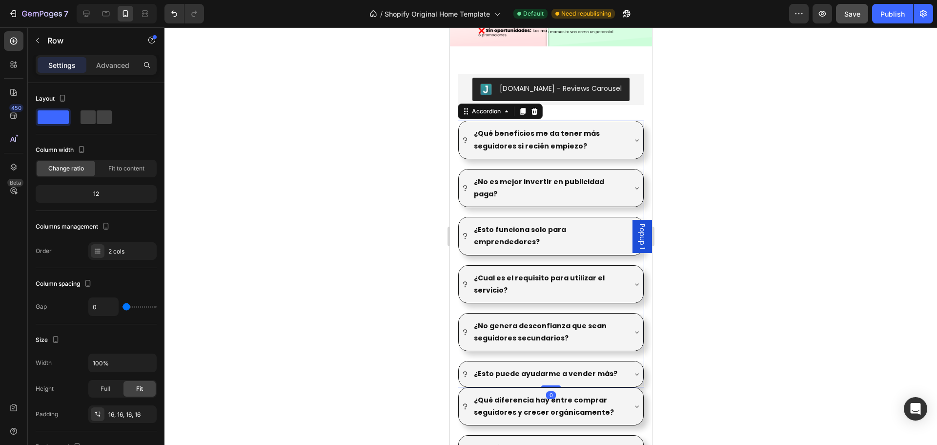
click at [623, 155] on div "¿Qué beneficios me da tener más seguidores si recién empiezo? ¿No es mejor inve…" at bounding box center [550, 254] width 187 height 266
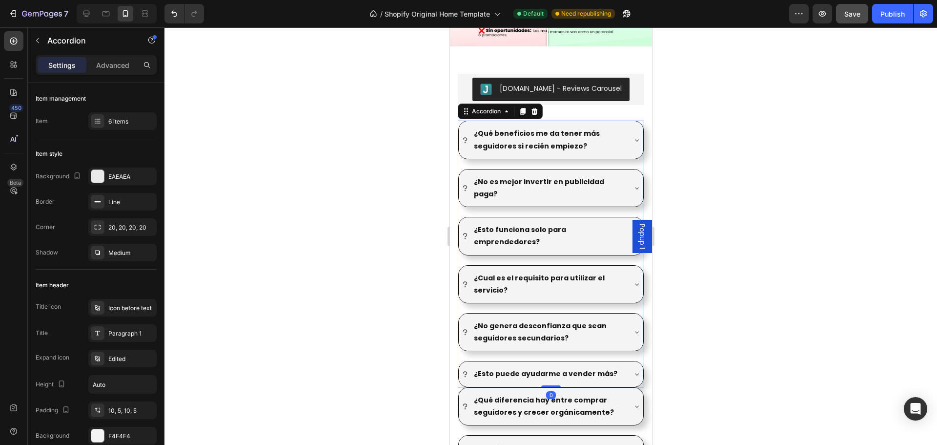
click at [634, 157] on div "¿Qué beneficios me da tener más seguidores si recién empiezo? ¿No es mejor inve…" at bounding box center [550, 254] width 187 height 266
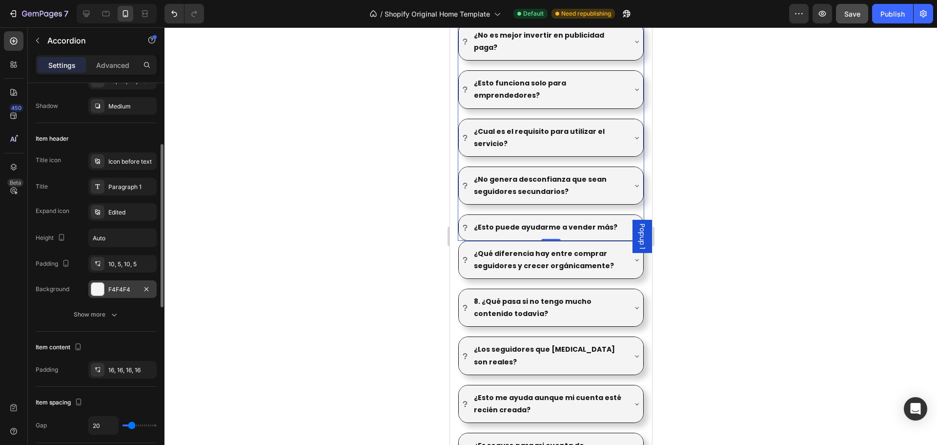
scroll to position [195, 0]
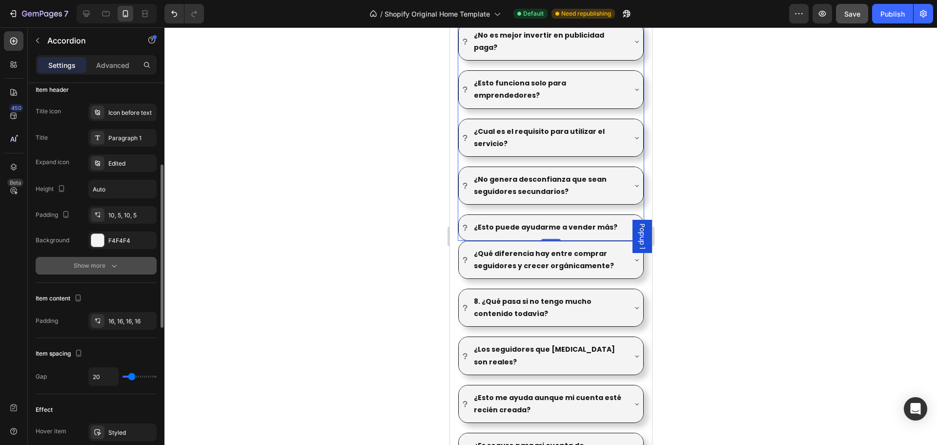
click at [108, 267] on div "Show more" at bounding box center [96, 266] width 45 height 10
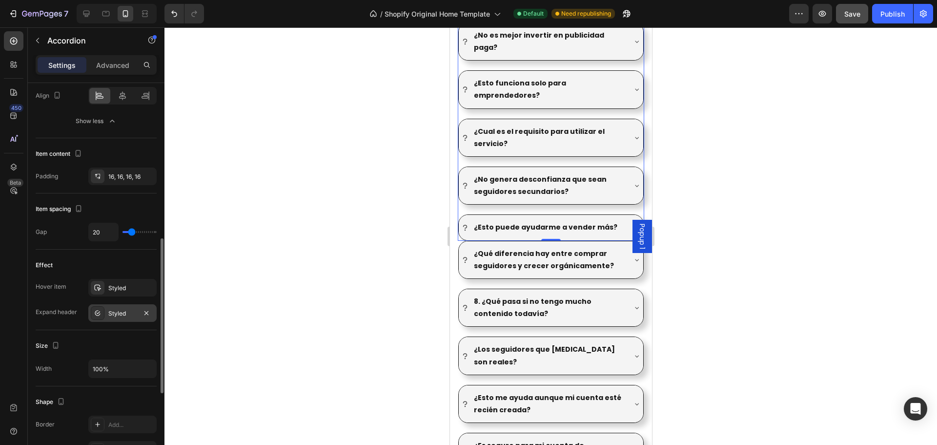
scroll to position [146, 0]
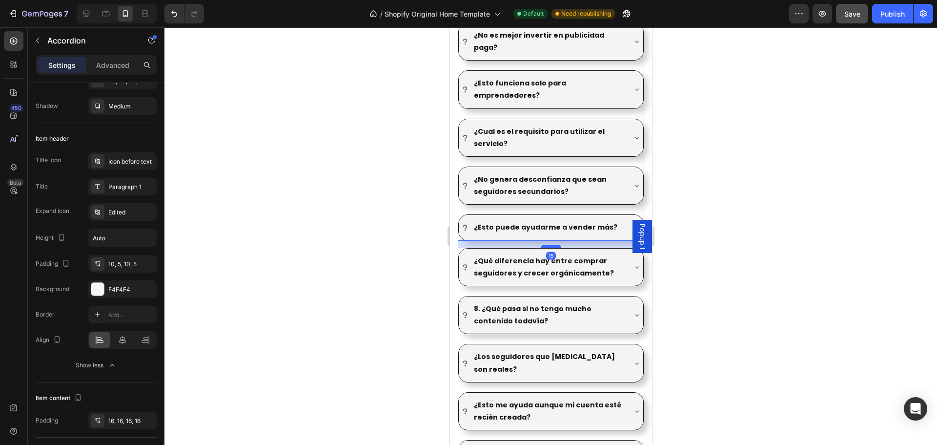
drag, startPoint x: 552, startPoint y: 232, endPoint x: 553, endPoint y: 239, distance: 7.3
click at [553, 245] on div at bounding box center [551, 246] width 20 height 3
type input "100%"
type input "100"
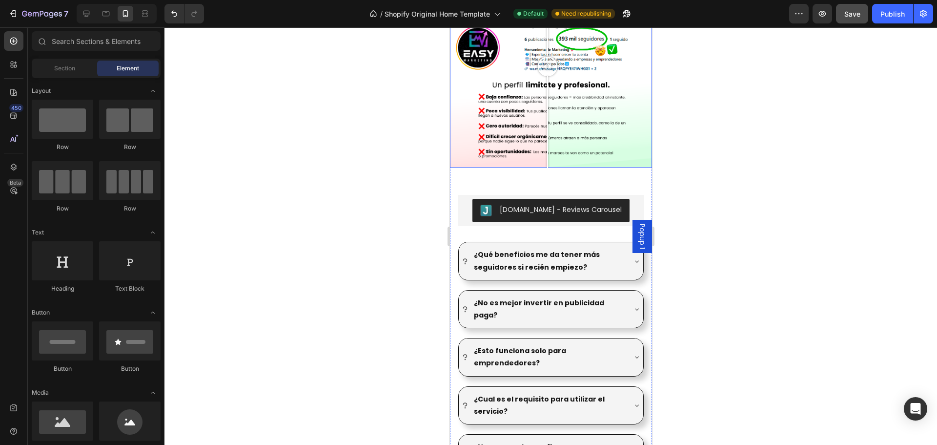
scroll to position [969, 0]
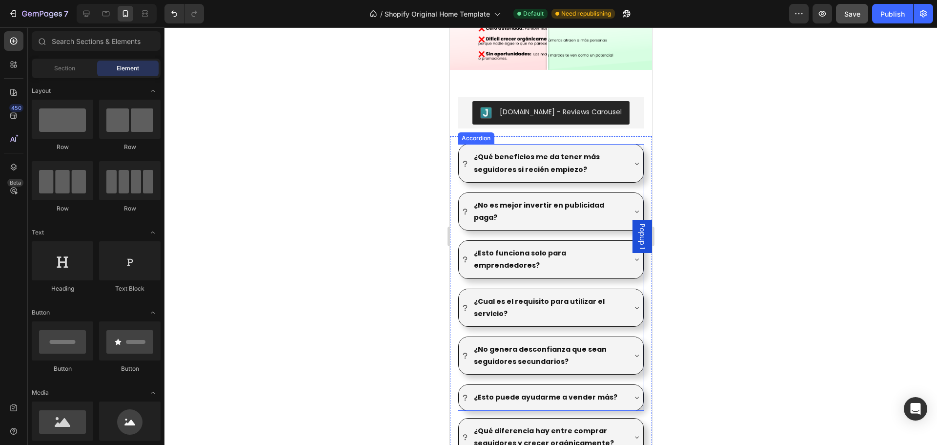
click at [571, 228] on div "¿Qué beneficios me da tener más seguidores si recién empiezo? ¿No es mejor inve…" at bounding box center [550, 277] width 187 height 266
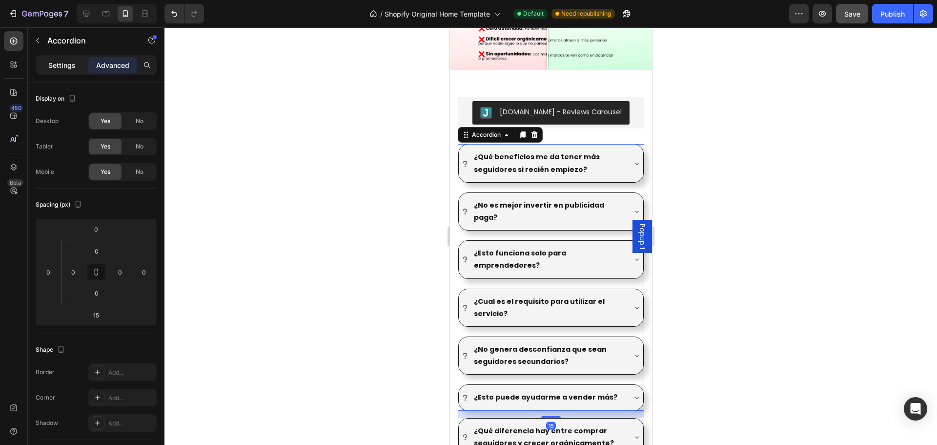
click at [80, 64] on div "Settings" at bounding box center [62, 65] width 49 height 16
type input "20"
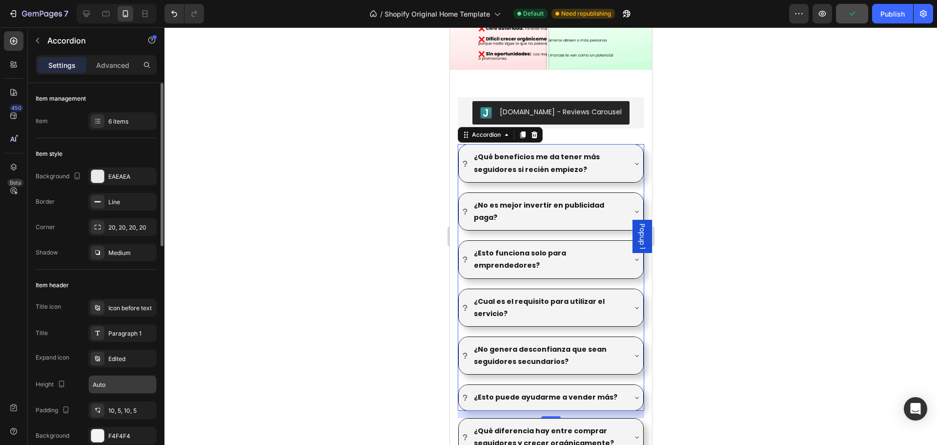
scroll to position [146, 0]
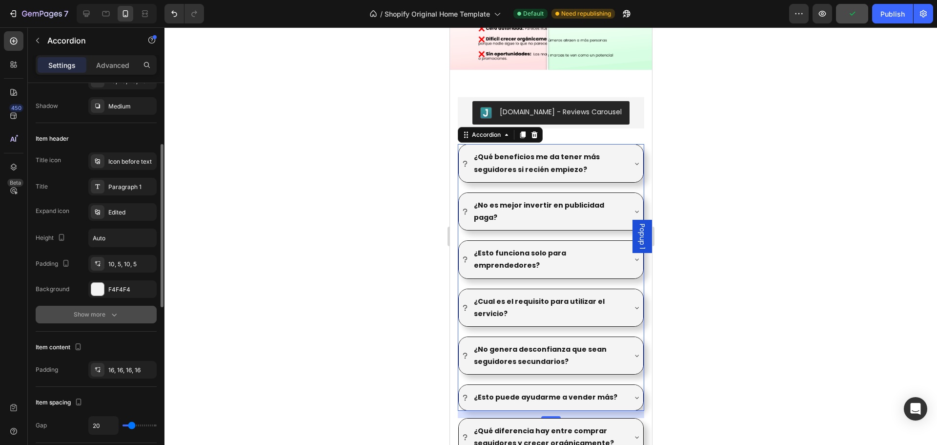
click at [106, 314] on div "Show more" at bounding box center [96, 315] width 45 height 10
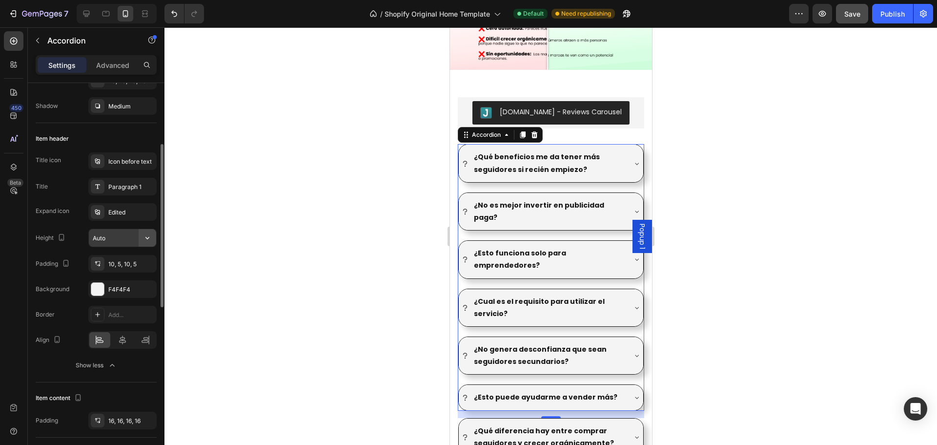
click at [145, 239] on icon "button" at bounding box center [148, 238] width 10 height 10
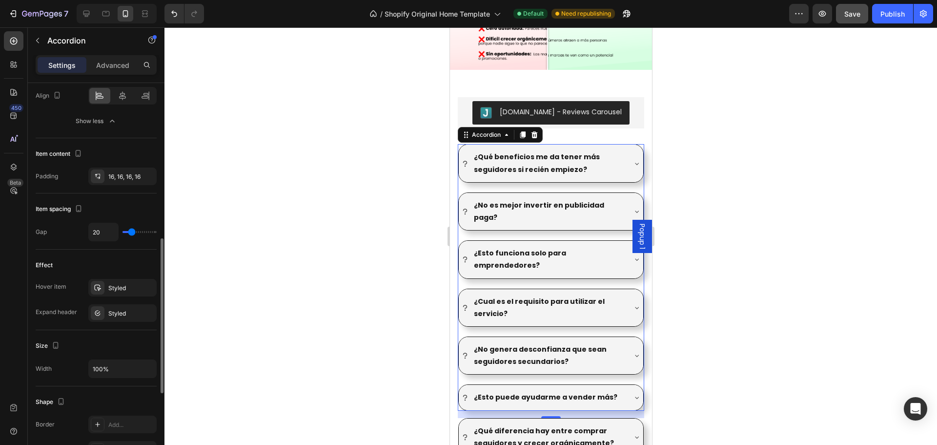
scroll to position [488, 0]
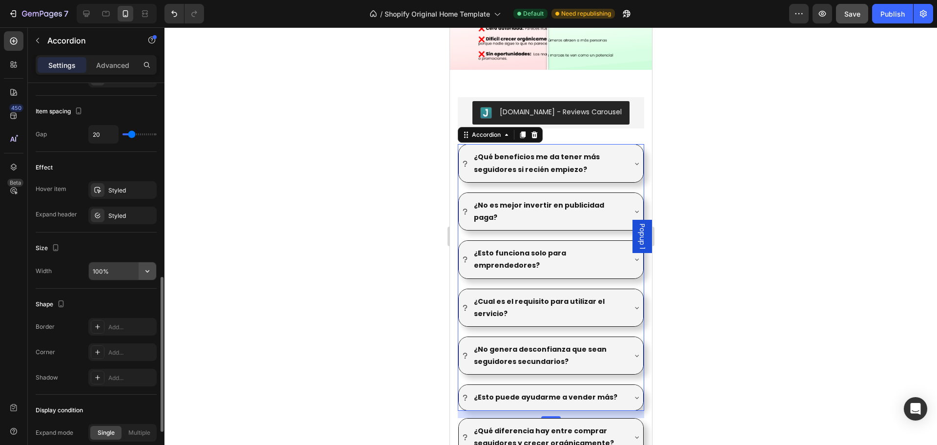
click at [147, 272] on icon "button" at bounding box center [147, 271] width 4 height 2
click at [125, 246] on div "Size" at bounding box center [96, 248] width 121 height 16
click at [90, 11] on icon at bounding box center [87, 14] width 10 height 10
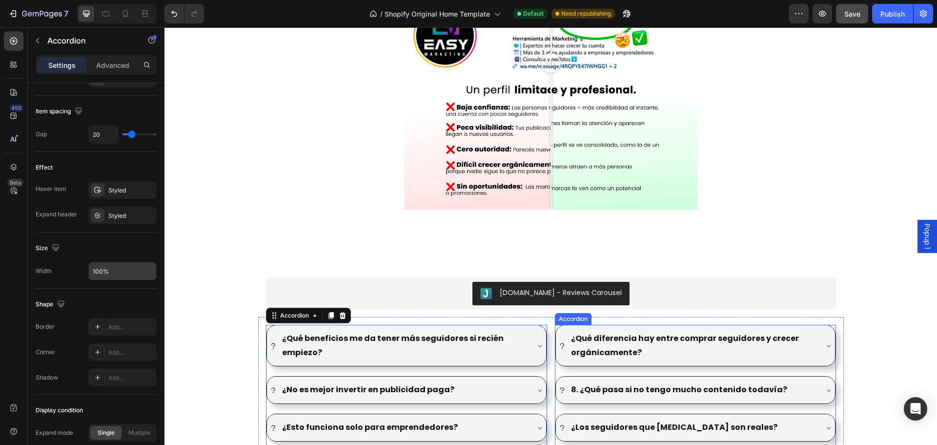
scroll to position [1130, 0]
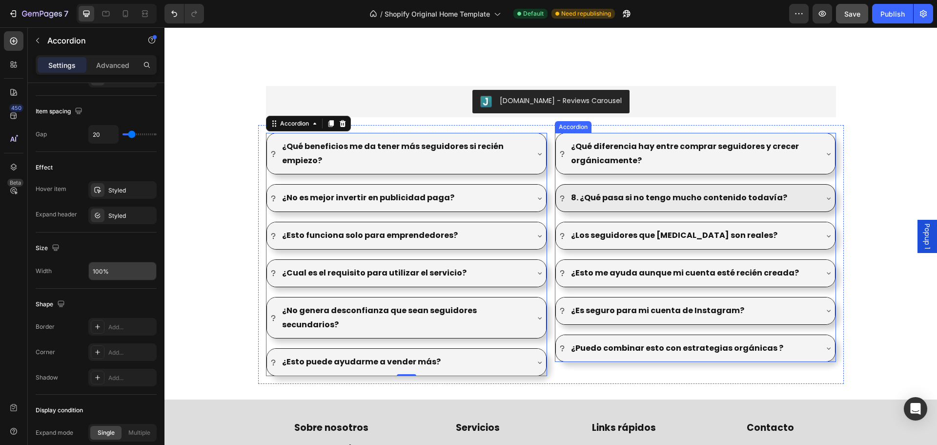
click at [579, 196] on strong "8. ¿Qué pasa si no tengo mucho contenido todavía?" at bounding box center [679, 197] width 216 height 11
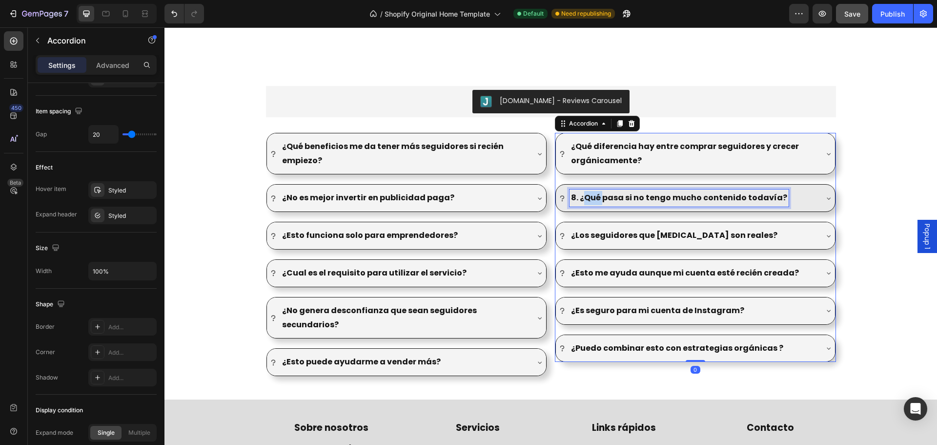
click at [579, 196] on strong "8. ¿Qué pasa si no tengo mucho contenido todavía?" at bounding box center [679, 197] width 216 height 11
click at [574, 198] on strong "8. ¿Qué pasa si no tengo mucho contenido todavía?" at bounding box center [679, 197] width 216 height 11
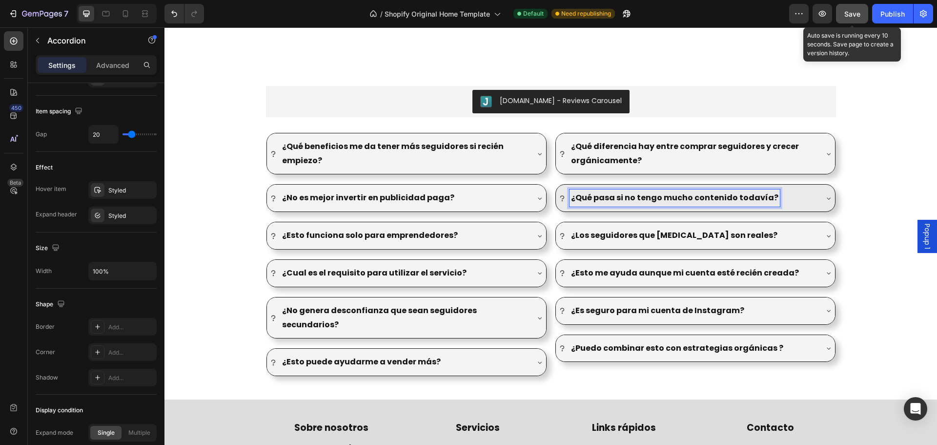
click at [862, 15] on button "Save" at bounding box center [852, 14] width 32 height 20
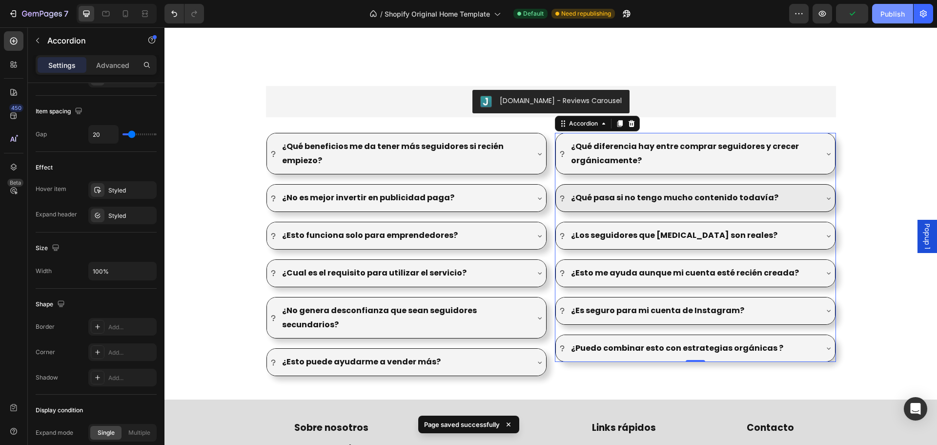
click at [886, 19] on button "Publish" at bounding box center [892, 14] width 41 height 20
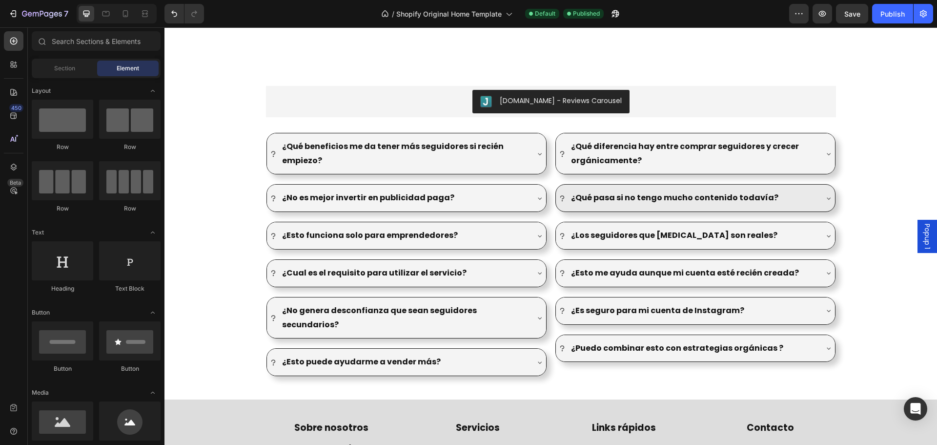
scroll to position [561, 0]
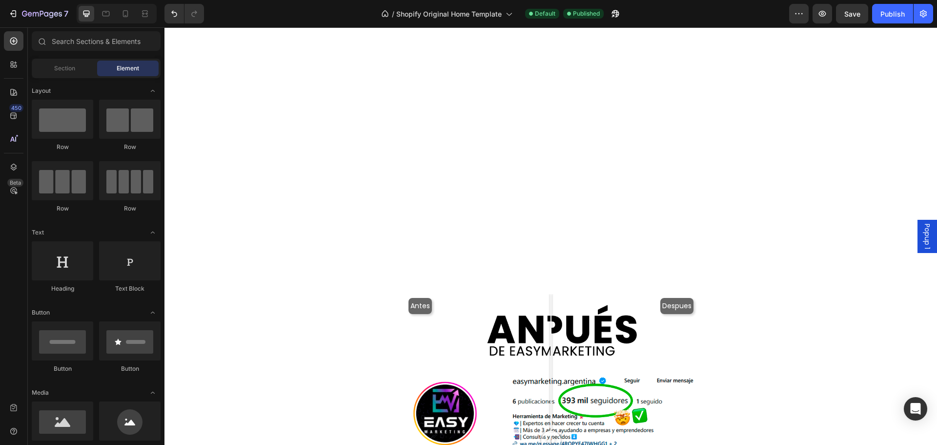
drag, startPoint x: 937, startPoint y: 292, endPoint x: 1101, endPoint y: 54, distance: 289.6
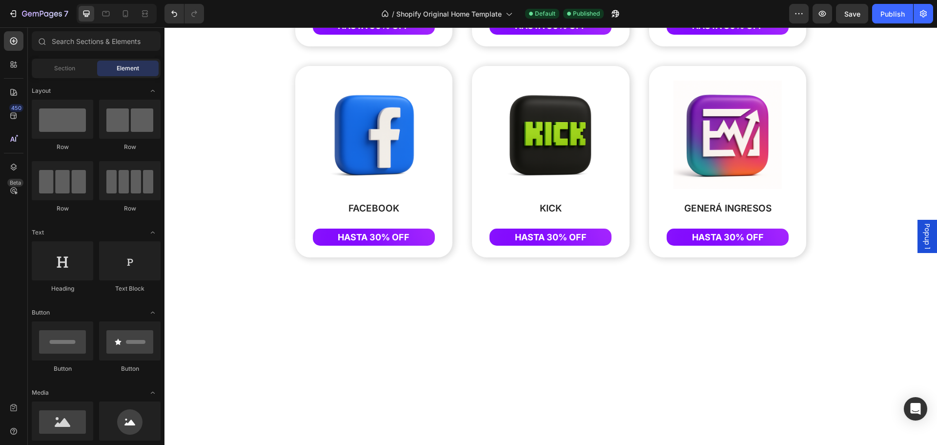
scroll to position [0, 0]
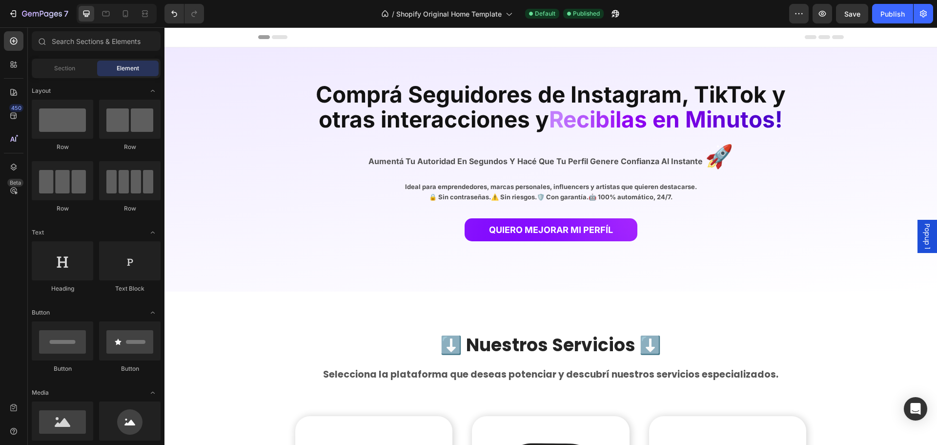
click at [467, 4] on div at bounding box center [469, 8] width 4 height 8
click at [468, 11] on div at bounding box center [469, 8] width 4 height 8
click at [479, 21] on div "/ Shopify Original Home Template" at bounding box center [446, 14] width 141 height 20
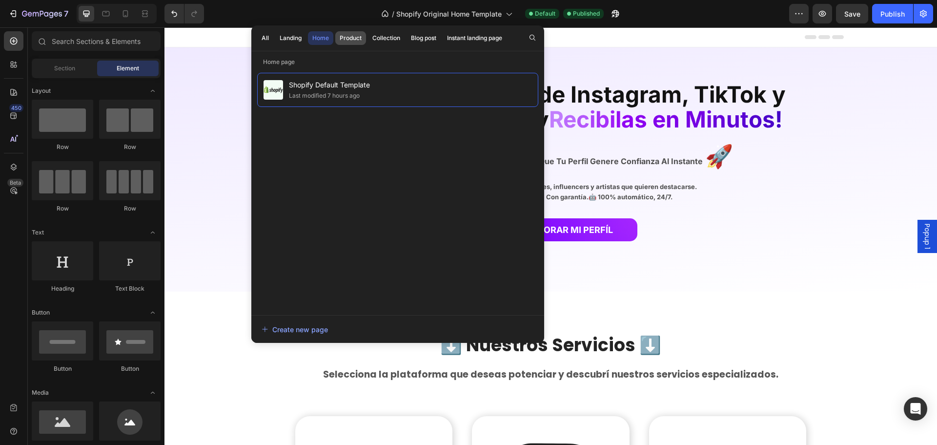
click at [354, 39] on div "Product" at bounding box center [351, 38] width 22 height 9
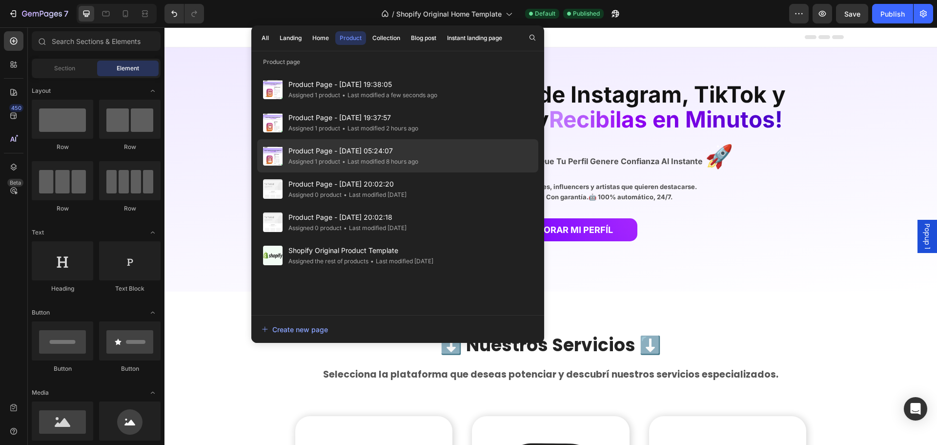
click at [357, 165] on div "• Last modified 8 hours ago" at bounding box center [379, 162] width 78 height 10
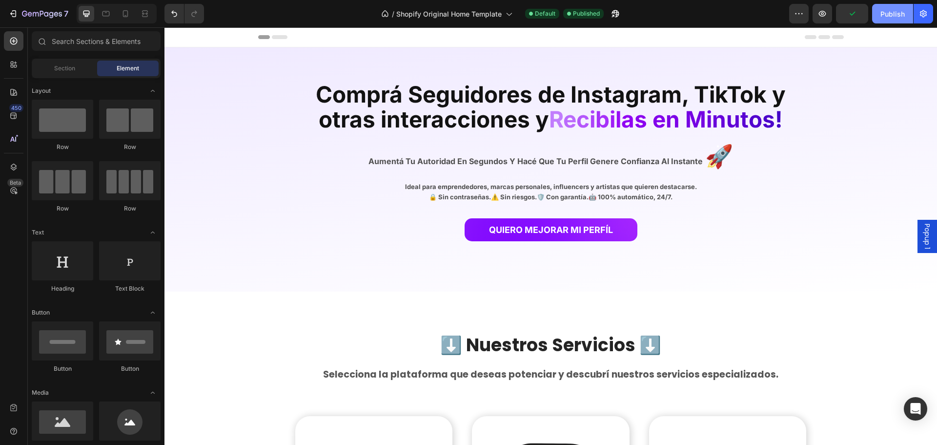
click at [892, 16] on div "Publish" at bounding box center [893, 14] width 24 height 10
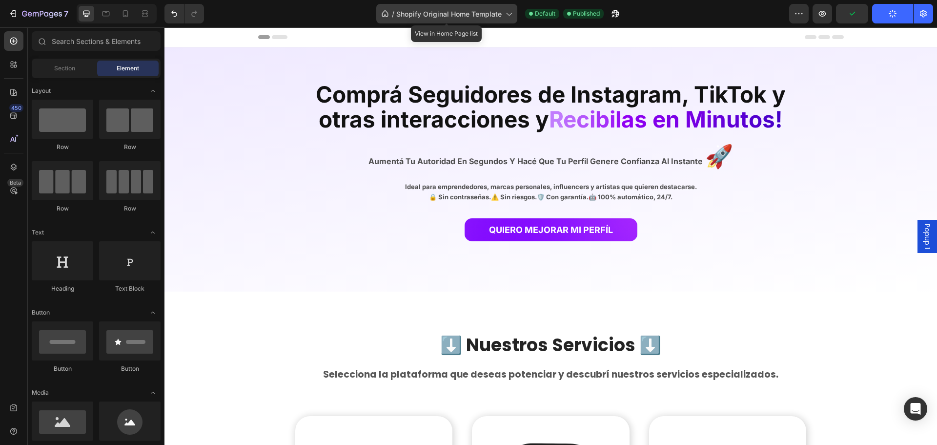
click at [467, 15] on span "Shopify Original Home Template" at bounding box center [448, 14] width 105 height 10
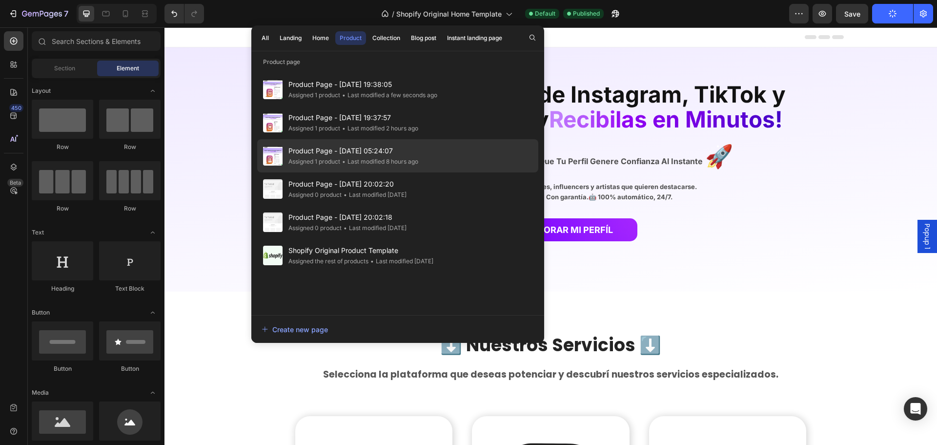
click at [345, 152] on span "Product Page - [DATE] 05:24:07" at bounding box center [354, 151] width 130 height 12
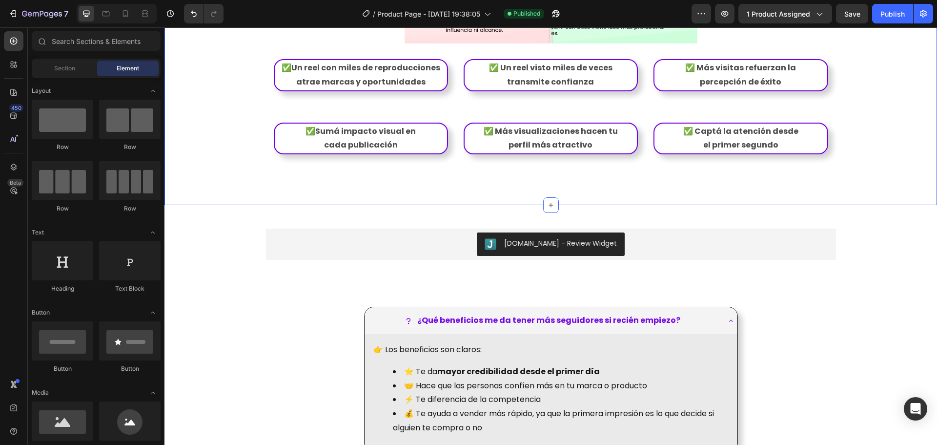
scroll to position [1172, 0]
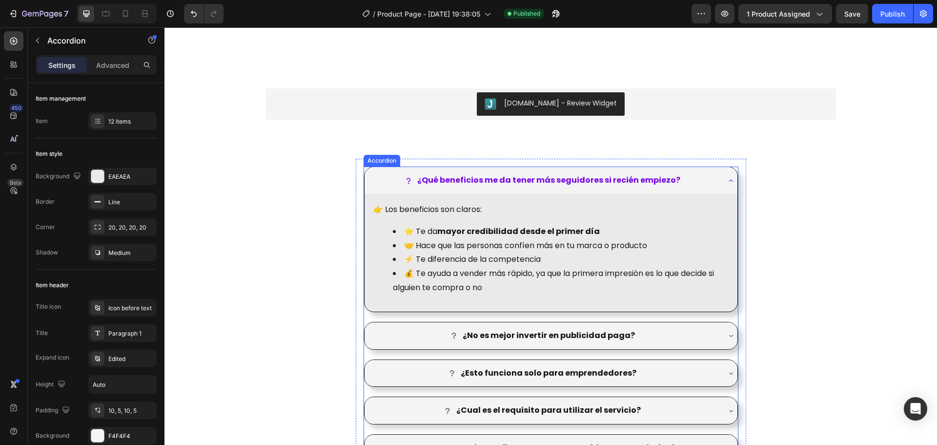
click at [727, 185] on icon at bounding box center [731, 181] width 8 height 8
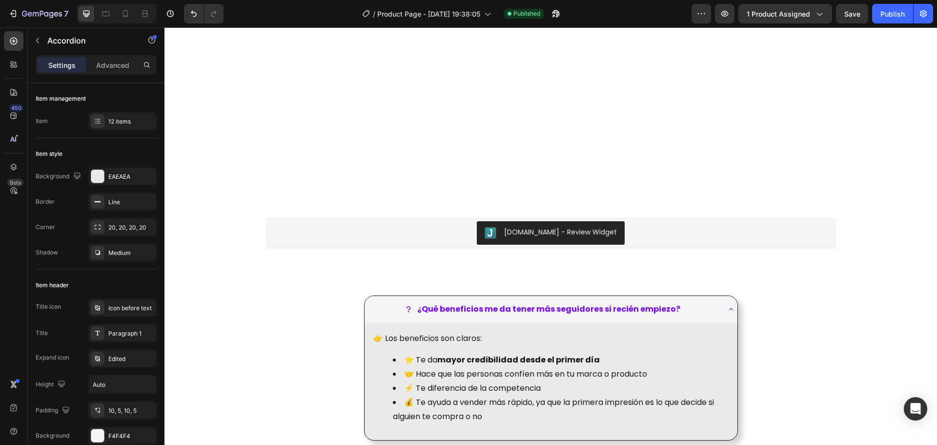
scroll to position [1269, 0]
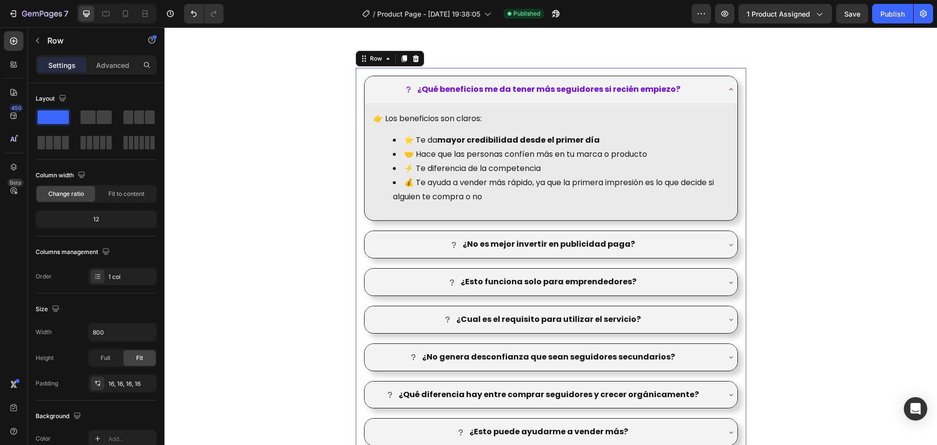
click at [739, 228] on div "¿Qué beneficios me da tener más seguidores si recién empiezo? 👉 Los beneficios …" at bounding box center [551, 354] width 391 height 573
click at [904, 196] on div "¿Qué beneficios me da tener más seguidores si recién empiezo? 👉 Los beneficios …" at bounding box center [551, 354] width 773 height 573
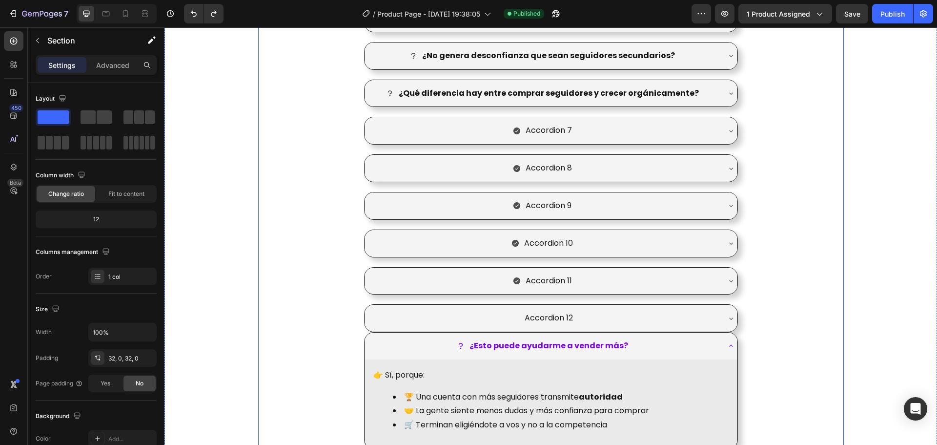
scroll to position [1514, 0]
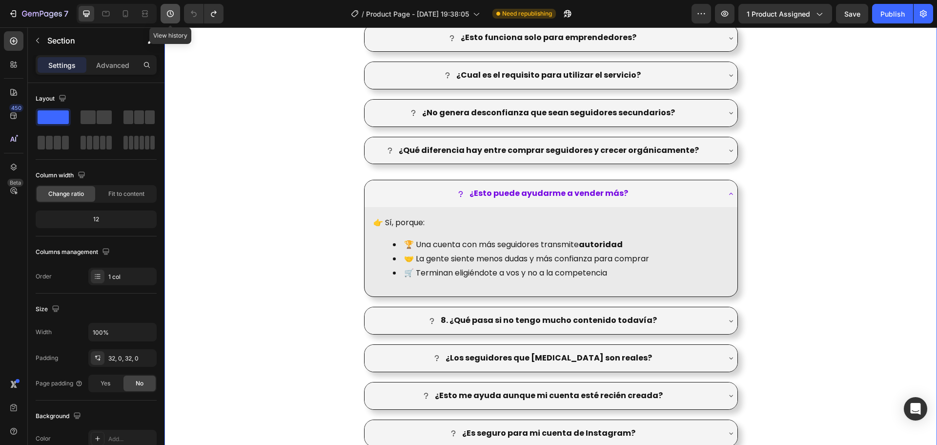
click at [168, 13] on icon "button" at bounding box center [170, 13] width 7 height 7
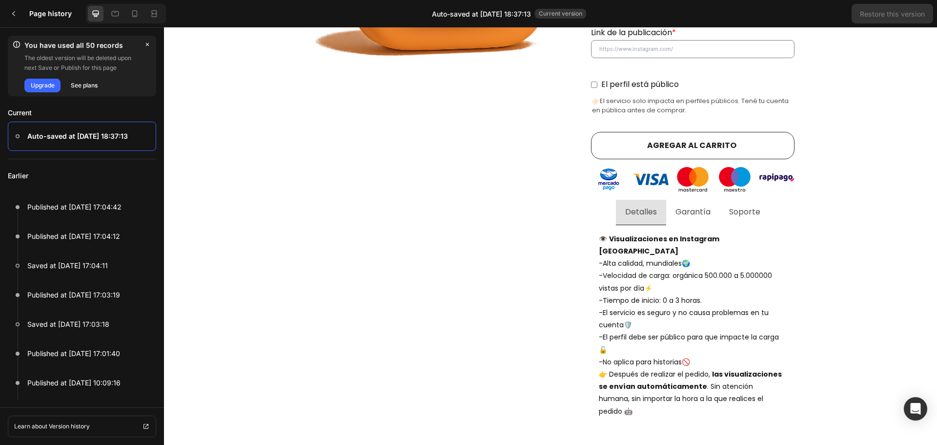
scroll to position [342, 0]
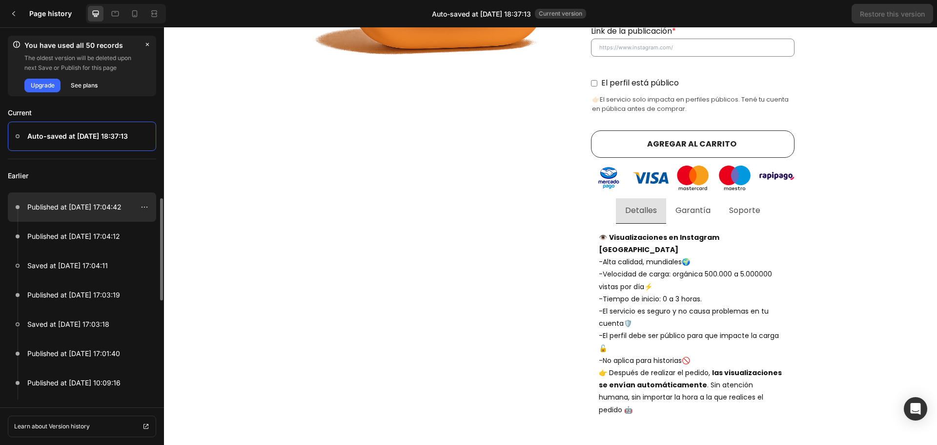
click at [102, 214] on div at bounding box center [82, 206] width 148 height 29
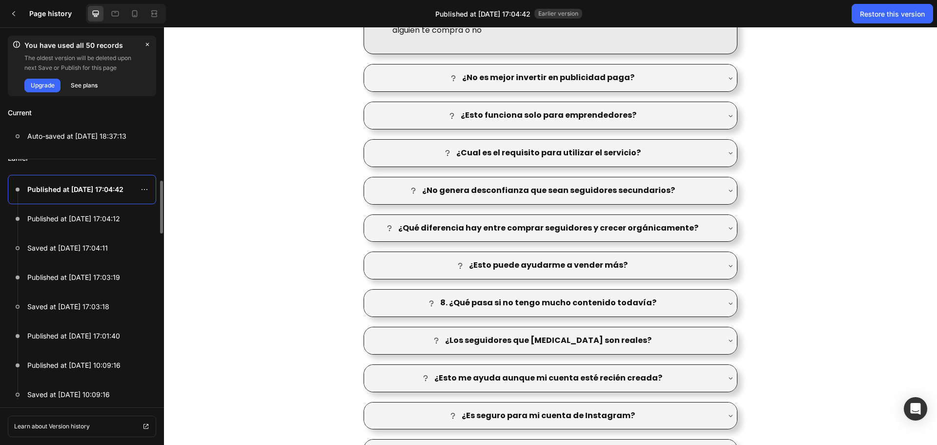
scroll to position [0, 0]
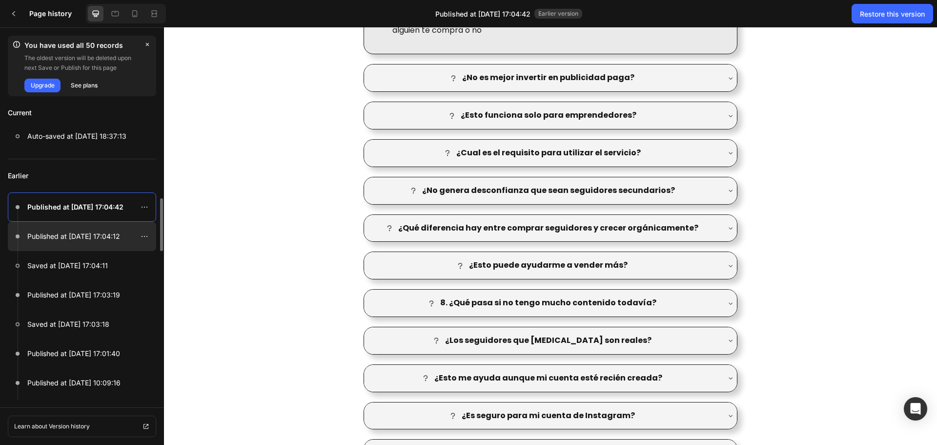
click at [77, 239] on p "Published at Aug 27, 17:04:12" at bounding box center [73, 236] width 93 height 12
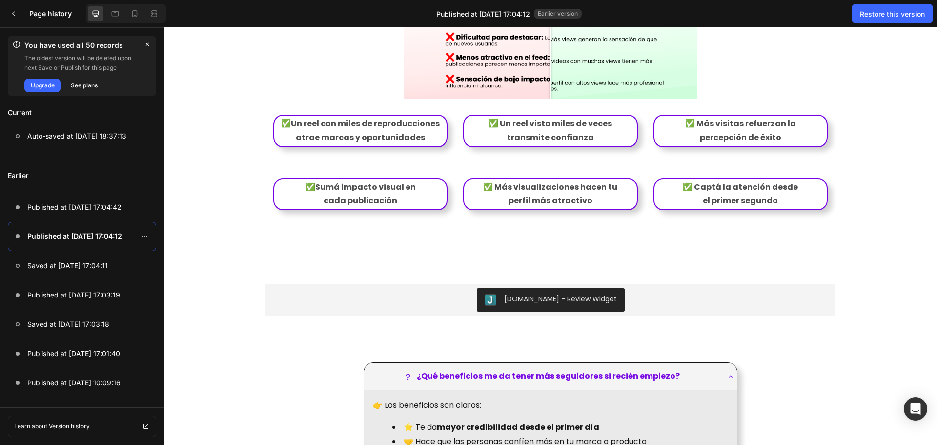
scroll to position [1221, 0]
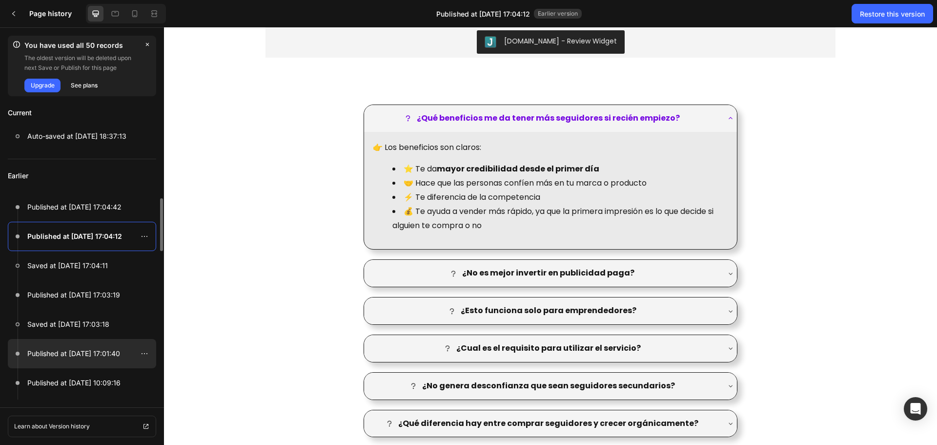
click at [86, 359] on p "Published at Aug 27, 17:01:40" at bounding box center [73, 354] width 93 height 12
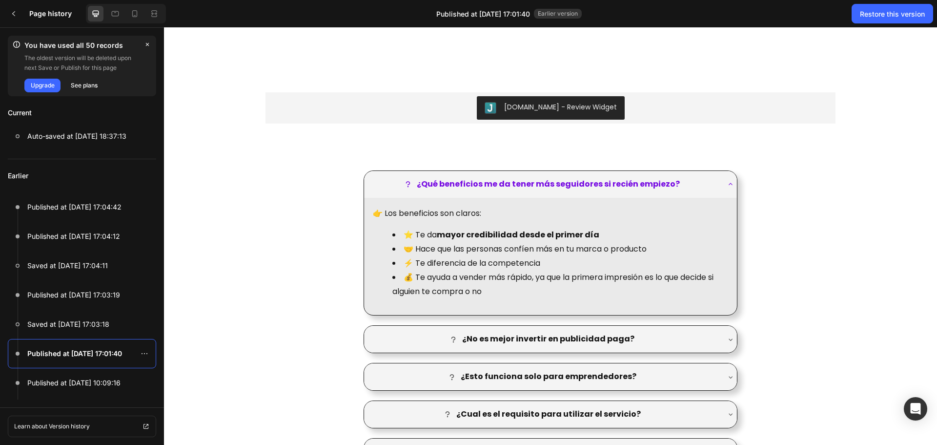
scroll to position [1318, 0]
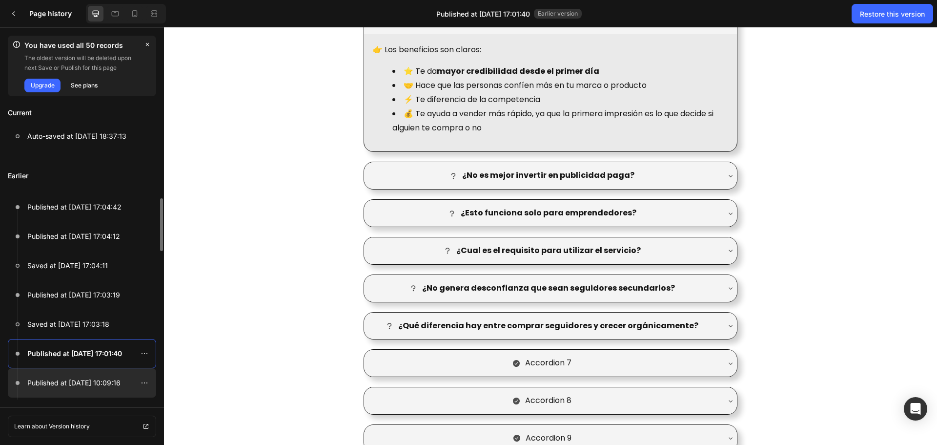
click at [95, 381] on p "Published at Aug 27, 10:09:16" at bounding box center [73, 383] width 93 height 12
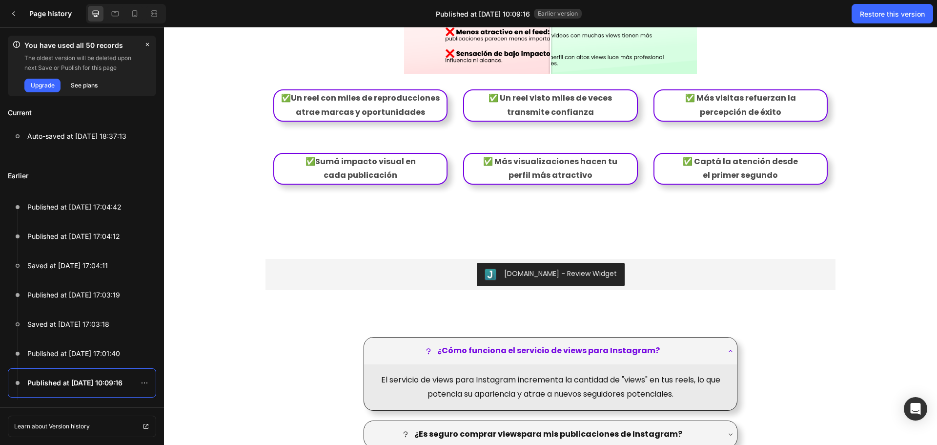
scroll to position [1221, 0]
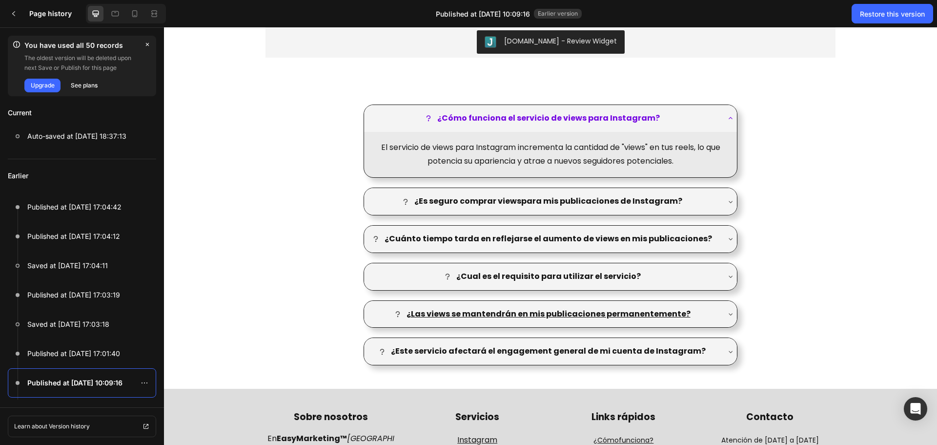
click at [830, 147] on div "¿Cómo funciona el servicio de views para Instagram? El servicio de views para I…" at bounding box center [551, 235] width 586 height 276
click at [886, 18] on div "Restore this version" at bounding box center [892, 14] width 65 height 10
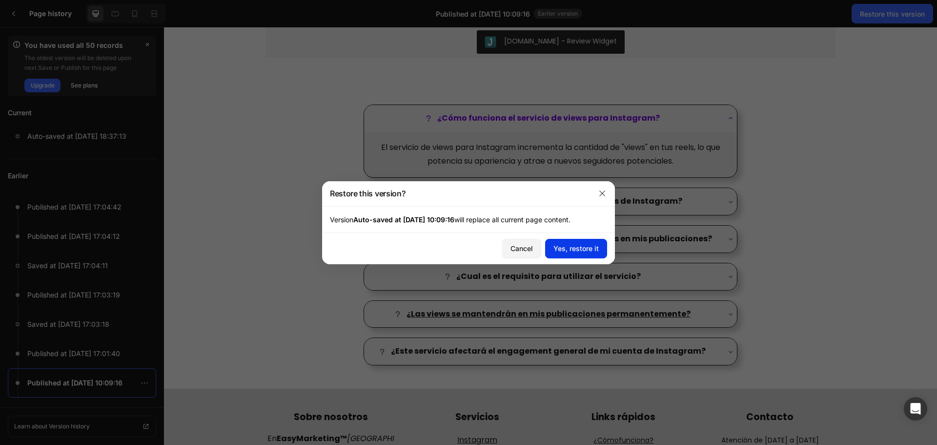
click at [566, 244] on div "Yes, restore it" at bounding box center [576, 248] width 45 height 10
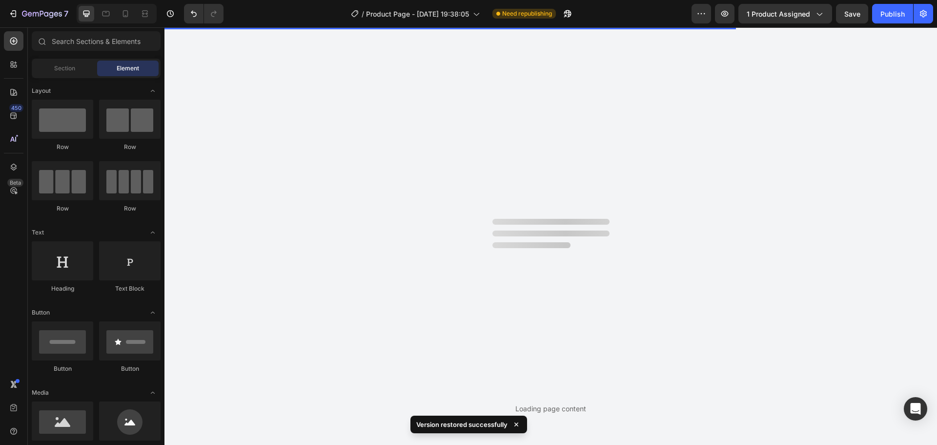
scroll to position [0, 0]
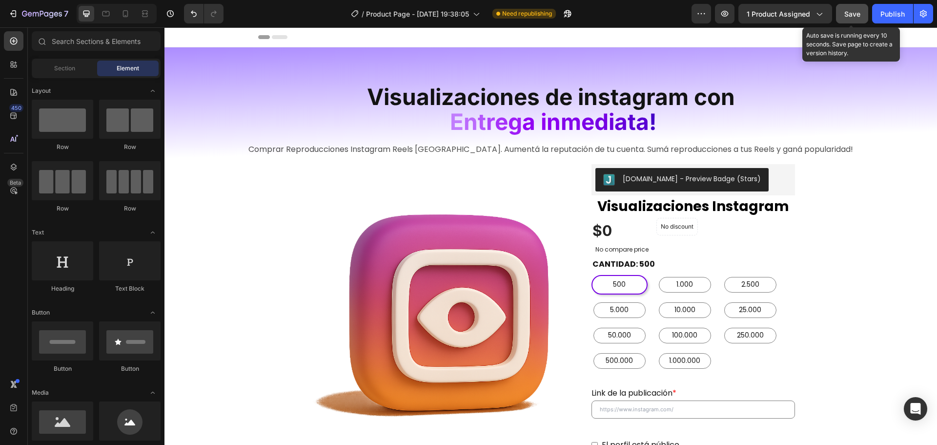
click at [858, 10] on span "Save" at bounding box center [853, 14] width 16 height 8
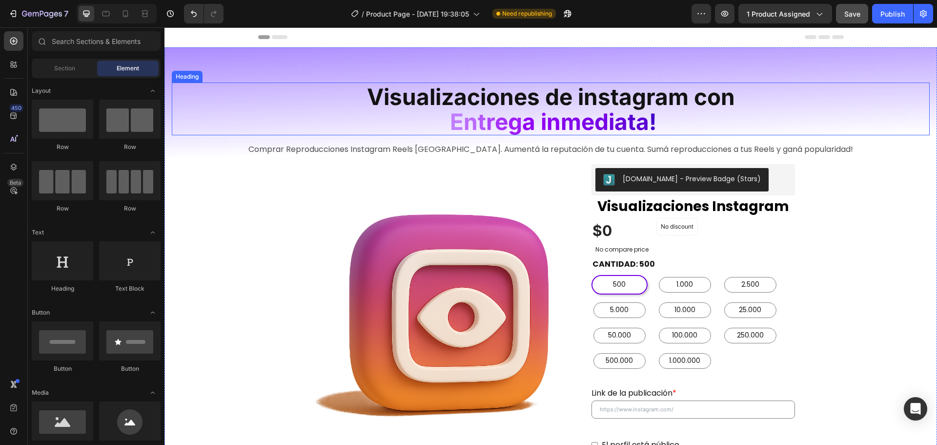
click at [688, 97] on span "Visualizaciones de instagram con" at bounding box center [551, 96] width 368 height 27
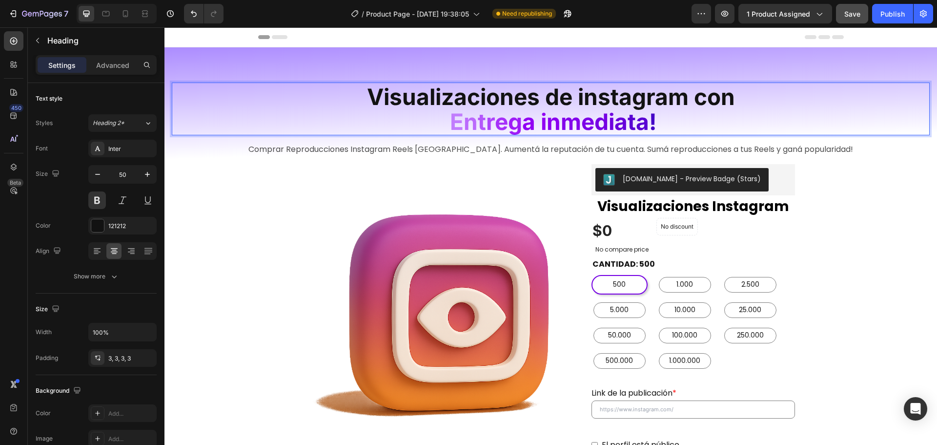
click at [679, 99] on span "Visualizaciones de instagram con" at bounding box center [551, 96] width 368 height 27
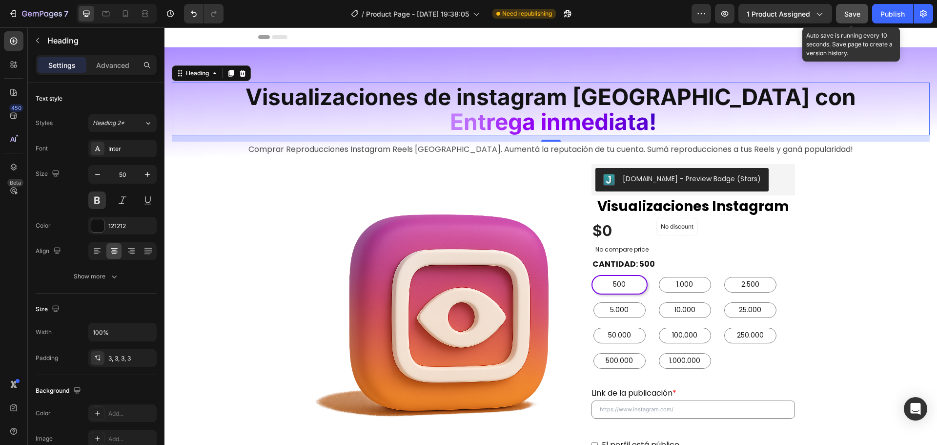
click at [846, 14] on span "Save" at bounding box center [853, 14] width 16 height 8
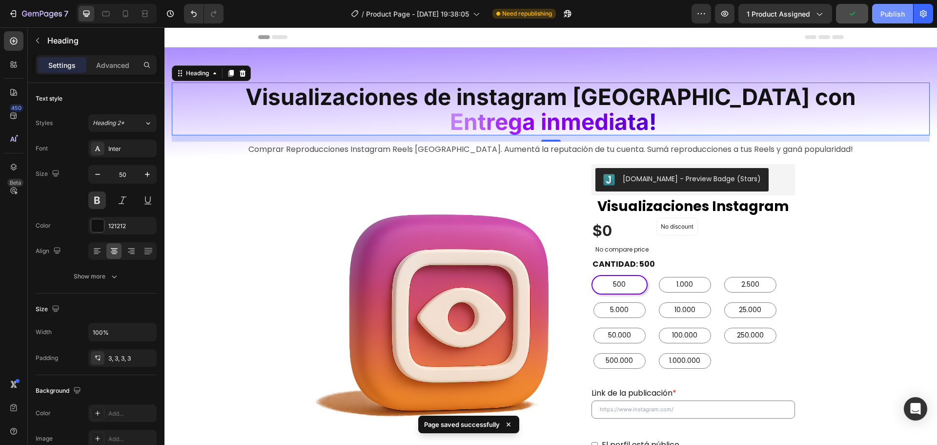
click at [887, 14] on div "Publish" at bounding box center [893, 14] width 24 height 10
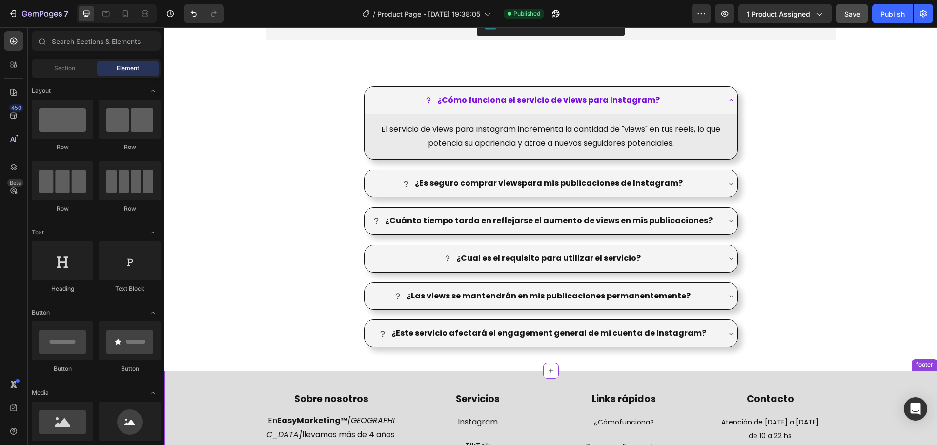
scroll to position [961, 0]
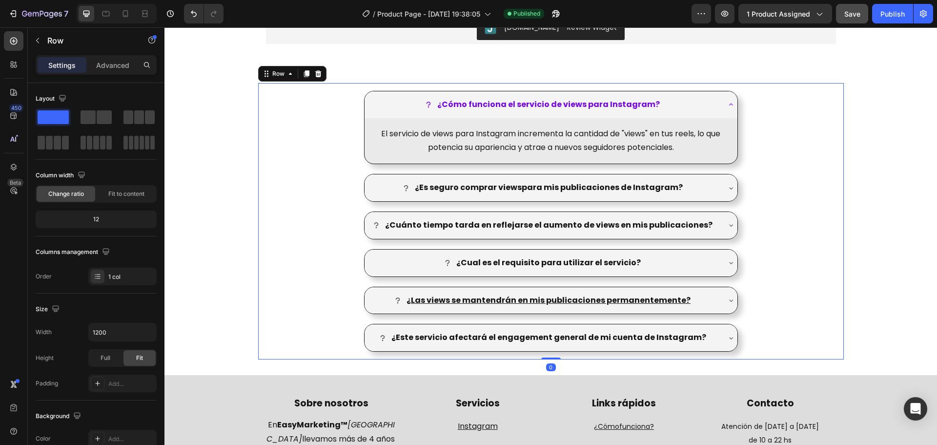
click at [779, 203] on div "¿Cómo funciona el servicio de views para Instagram? El servicio de views para I…" at bounding box center [551, 221] width 586 height 276
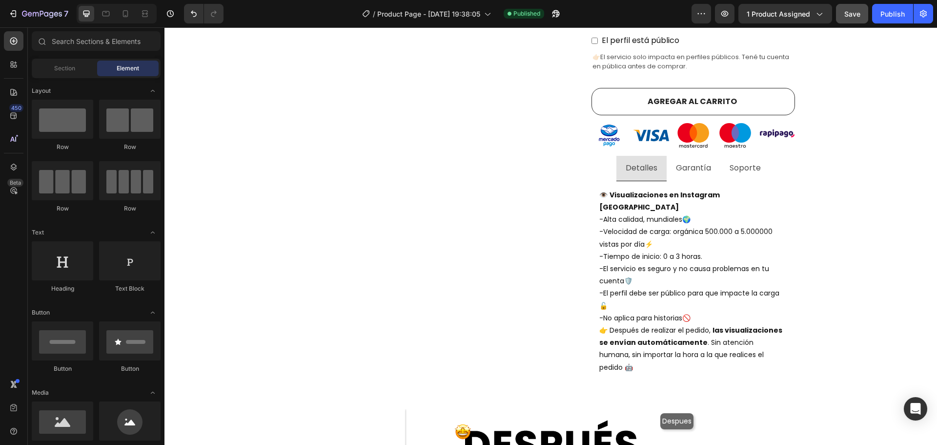
scroll to position [92, 0]
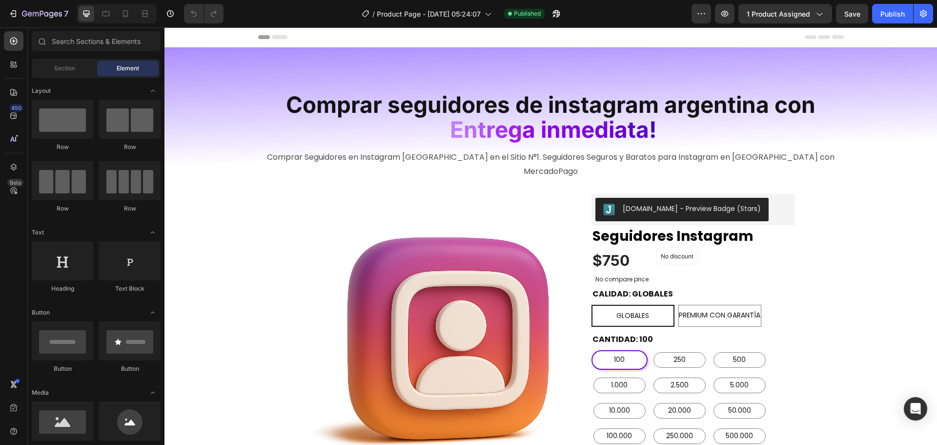
radio input "false"
click at [466, 5] on div "/ Product Page - Aug 1, 05:24:07" at bounding box center [427, 14] width 140 height 20
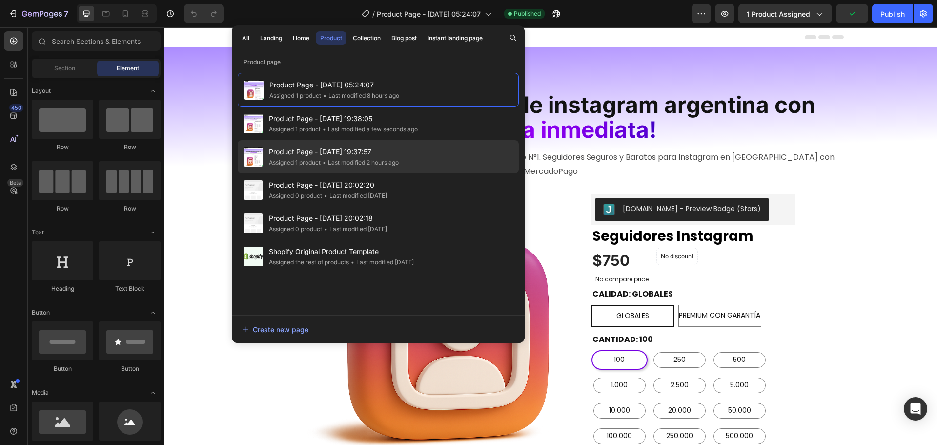
click at [333, 158] on div "• Last modified 2 hours ago" at bounding box center [360, 163] width 78 height 10
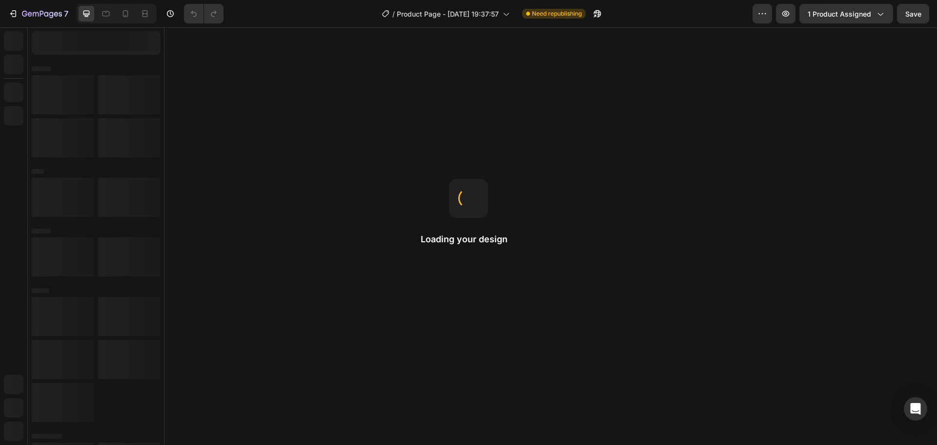
radio input "false"
